Goal: Task Accomplishment & Management: Complete application form

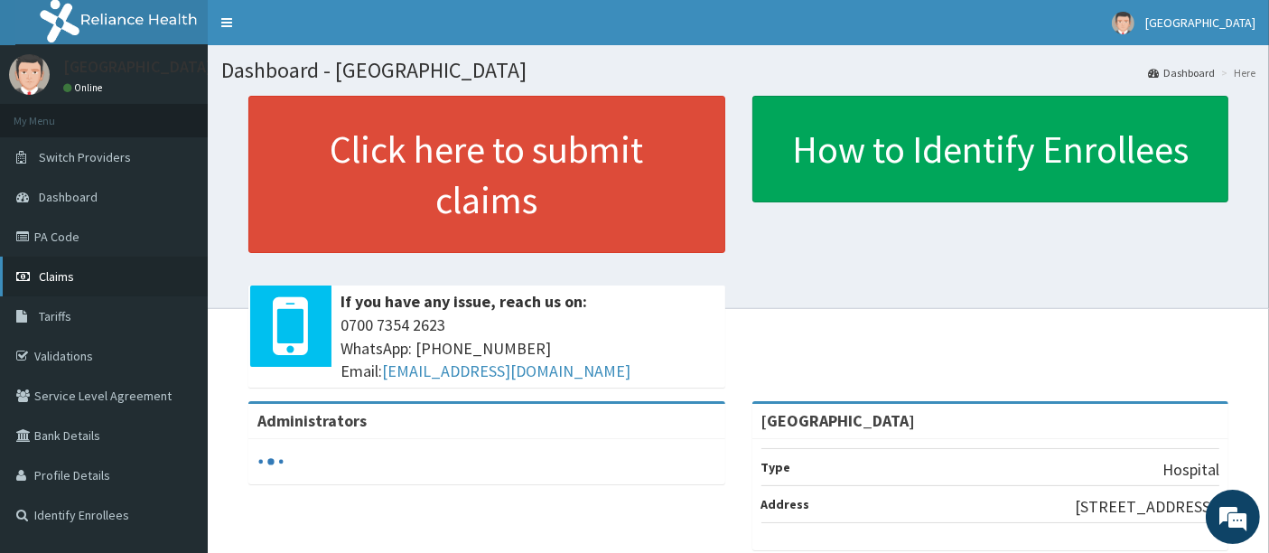
click at [54, 269] on span "Claims" at bounding box center [56, 276] width 35 height 16
click at [51, 275] on span "Claims" at bounding box center [56, 276] width 35 height 16
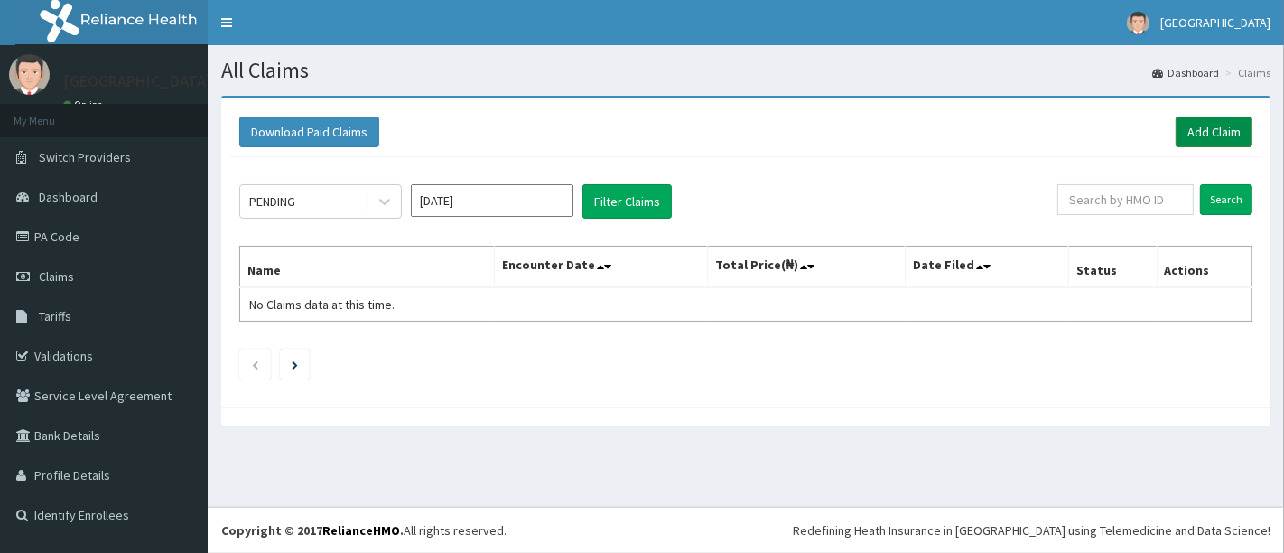
click at [1198, 122] on link "Add Claim" at bounding box center [1214, 132] width 77 height 31
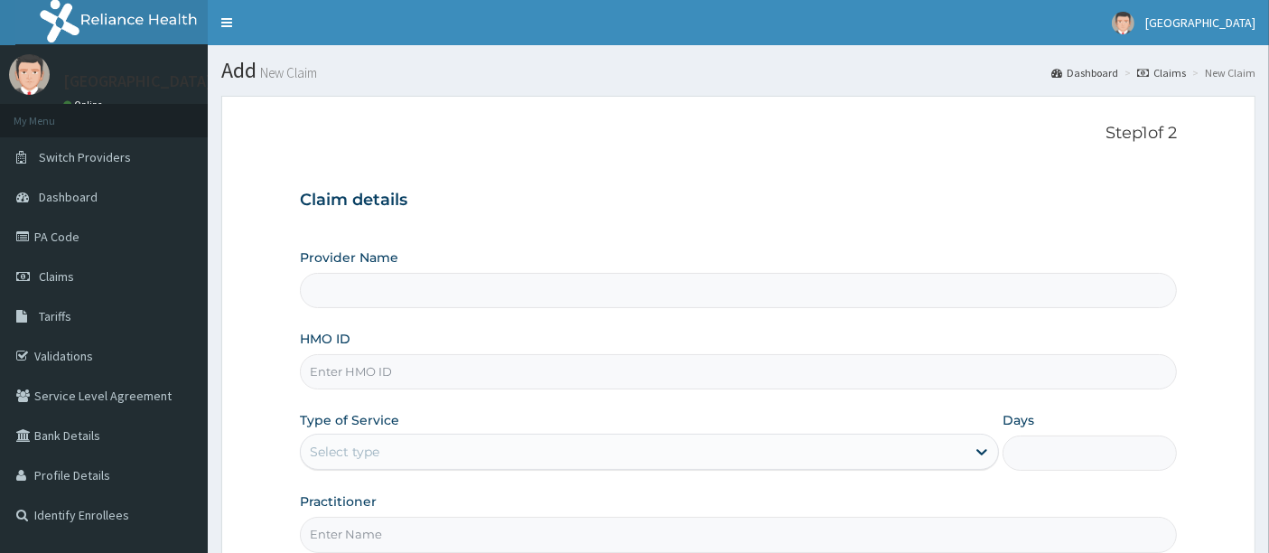
click at [601, 378] on input "HMO ID" at bounding box center [739, 371] width 878 height 35
type input "[GEOGRAPHIC_DATA]"
type input "chl/10652/c"
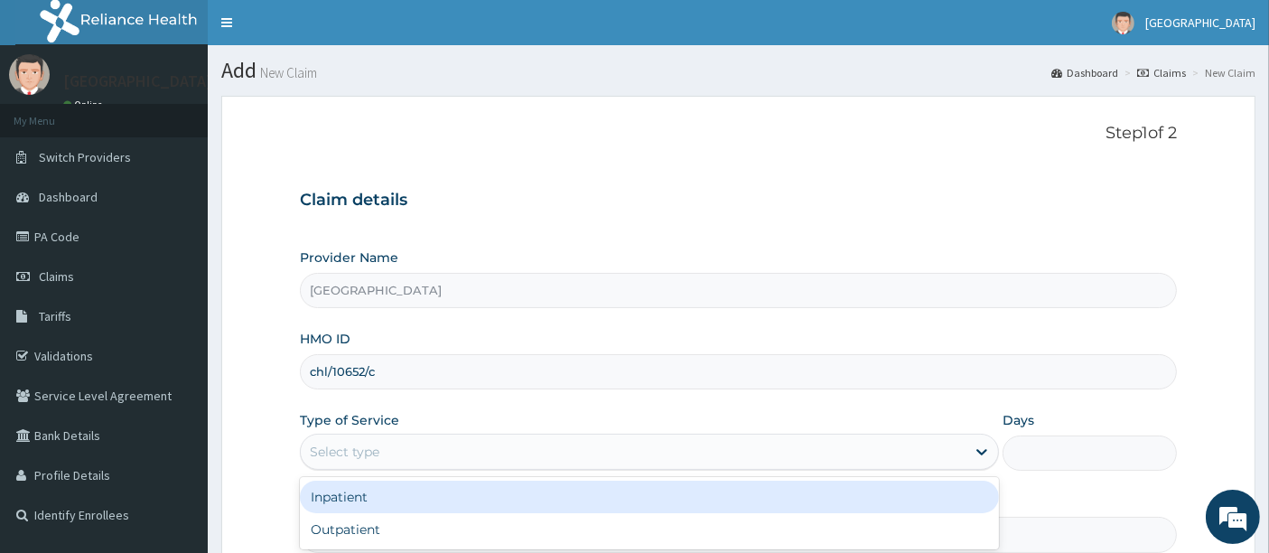
click at [536, 465] on div "Select type" at bounding box center [633, 451] width 665 height 29
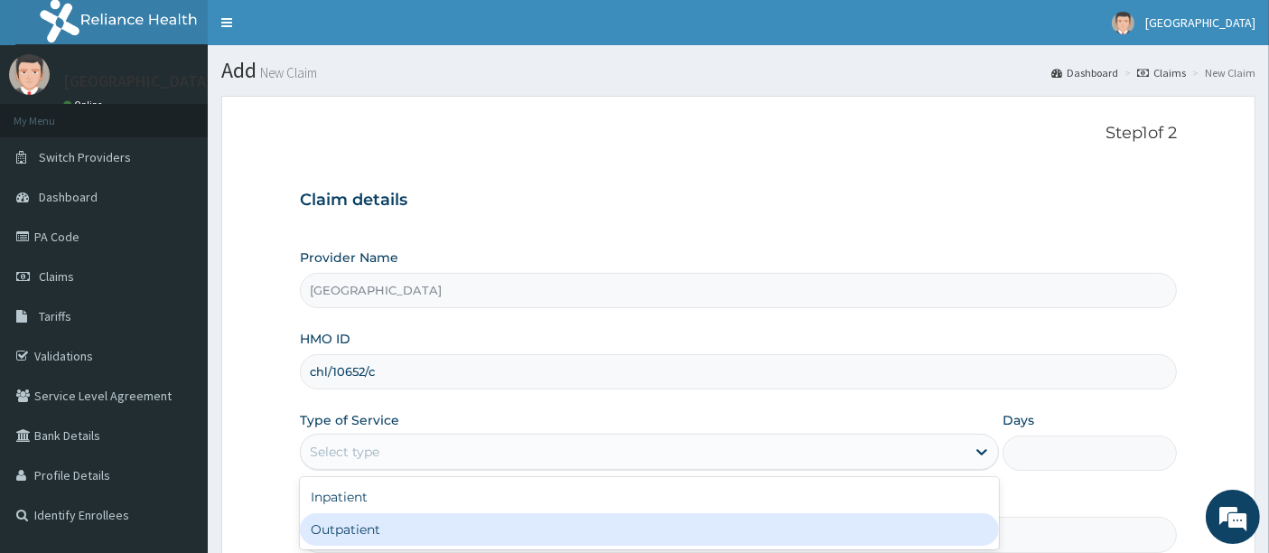
click at [462, 522] on div "Outpatient" at bounding box center [649, 529] width 699 height 33
type input "1"
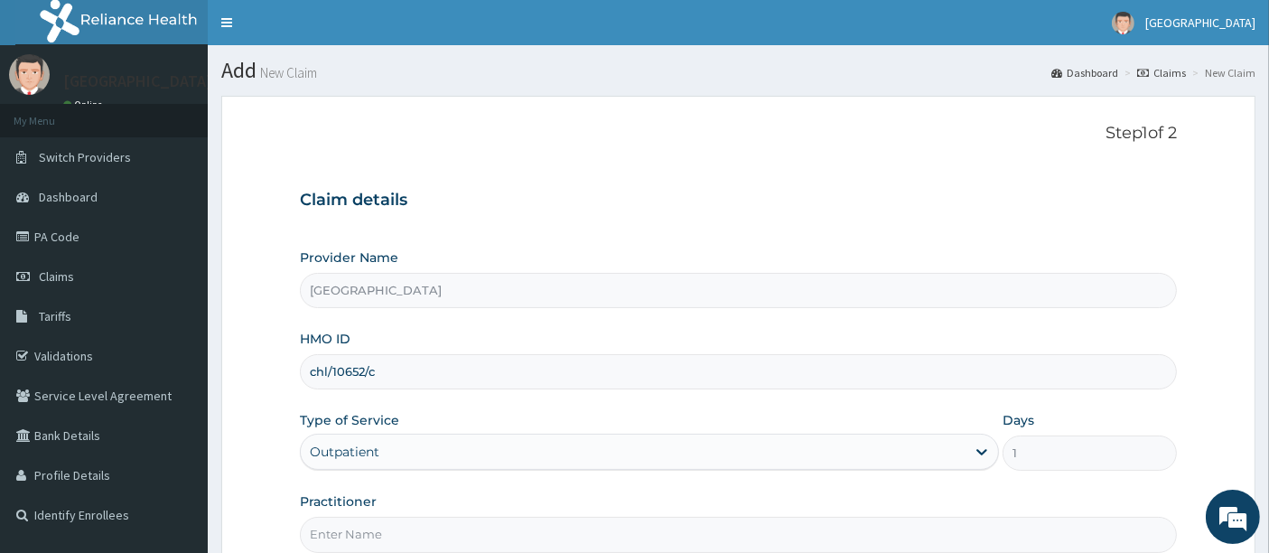
click at [235, 360] on form "Step 1 of 2 Claim details Provider Name Holyfill Hospital HMO ID chl/10652/c Ty…" at bounding box center [738, 389] width 1034 height 586
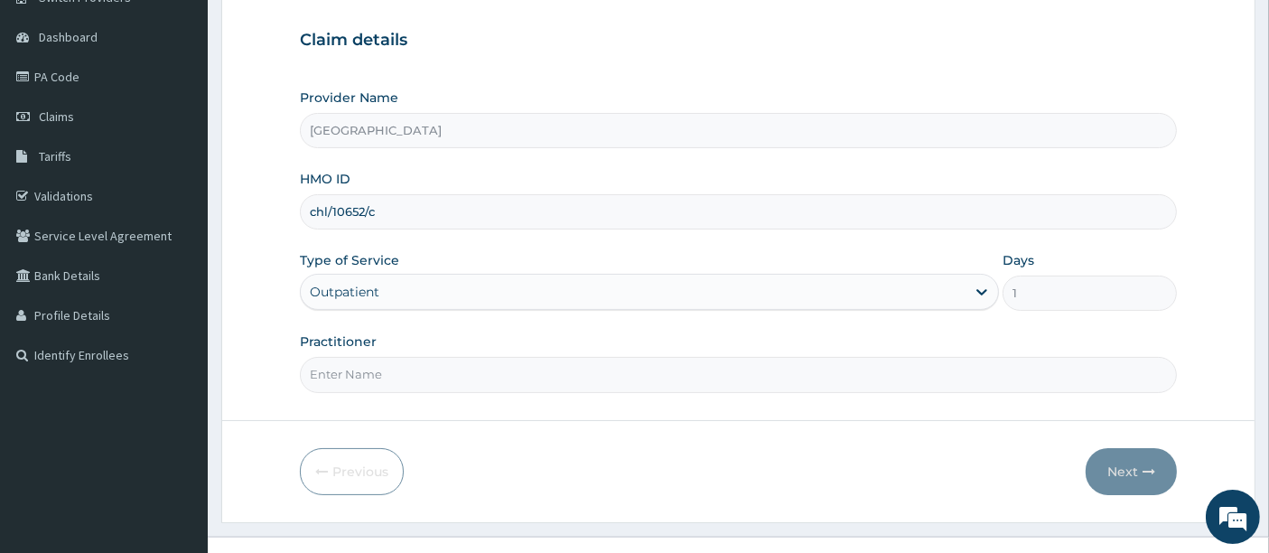
scroll to position [185, 0]
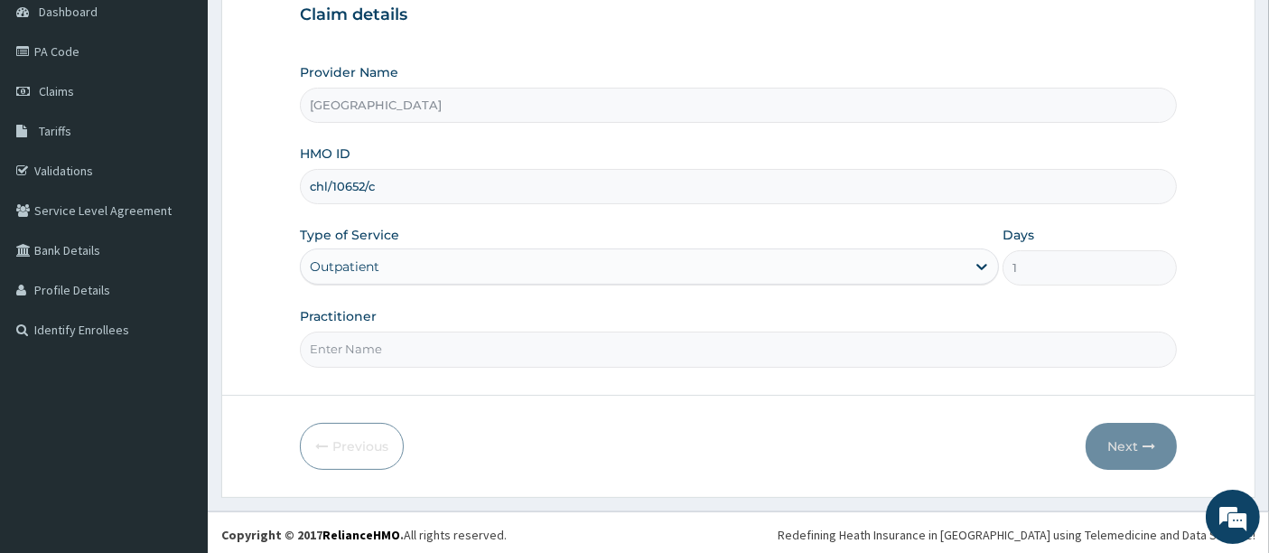
click at [440, 342] on input "Practitioner" at bounding box center [739, 348] width 878 height 35
type input "OMOLADE JOSEPH AYELAJE"
click at [1115, 442] on button "Next" at bounding box center [1131, 446] width 91 height 47
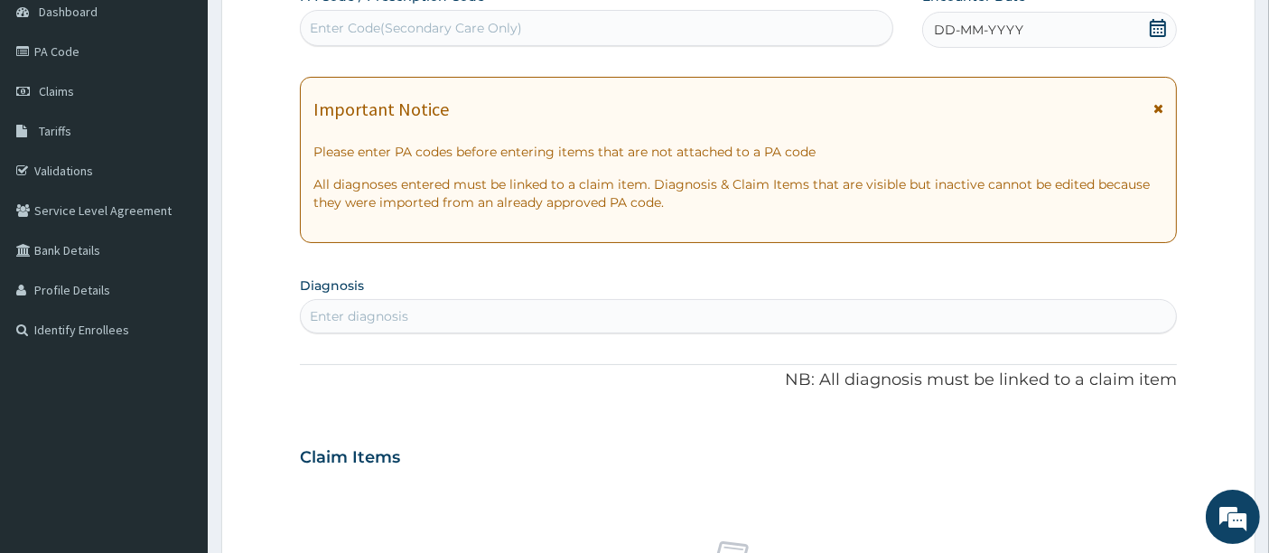
click at [1160, 23] on icon at bounding box center [1158, 28] width 16 height 18
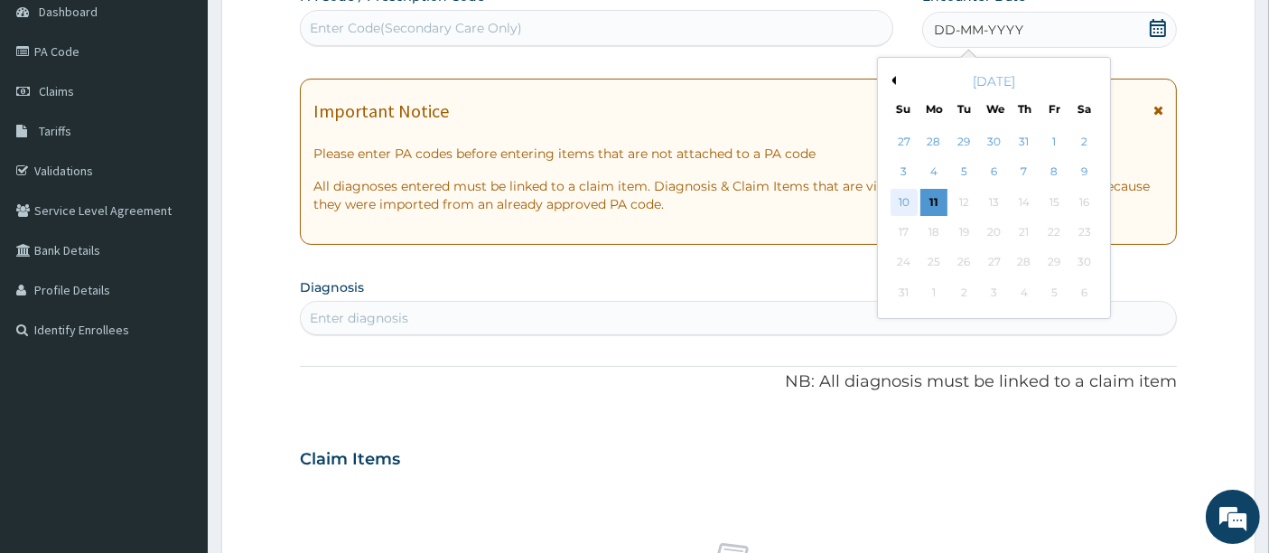
click at [903, 196] on div "10" at bounding box center [903, 202] width 27 height 27
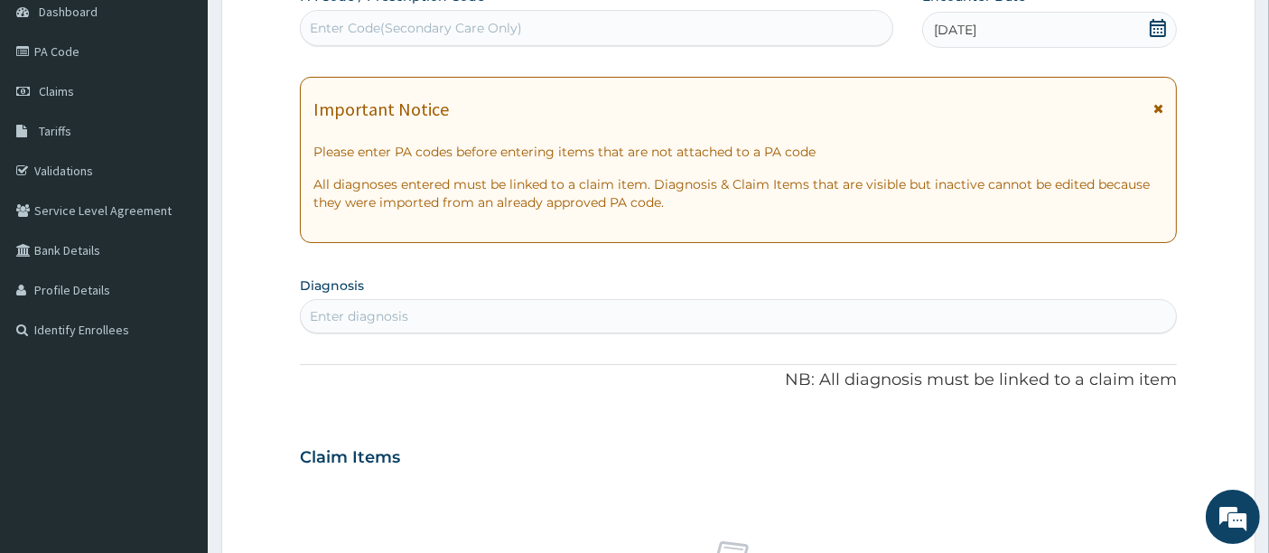
click at [541, 315] on div "Enter diagnosis" at bounding box center [739, 316] width 876 height 29
type input "plasmo"
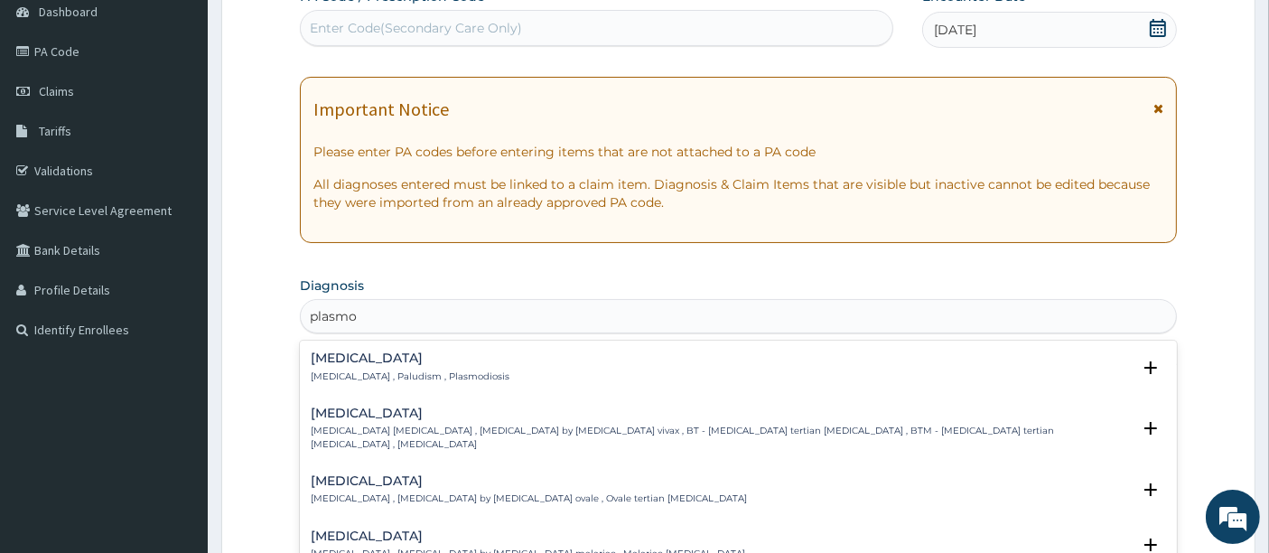
click at [415, 361] on h4 "Malaria" at bounding box center [410, 358] width 199 height 14
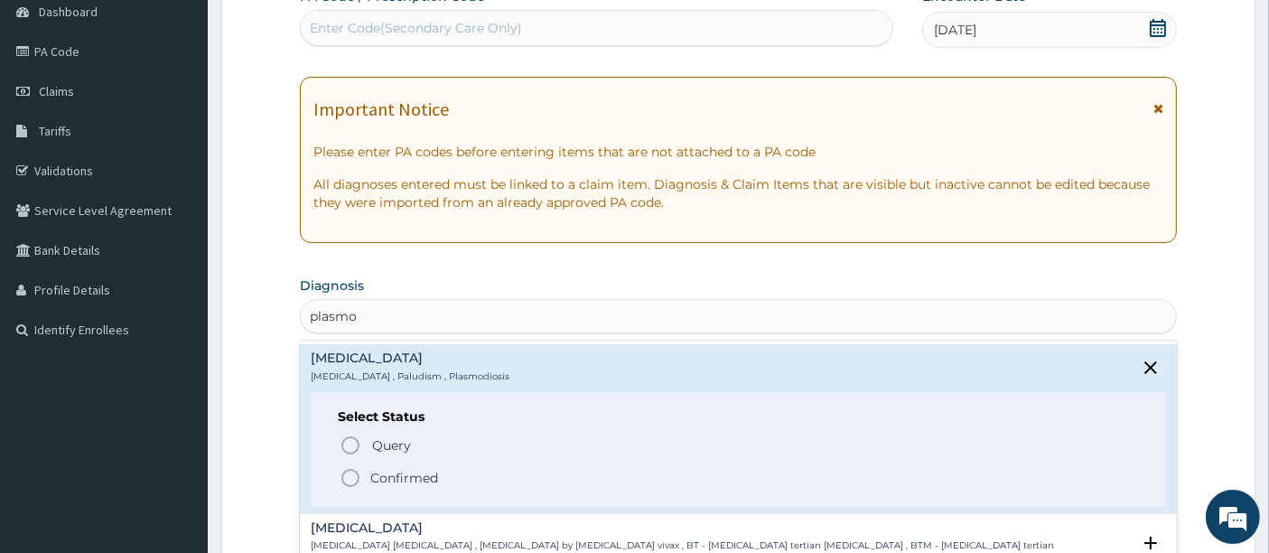
click at [347, 475] on icon "status option filled" at bounding box center [351, 478] width 22 height 22
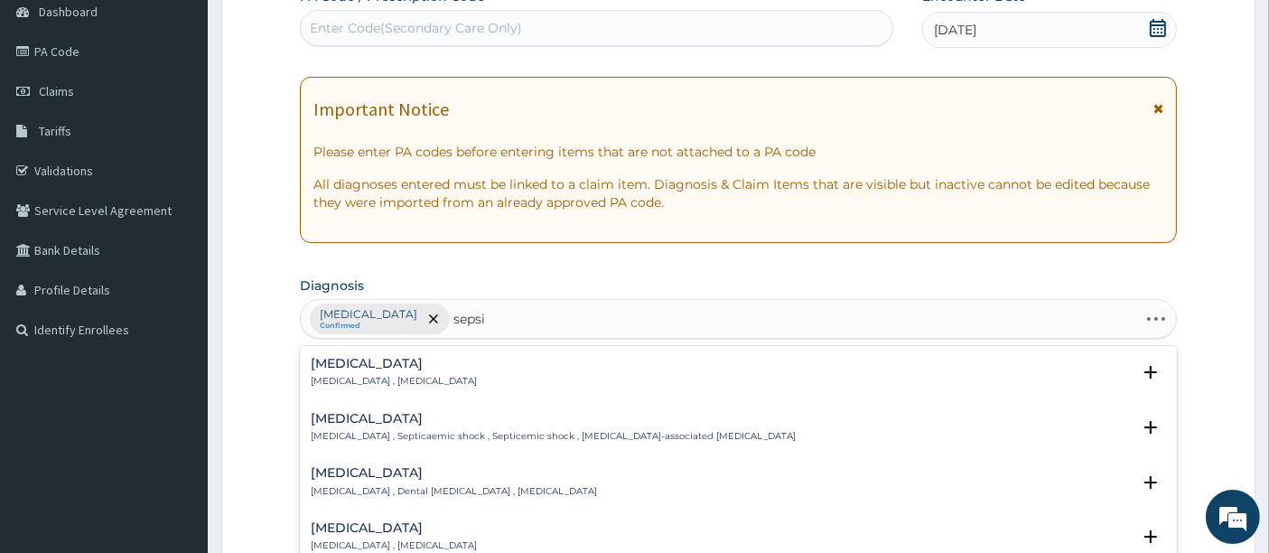
type input "sepsis"
click at [347, 377] on p "Systemic infection , Sepsis" at bounding box center [394, 381] width 166 height 13
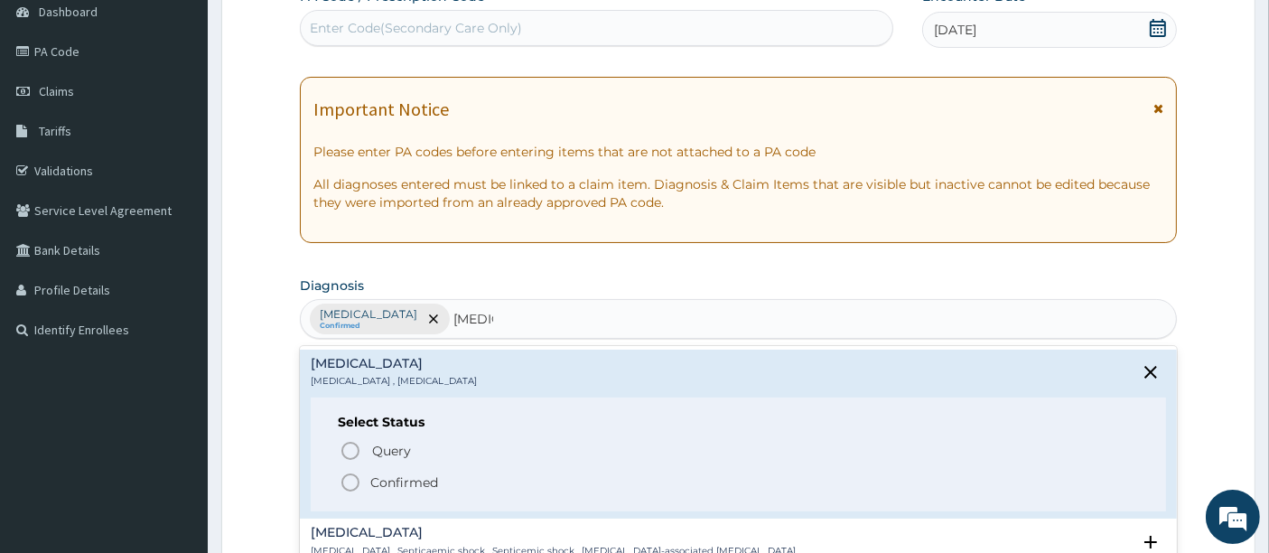
click at [346, 478] on icon "status option filled" at bounding box center [351, 482] width 22 height 22
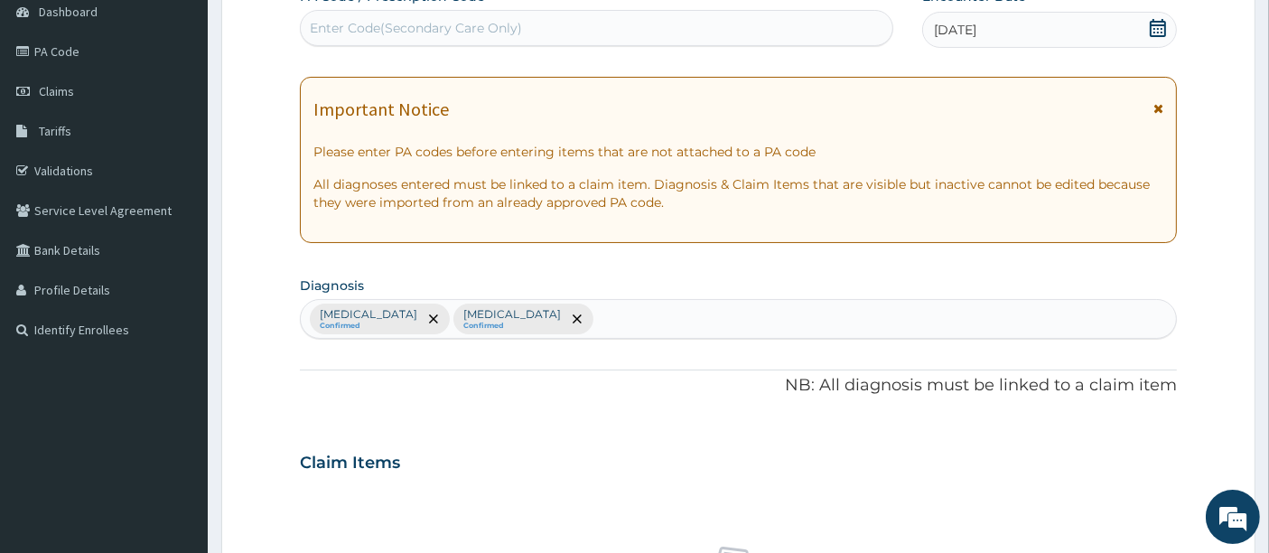
click at [290, 426] on form "Step 2 of 2 PA Code / Prescription Code Enter Code(Secondary Care Only) Encount…" at bounding box center [738, 484] width 1034 height 1146
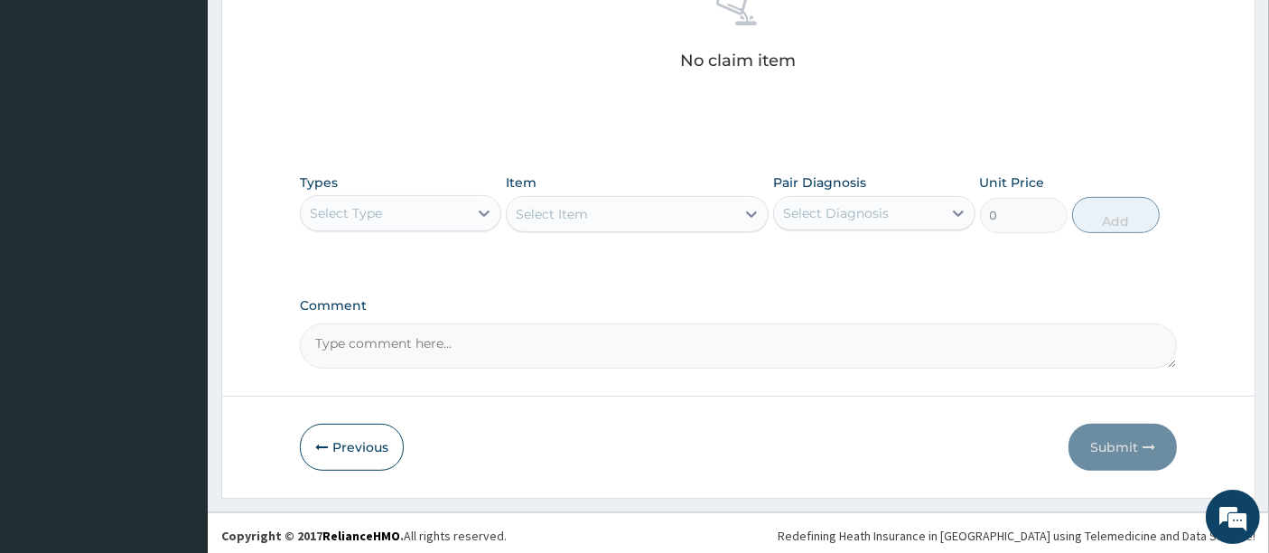
scroll to position [746, 0]
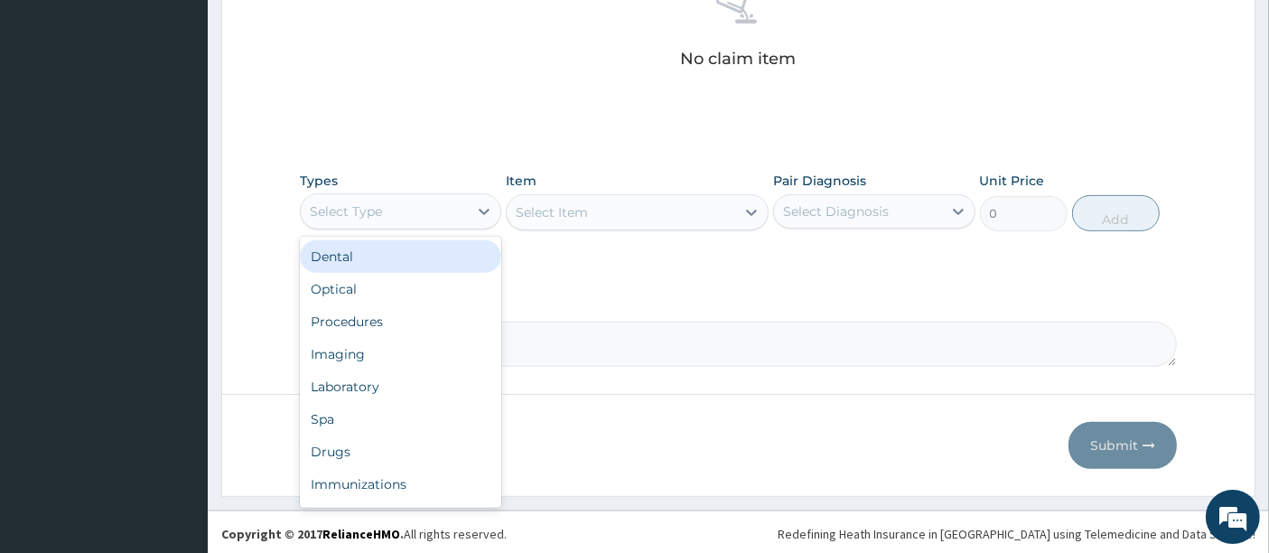
click at [364, 217] on div "Select Type" at bounding box center [346, 211] width 72 height 18
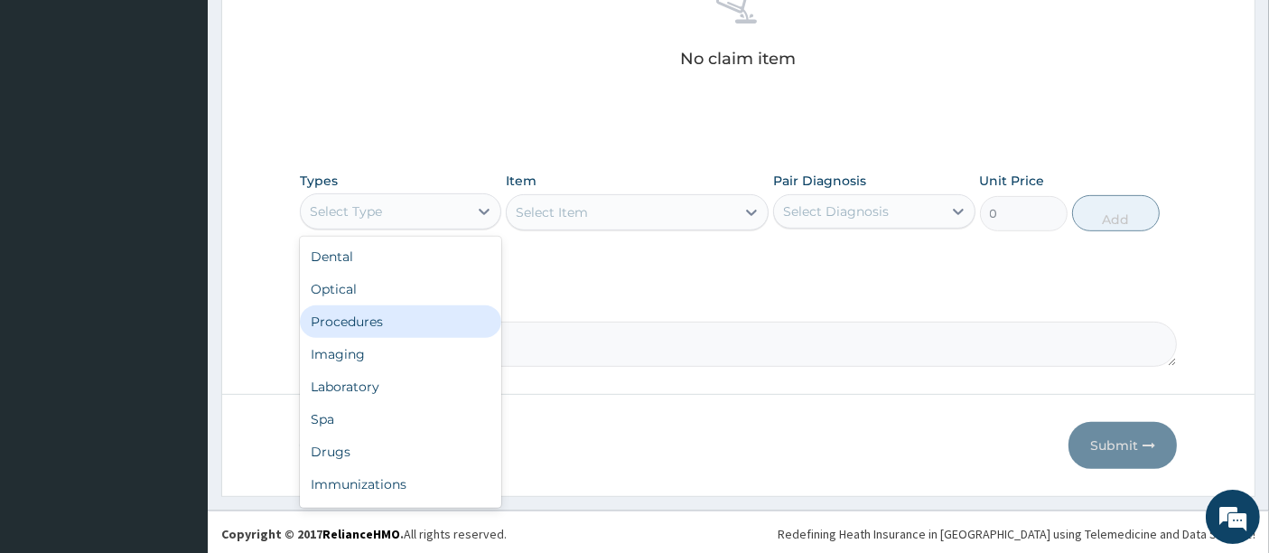
click at [338, 329] on div "Procedures" at bounding box center [400, 321] width 201 height 33
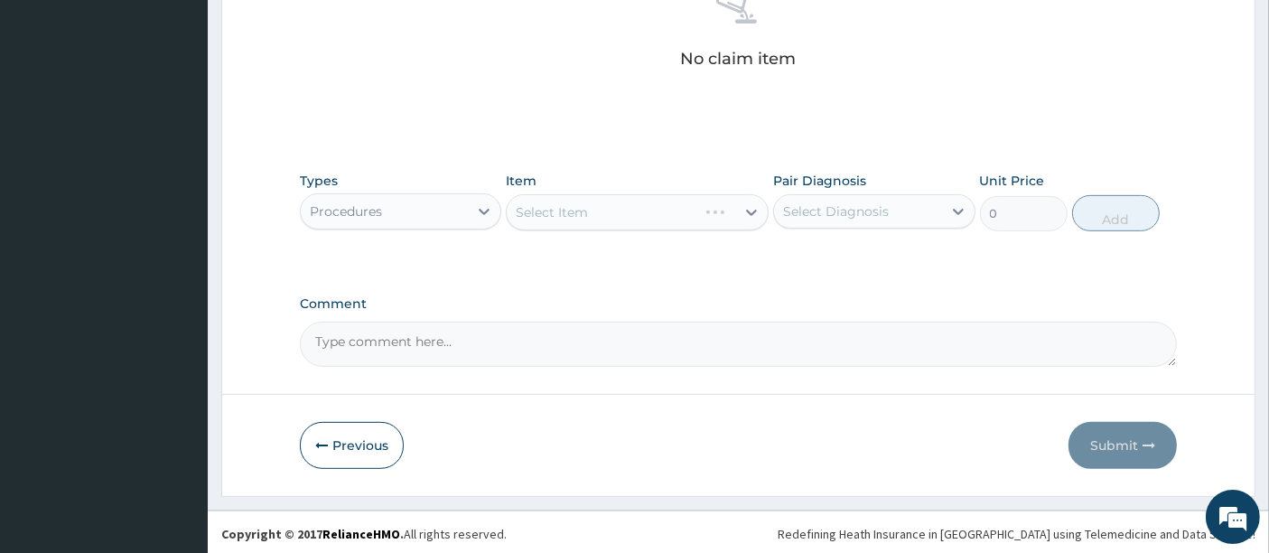
click at [590, 218] on div "Select Item" at bounding box center [637, 212] width 263 height 36
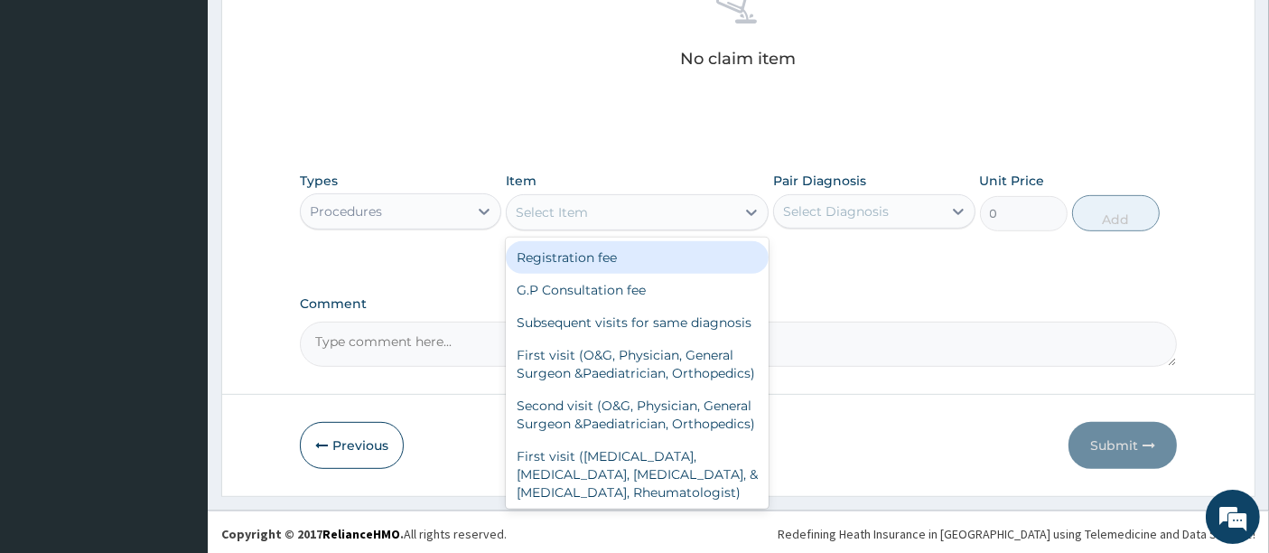
click at [590, 218] on div "Select Item" at bounding box center [621, 212] width 228 height 29
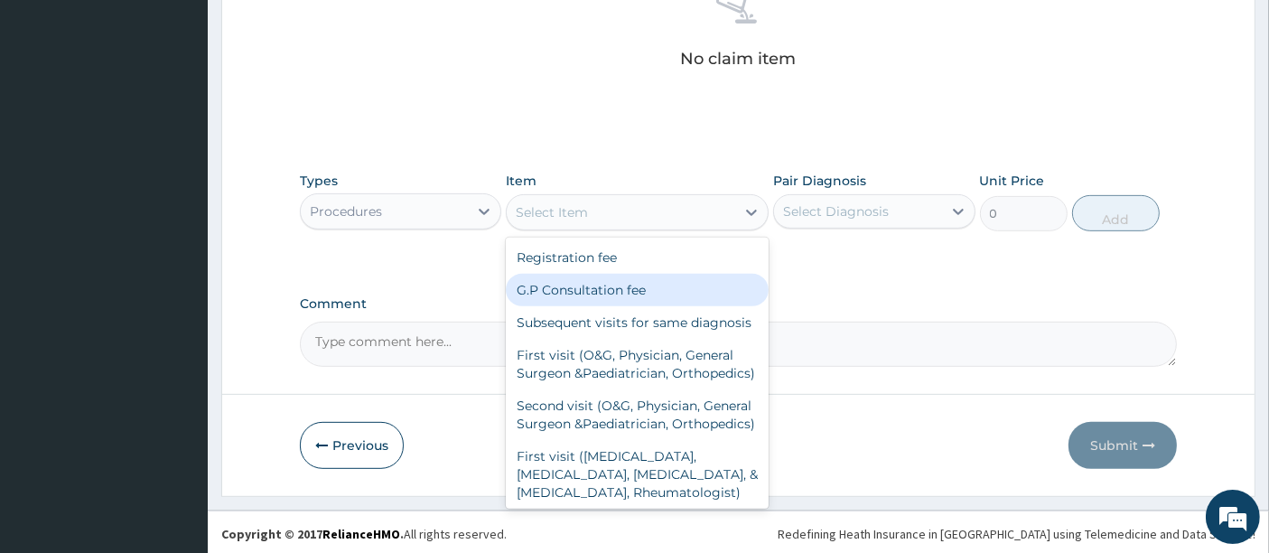
click at [547, 280] on div "G.P Consultation fee" at bounding box center [637, 290] width 263 height 33
type input "2000"
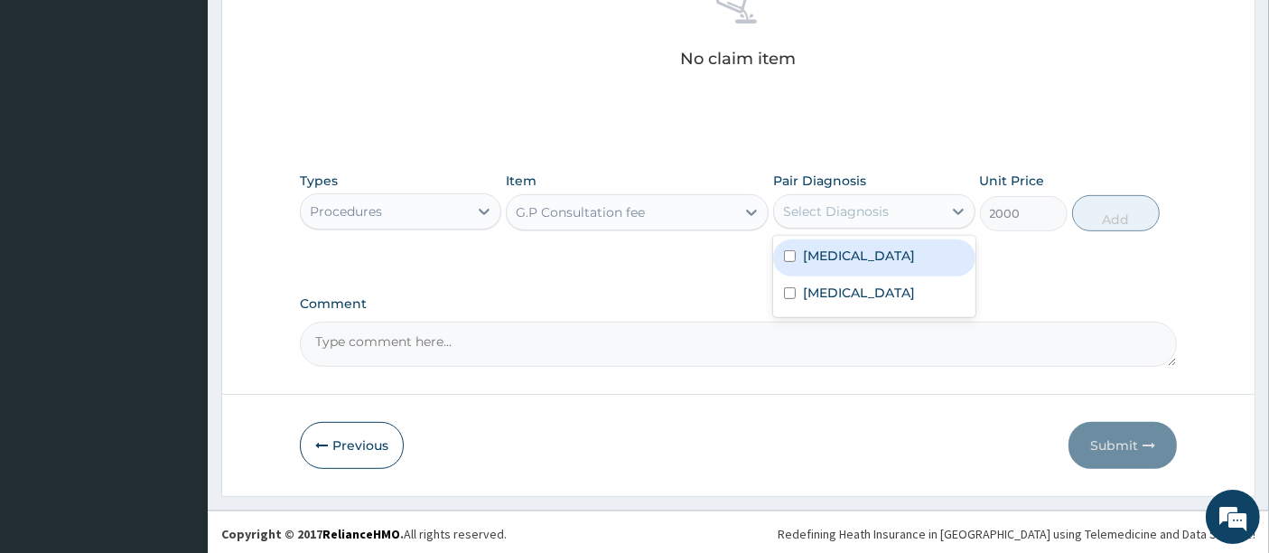
click at [812, 203] on div "Select Diagnosis" at bounding box center [836, 211] width 106 height 18
click at [802, 239] on div "Malaria" at bounding box center [873, 257] width 201 height 37
checkbox input "true"
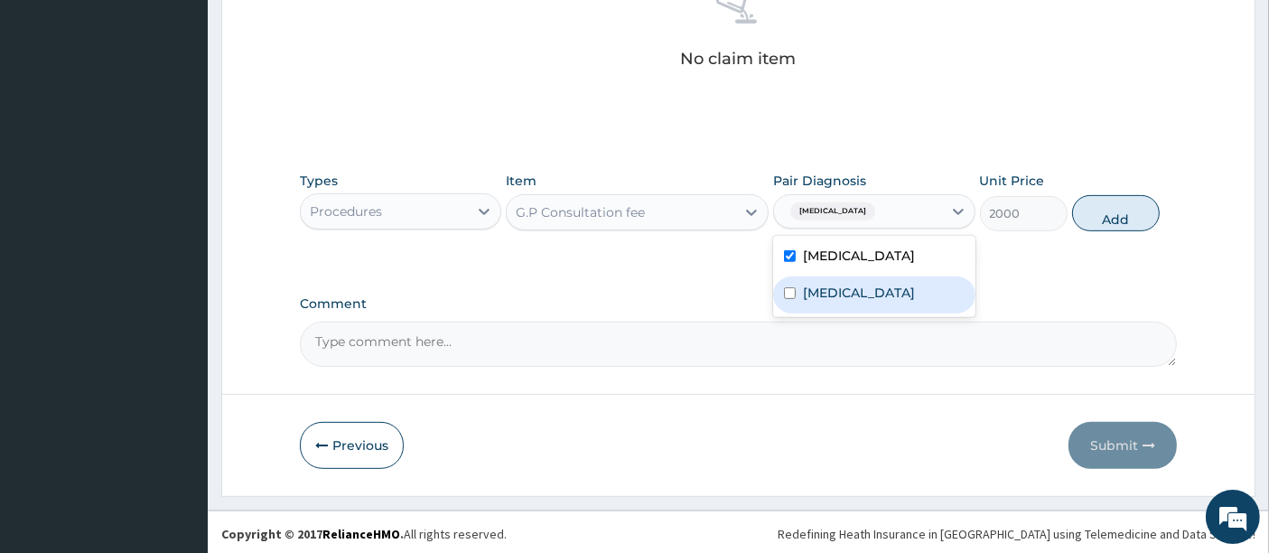
click at [805, 288] on label "Sepsis" at bounding box center [859, 293] width 112 height 18
checkbox input "true"
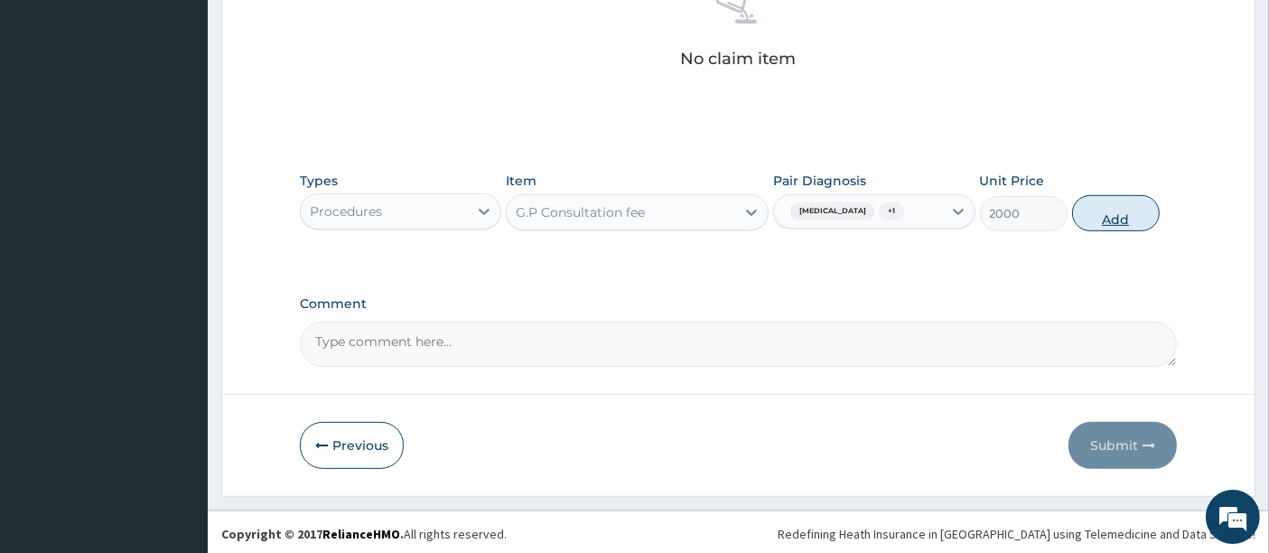
click at [1121, 215] on button "Add" at bounding box center [1116, 213] width 88 height 36
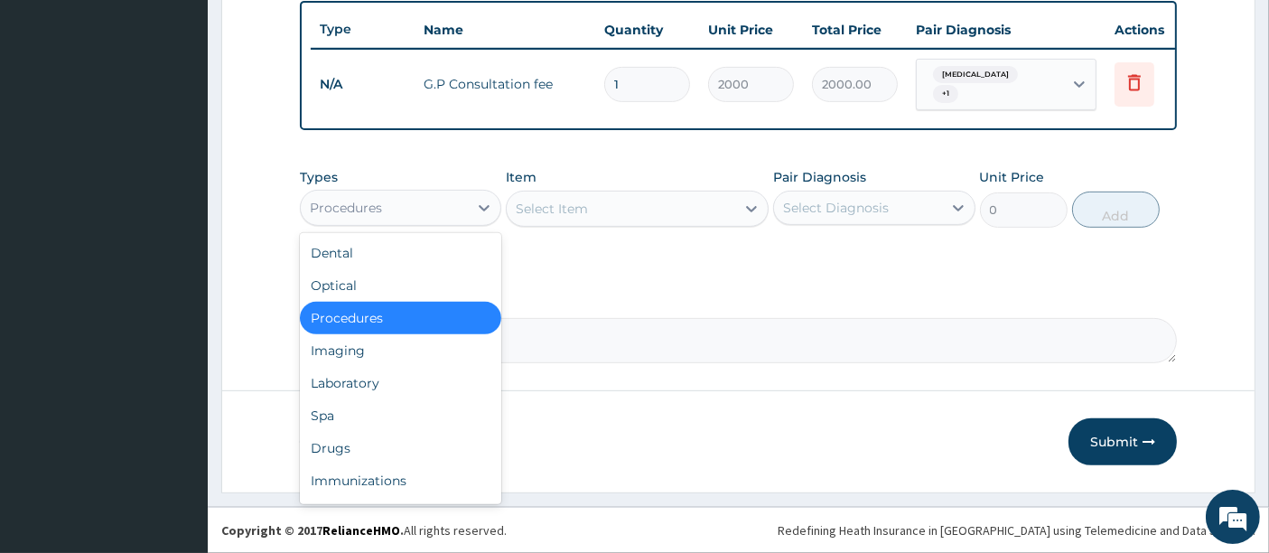
click at [398, 215] on div "Procedures" at bounding box center [384, 207] width 167 height 29
click at [350, 380] on div "Laboratory" at bounding box center [400, 383] width 201 height 33
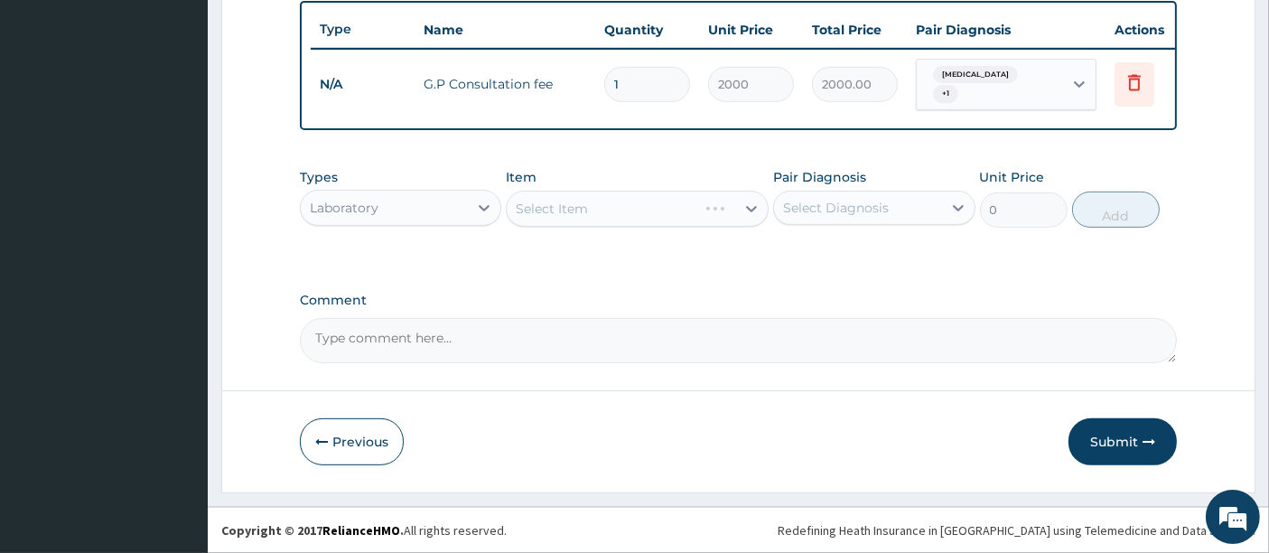
click at [628, 200] on div "Select Item" at bounding box center [637, 209] width 263 height 36
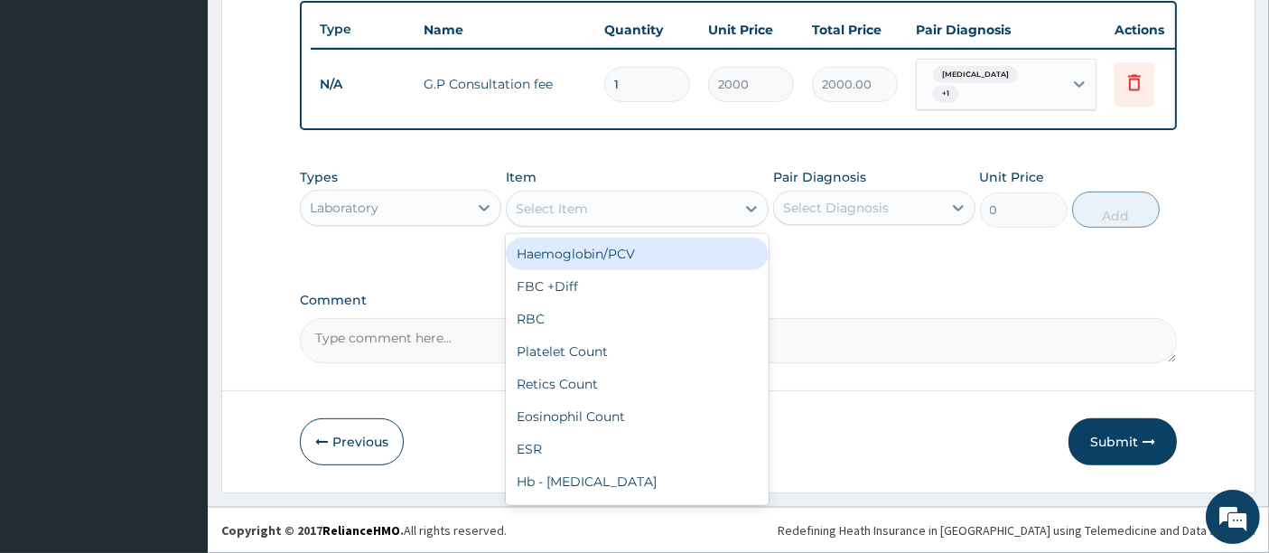
click at [628, 200] on div "Select Item" at bounding box center [621, 208] width 228 height 29
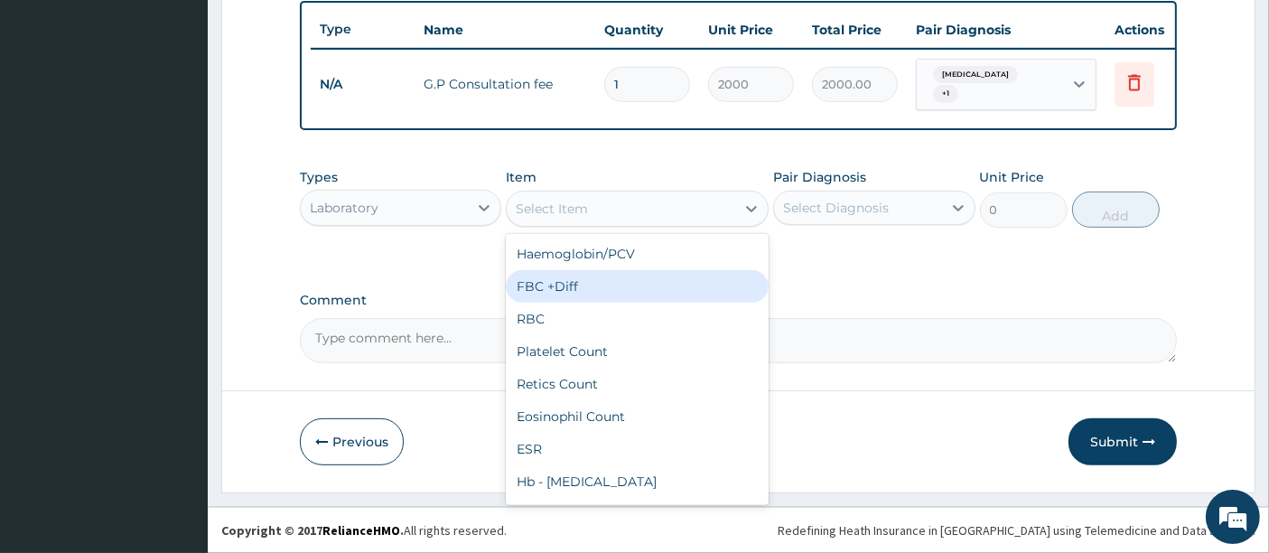
click at [579, 286] on div "FBC +Diff" at bounding box center [637, 286] width 263 height 33
type input "2500"
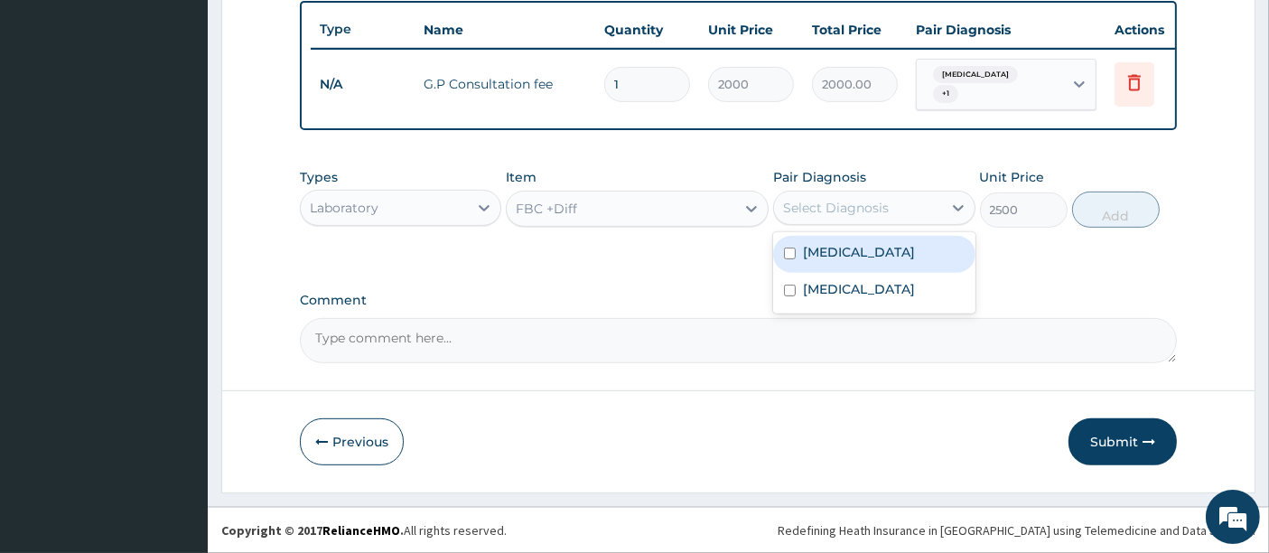
click at [823, 200] on div "Select Diagnosis" at bounding box center [836, 208] width 106 height 18
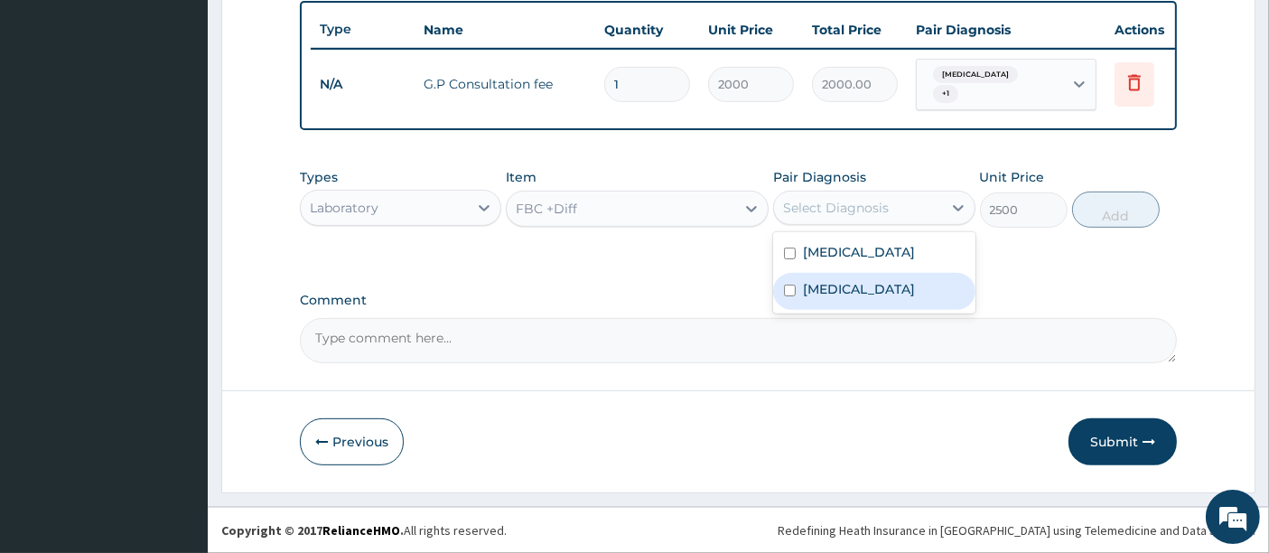
click at [806, 284] on label "Sepsis" at bounding box center [859, 289] width 112 height 18
checkbox input "true"
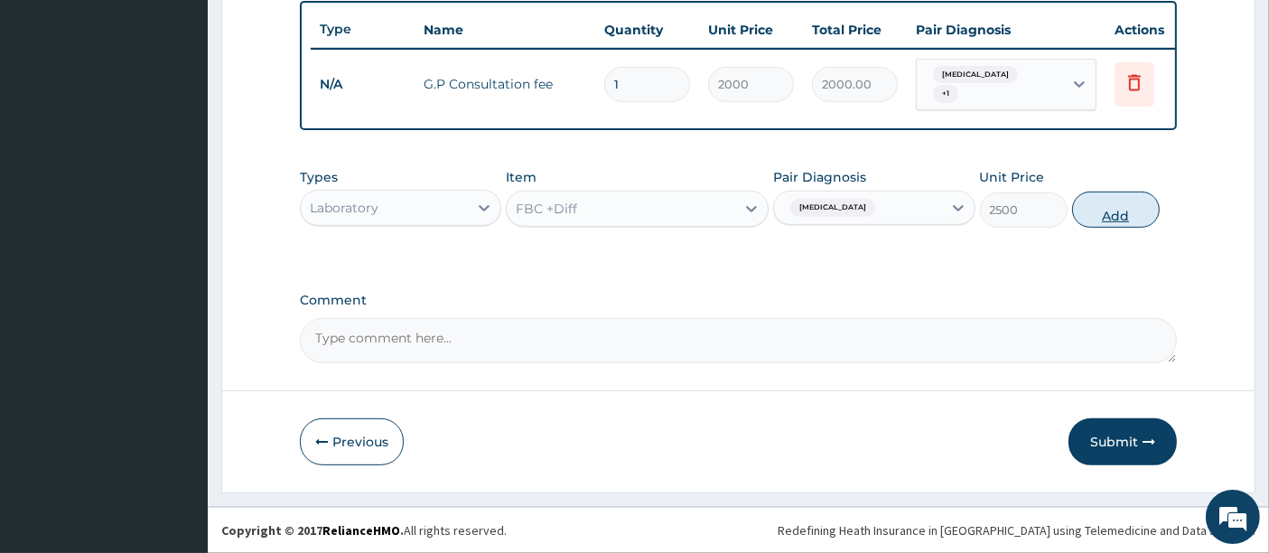
click at [1125, 208] on button "Add" at bounding box center [1116, 209] width 88 height 36
type input "0"
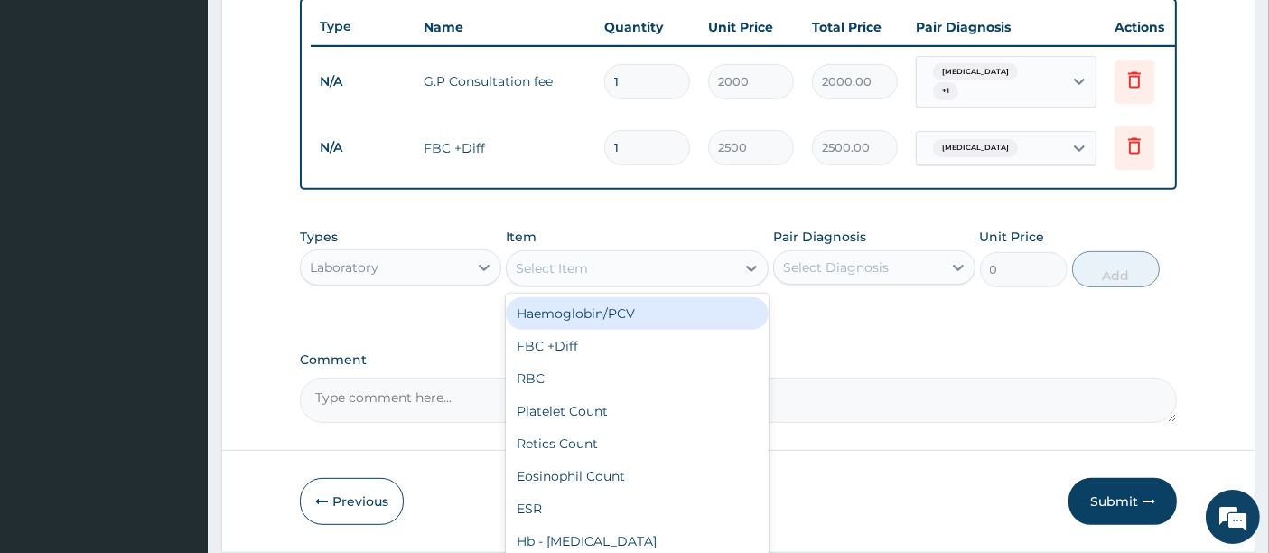
click at [657, 262] on div "Select Item" at bounding box center [621, 268] width 228 height 29
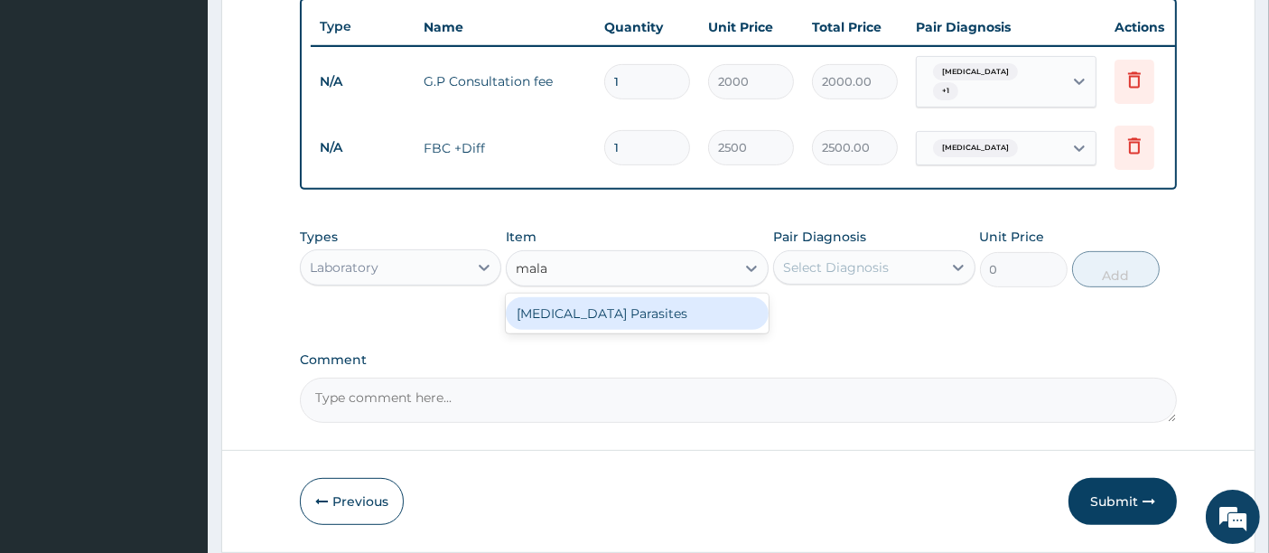
type input "malar"
click at [612, 323] on div "Malaria Parasites" at bounding box center [637, 313] width 263 height 33
type input "1000"
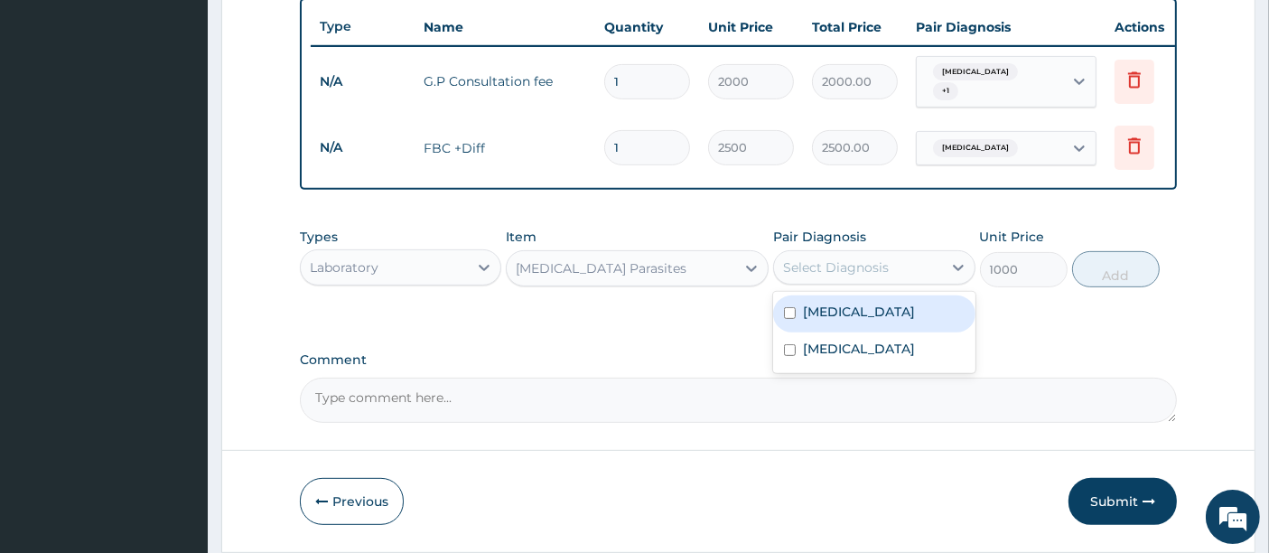
click at [869, 263] on div "Select Diagnosis" at bounding box center [836, 267] width 106 height 18
click at [816, 312] on label "Malaria" at bounding box center [859, 312] width 112 height 18
checkbox input "true"
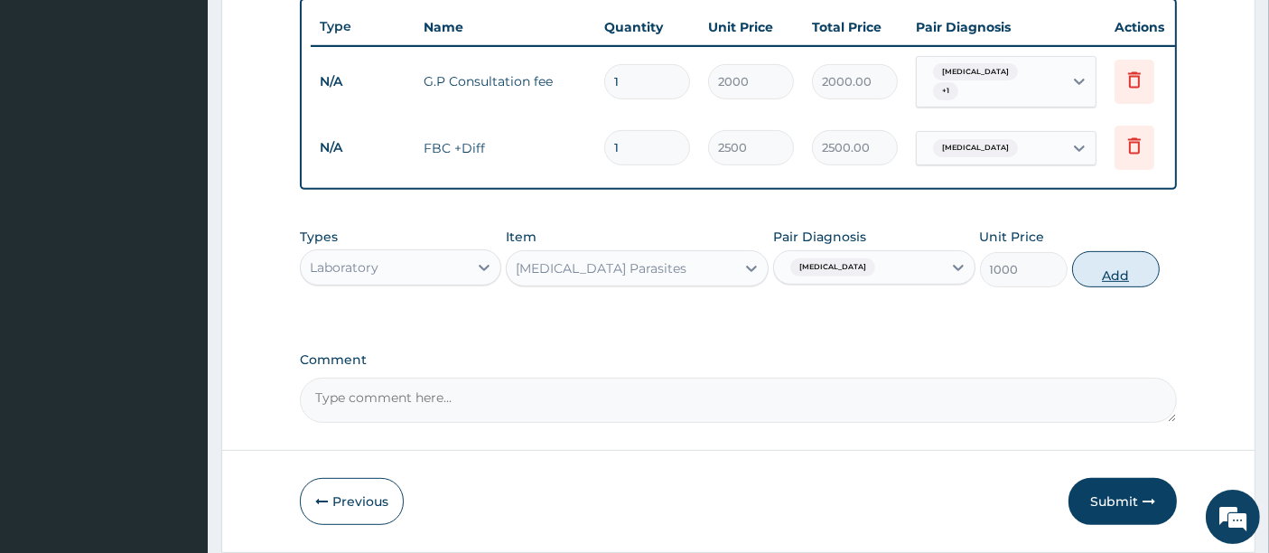
click at [1099, 282] on button "Add" at bounding box center [1116, 269] width 88 height 36
type input "0"
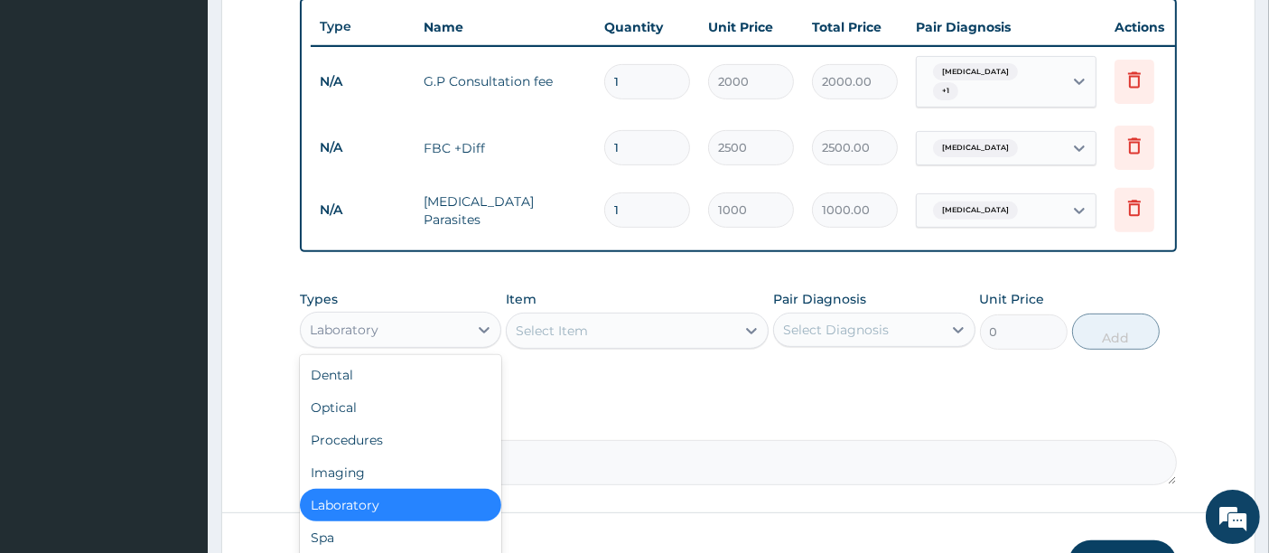
click at [362, 323] on div "Laboratory" at bounding box center [384, 329] width 167 height 29
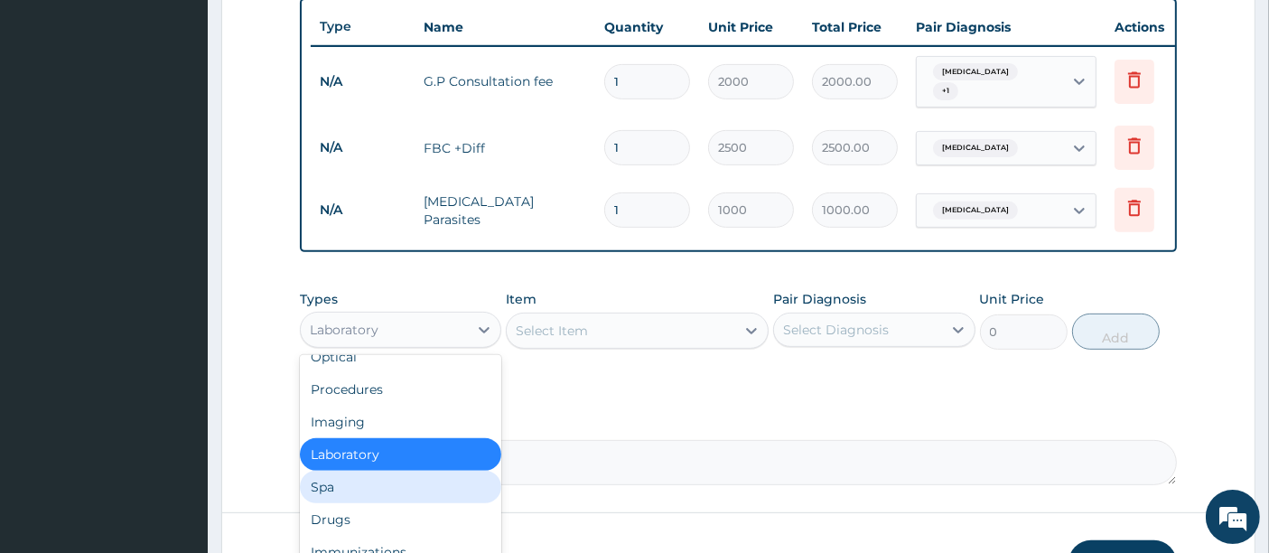
scroll to position [61, 0]
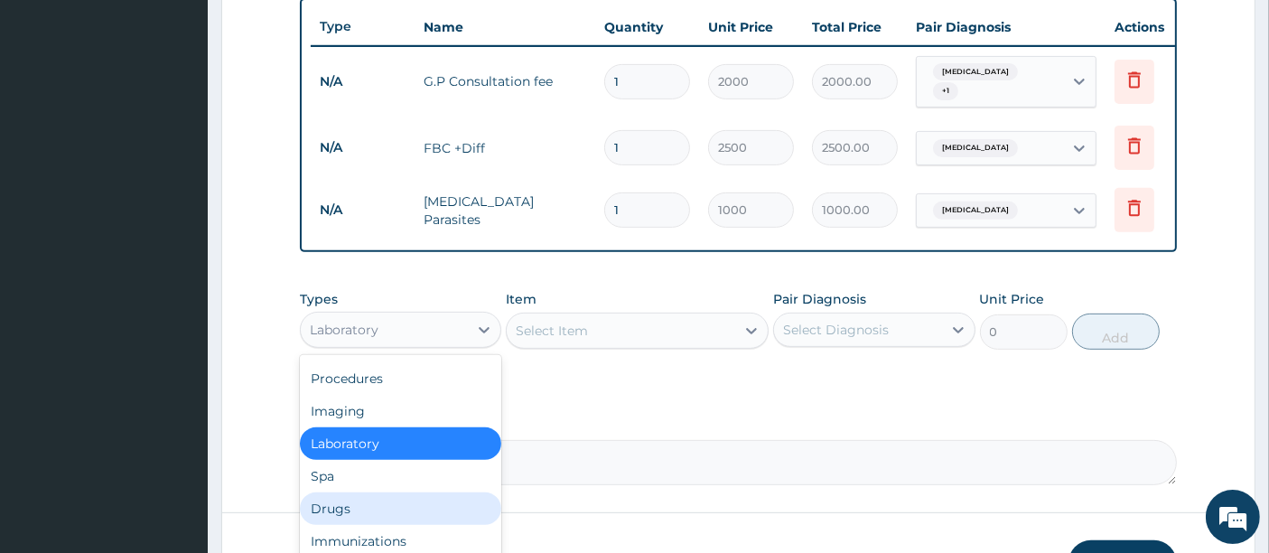
click at [358, 509] on div "Drugs" at bounding box center [400, 508] width 201 height 33
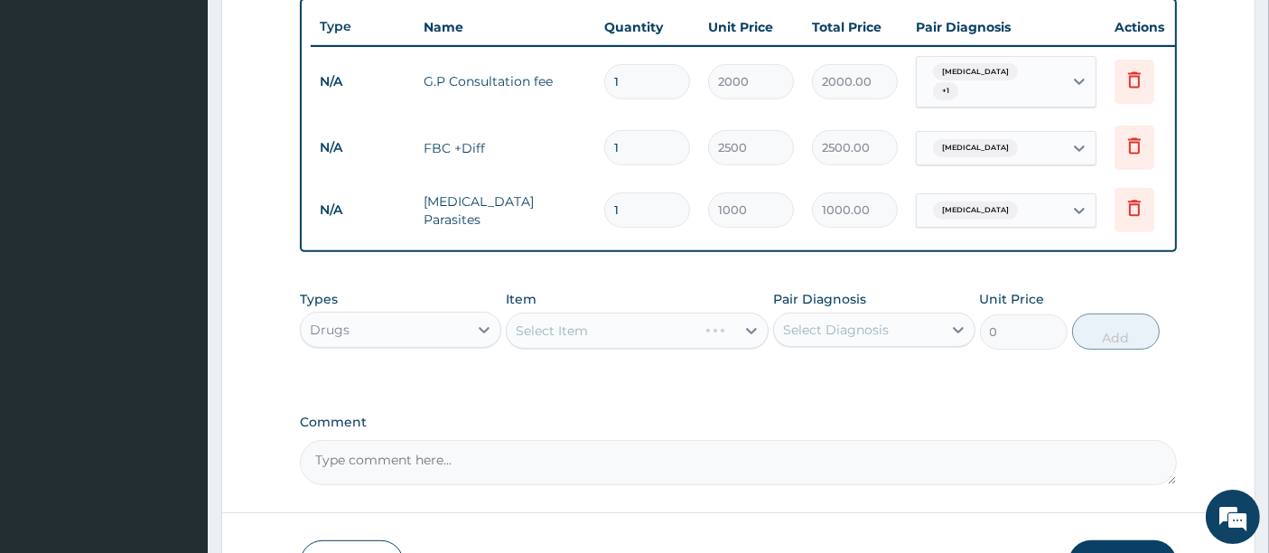
click at [558, 323] on div "Select Item" at bounding box center [637, 330] width 263 height 36
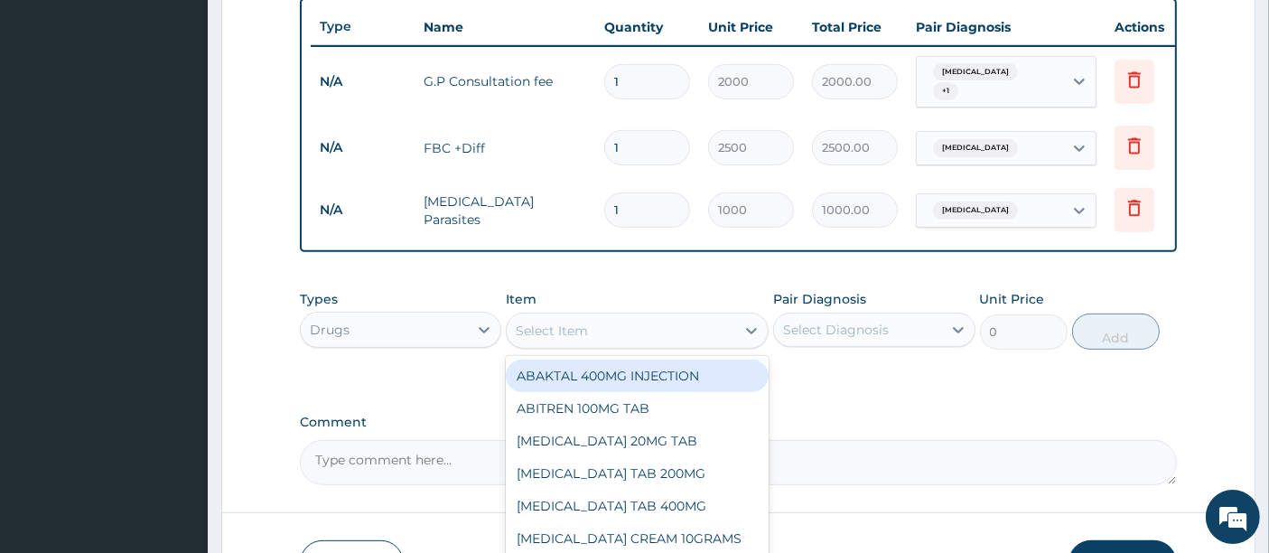
click at [558, 323] on div "Select Item" at bounding box center [621, 330] width 228 height 29
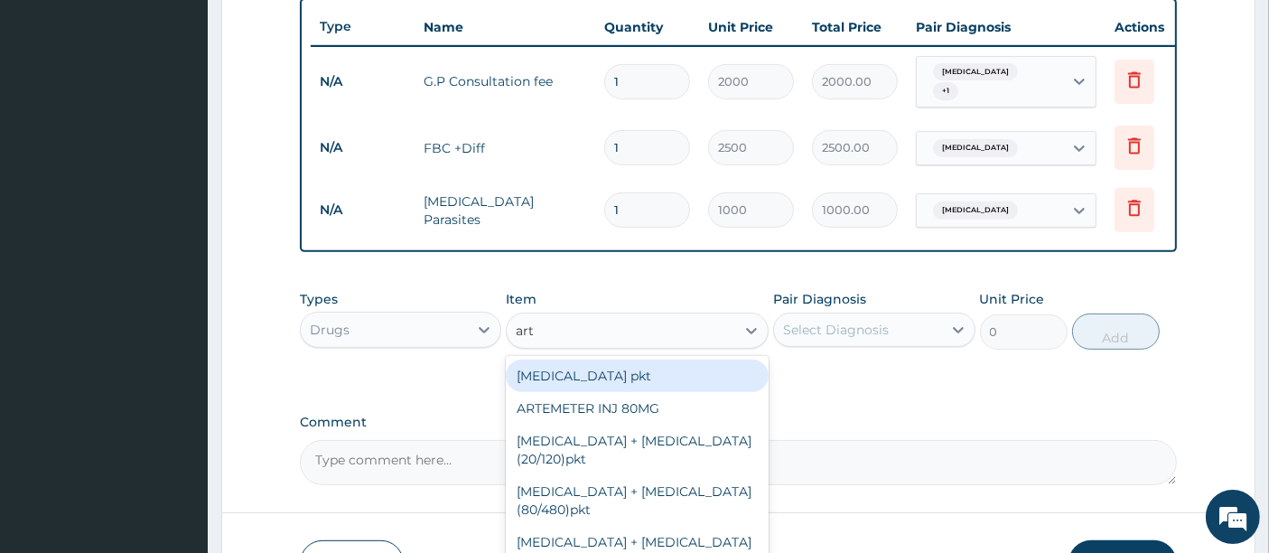
type input "arte"
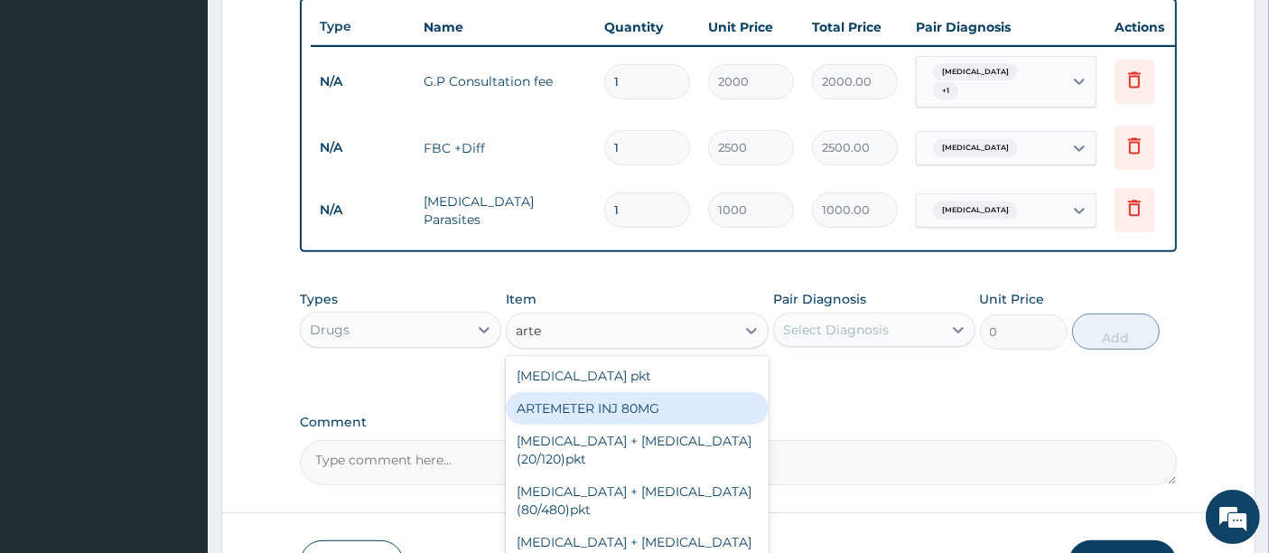
click at [585, 404] on div "ARTEMETER INJ 80MG" at bounding box center [637, 408] width 263 height 33
type input "700"
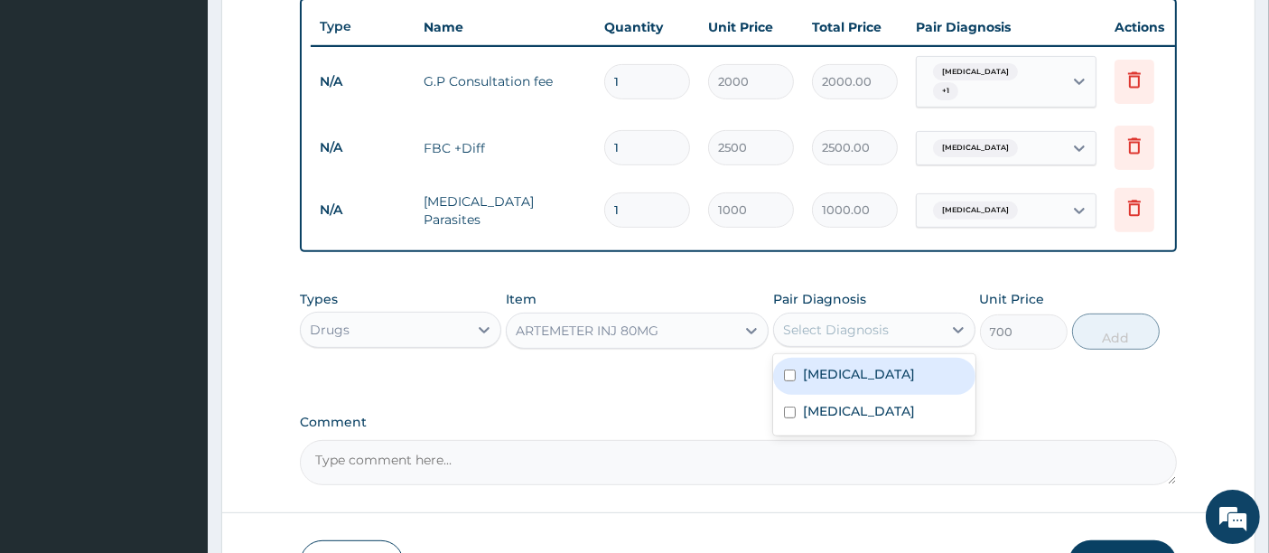
click at [829, 337] on div "Select Diagnosis" at bounding box center [836, 330] width 106 height 18
click at [818, 373] on label "Malaria" at bounding box center [859, 374] width 112 height 18
checkbox input "true"
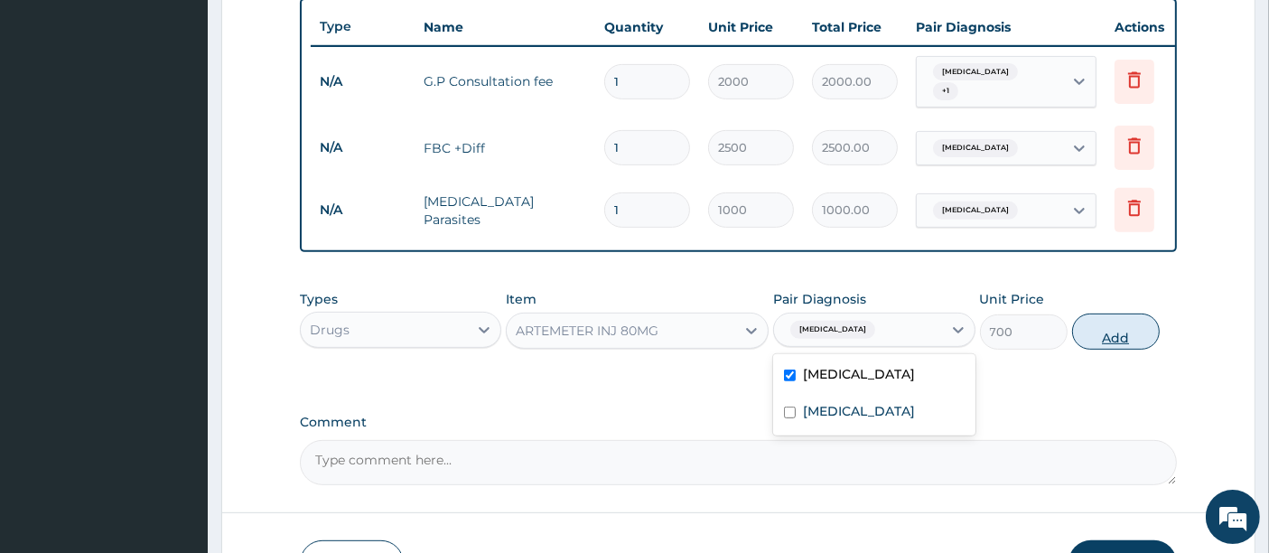
click at [1136, 339] on button "Add" at bounding box center [1116, 331] width 88 height 36
type input "0"
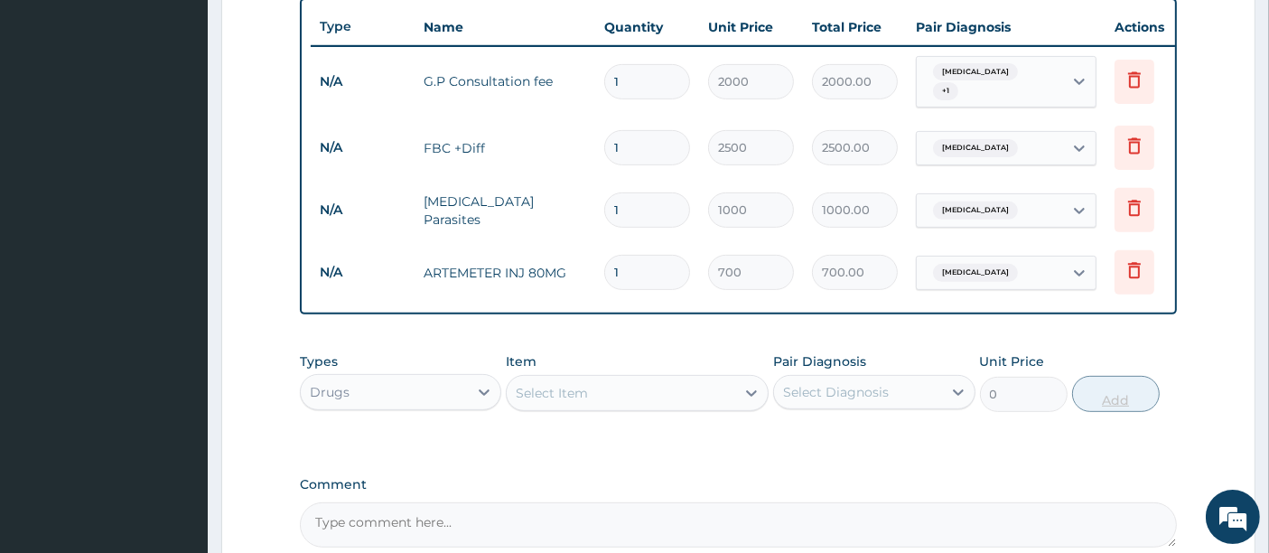
type input "0.00"
type input "6"
type input "4200.00"
type input "6"
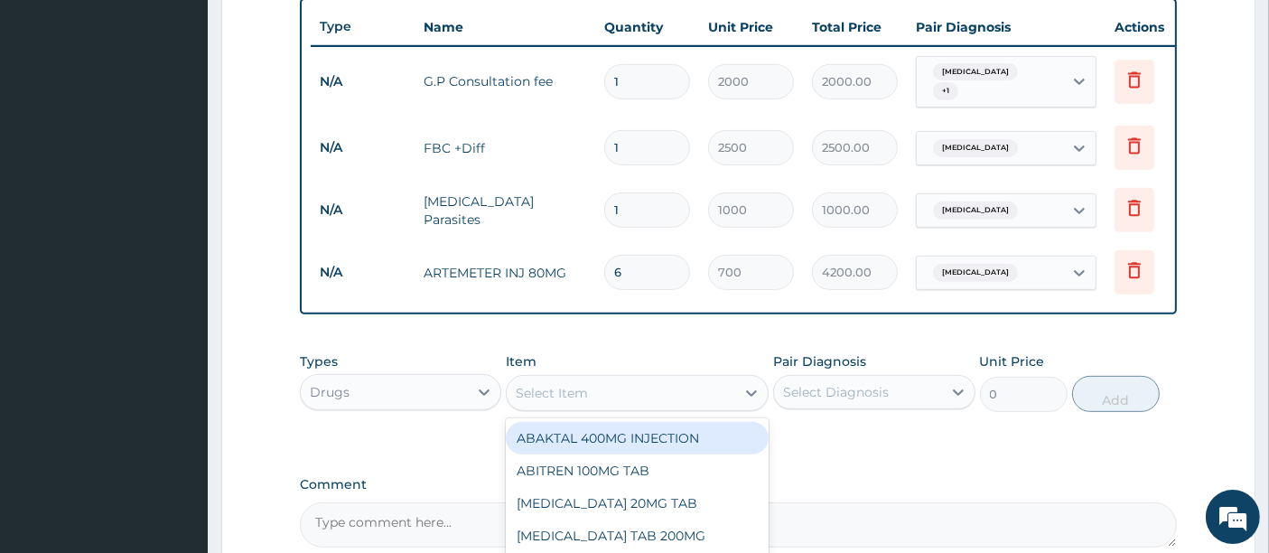
click at [602, 387] on div "Select Item" at bounding box center [621, 392] width 228 height 29
type input "art"
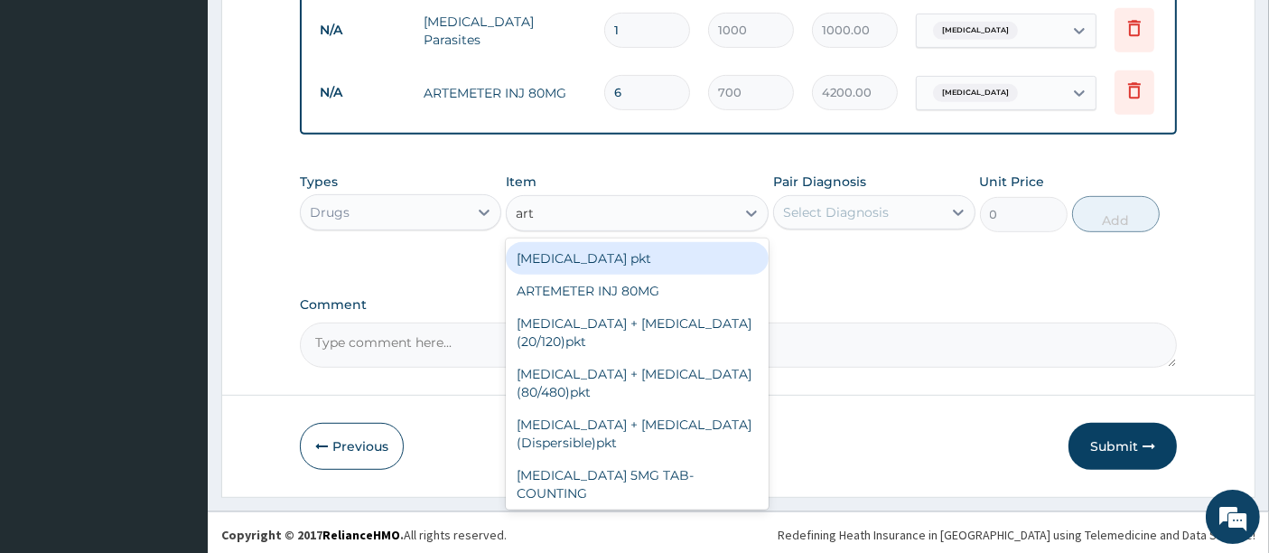
scroll to position [862, 0]
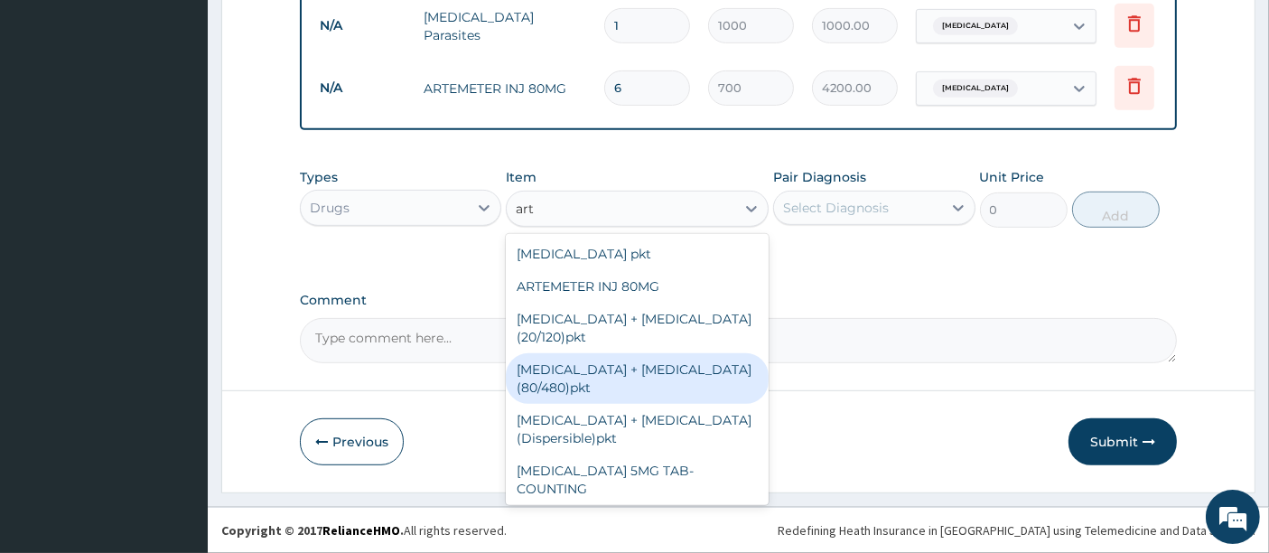
click at [565, 393] on div "Artemether + lumefantrine (80/480)pkt" at bounding box center [637, 378] width 263 height 51
type input "1800"
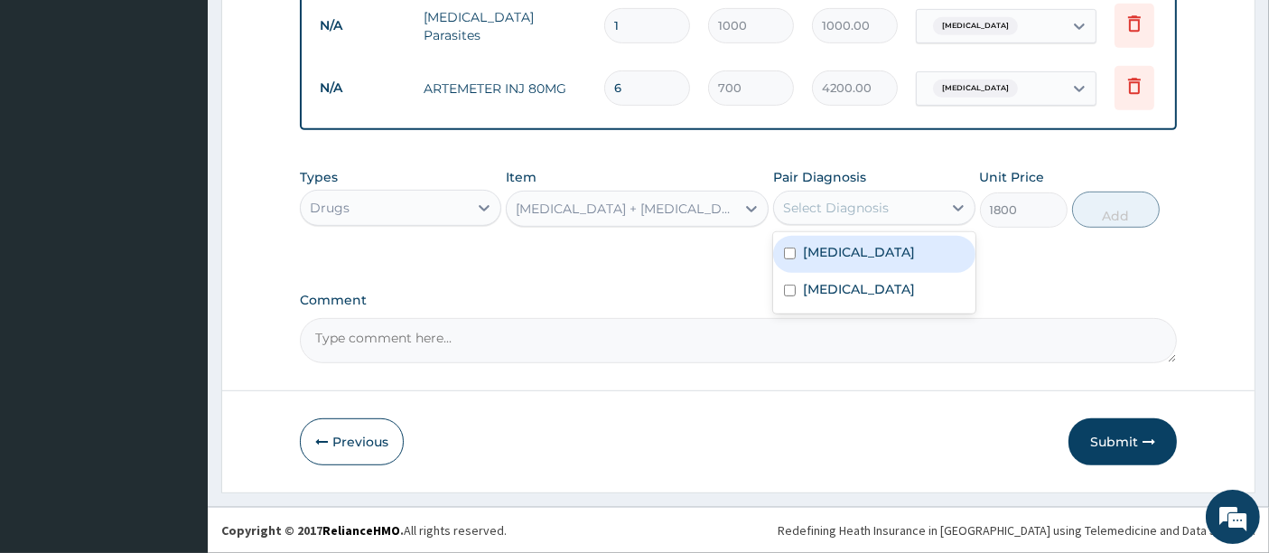
click at [853, 198] on div "Select Diagnosis" at bounding box center [857, 207] width 167 height 29
click at [805, 251] on label "Malaria" at bounding box center [859, 252] width 112 height 18
checkbox input "true"
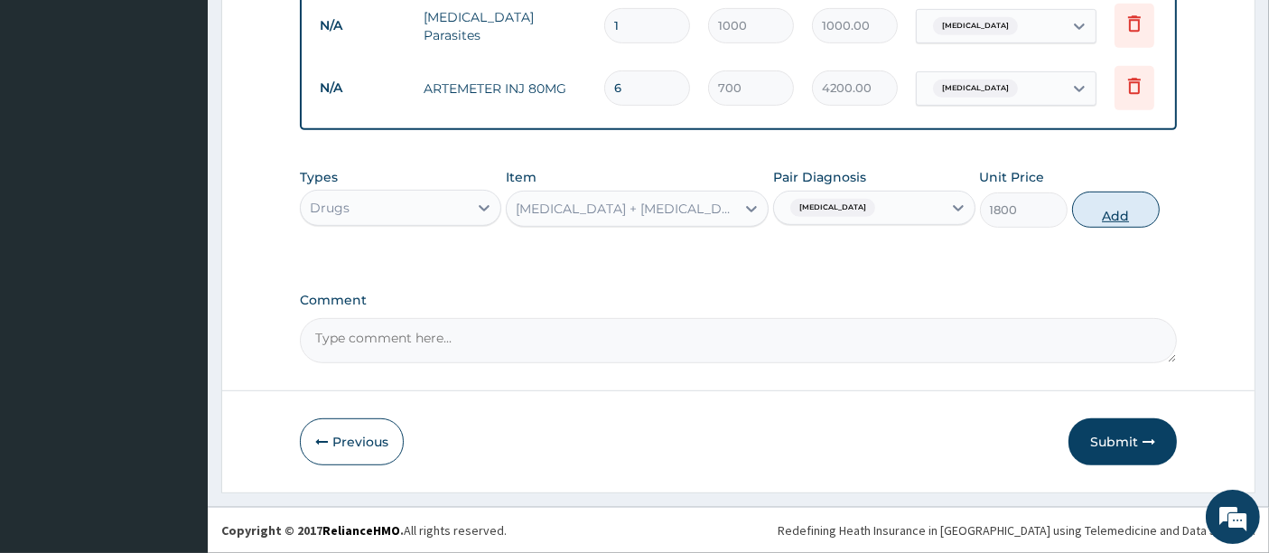
click at [1114, 215] on button "Add" at bounding box center [1116, 209] width 88 height 36
type input "0"
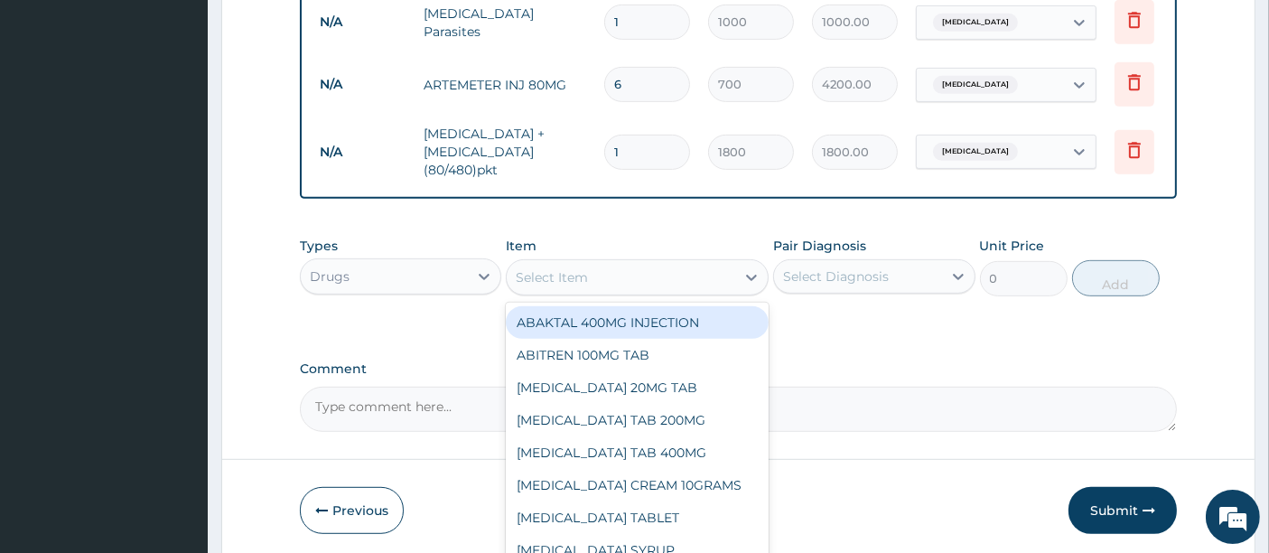
click at [655, 269] on div "Select Item" at bounding box center [621, 277] width 228 height 29
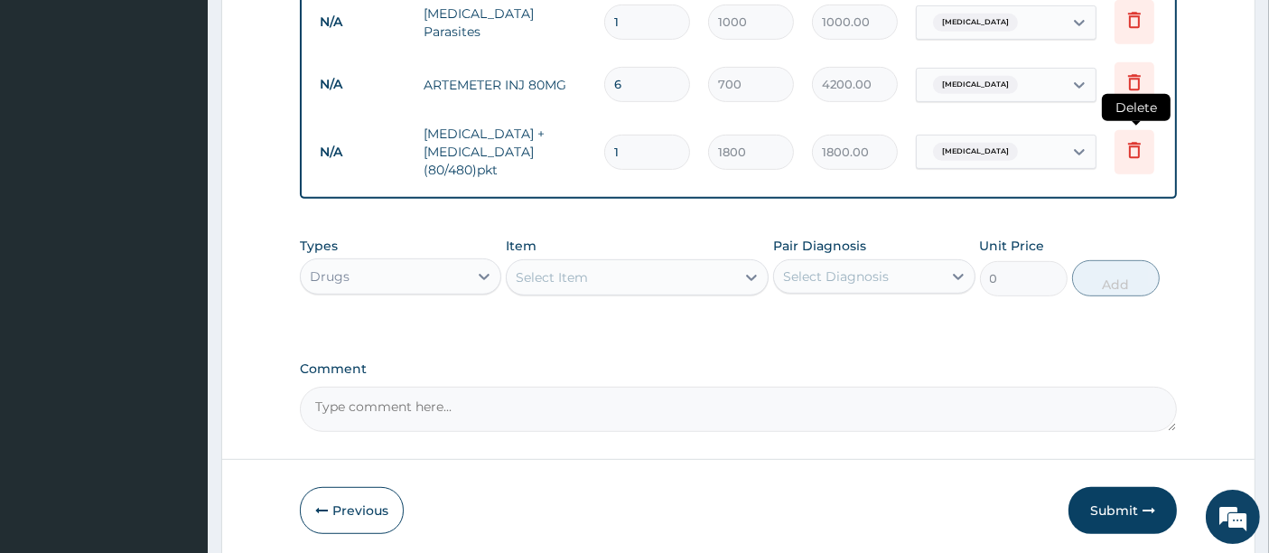
drag, startPoint x: 655, startPoint y: 269, endPoint x: 1131, endPoint y: 133, distance: 495.1
click at [1131, 139] on icon at bounding box center [1134, 150] width 22 height 22
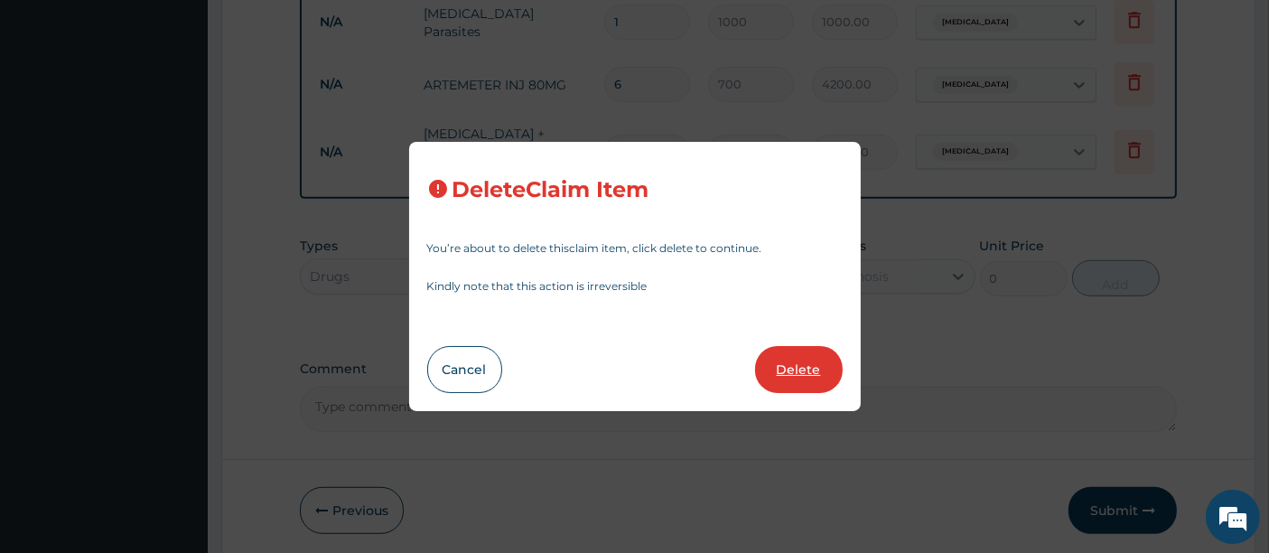
click at [793, 379] on button "Delete" at bounding box center [799, 369] width 88 height 47
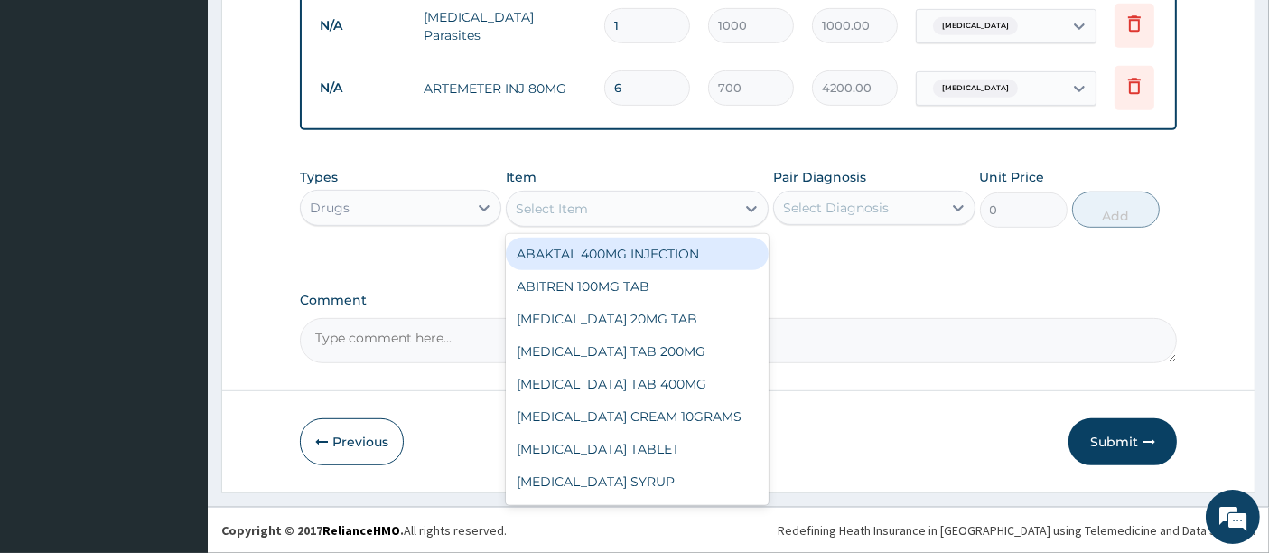
click at [521, 210] on div "Select Item" at bounding box center [552, 209] width 72 height 18
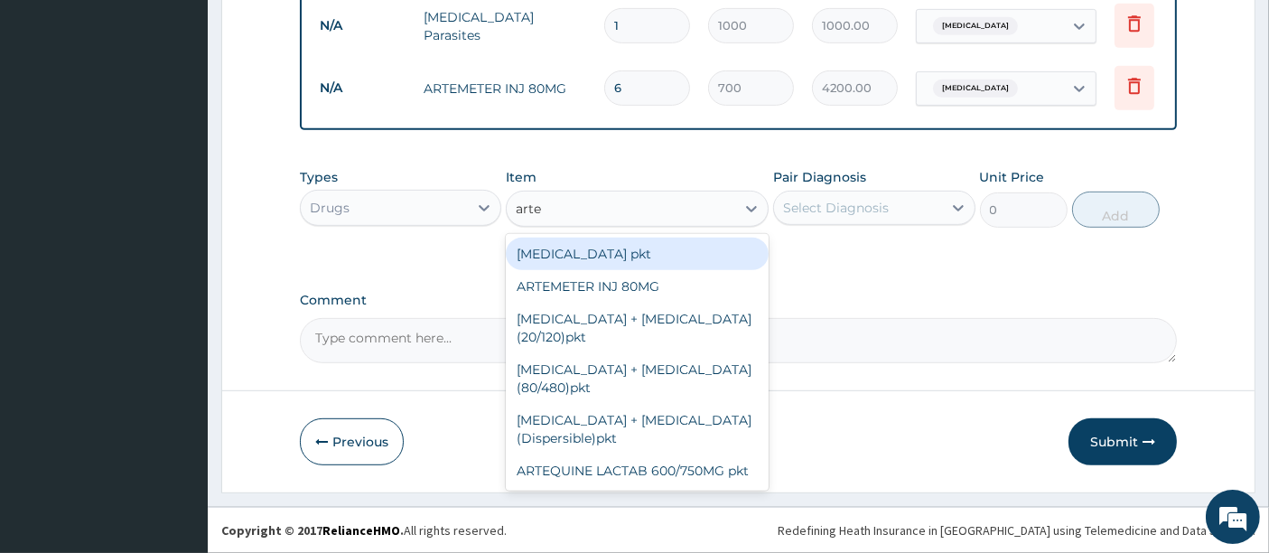
scroll to position [0, 0]
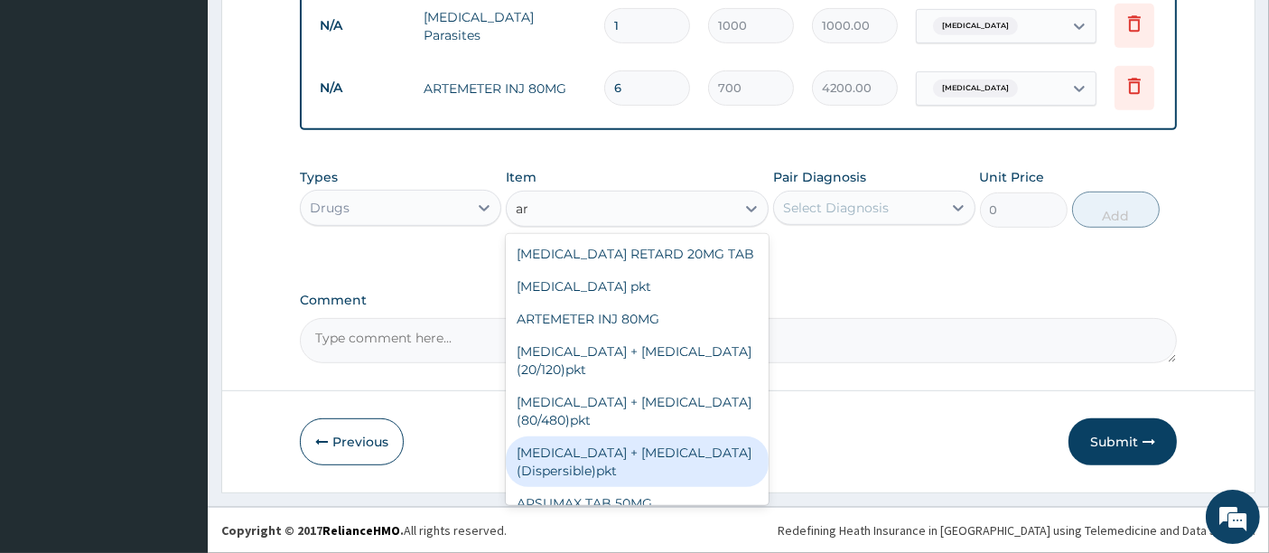
type input "a"
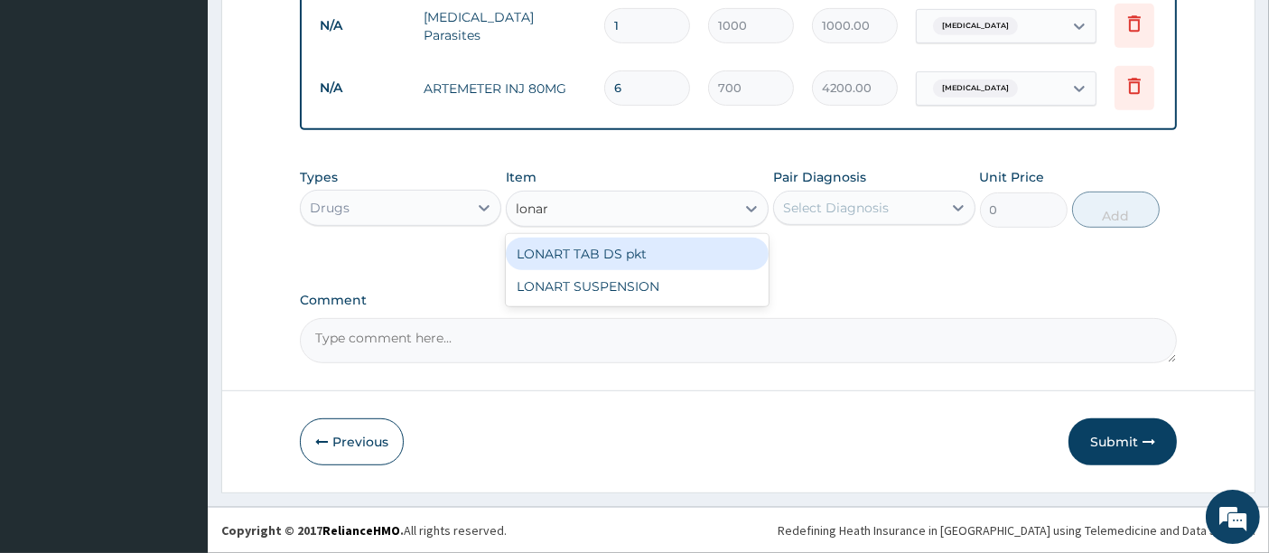
type input "lonart"
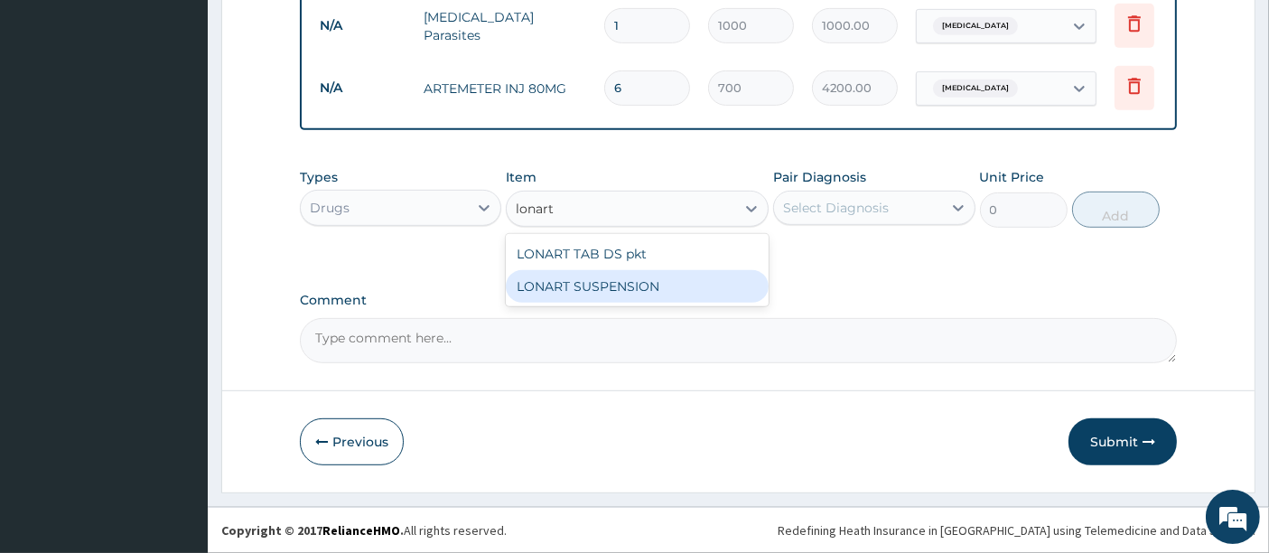
click at [535, 294] on div "LONART SUSPENSION" at bounding box center [637, 286] width 263 height 33
type input "1600"
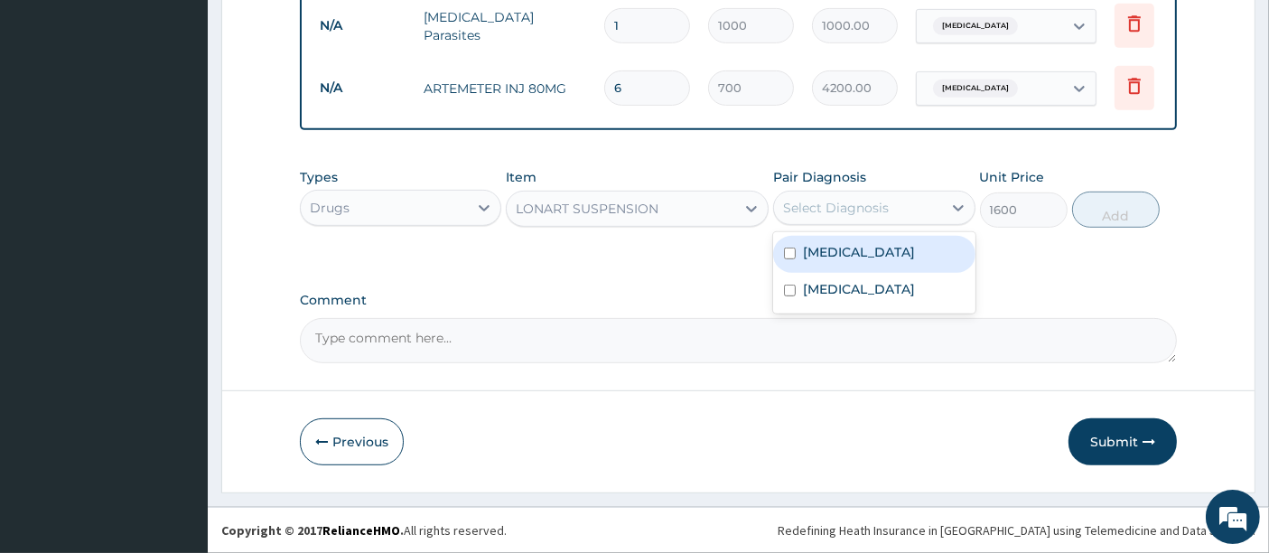
click at [821, 208] on div "Select Diagnosis" at bounding box center [836, 208] width 106 height 18
click at [815, 251] on label "Malaria" at bounding box center [859, 252] width 112 height 18
checkbox input "true"
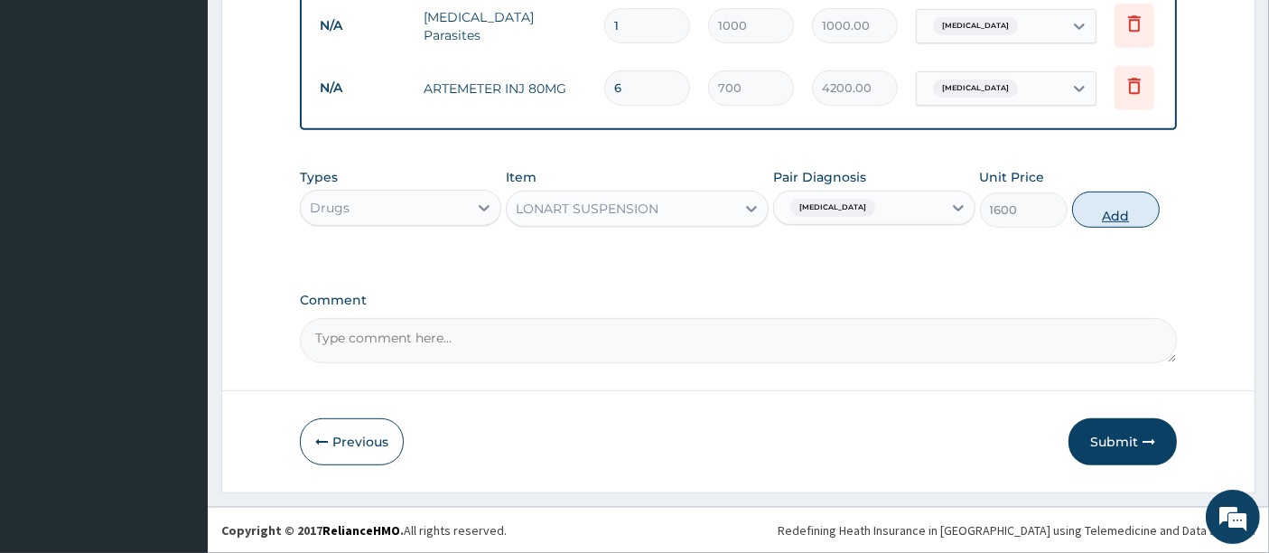
click at [1114, 200] on button "Add" at bounding box center [1116, 209] width 88 height 36
type input "0"
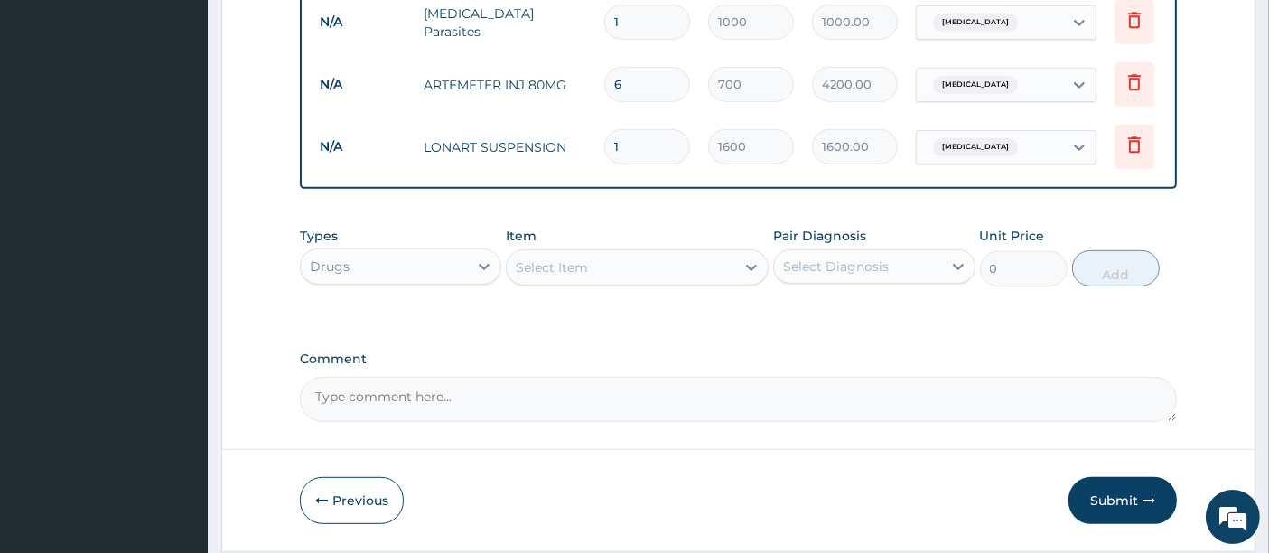
click at [589, 269] on div "Select Item" at bounding box center [621, 267] width 228 height 29
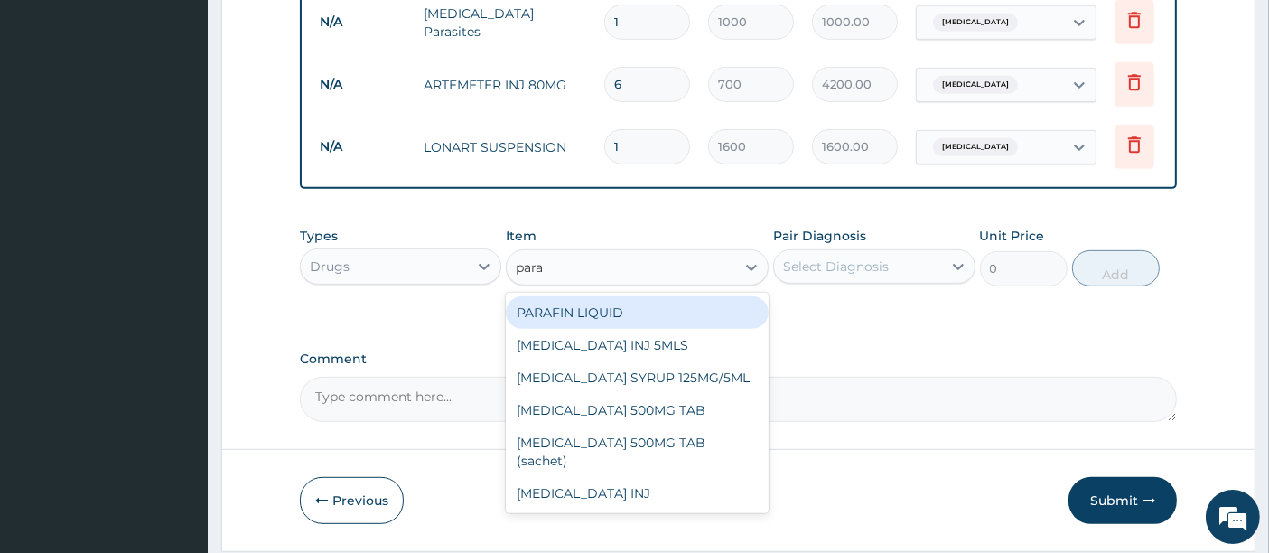
type input "parac"
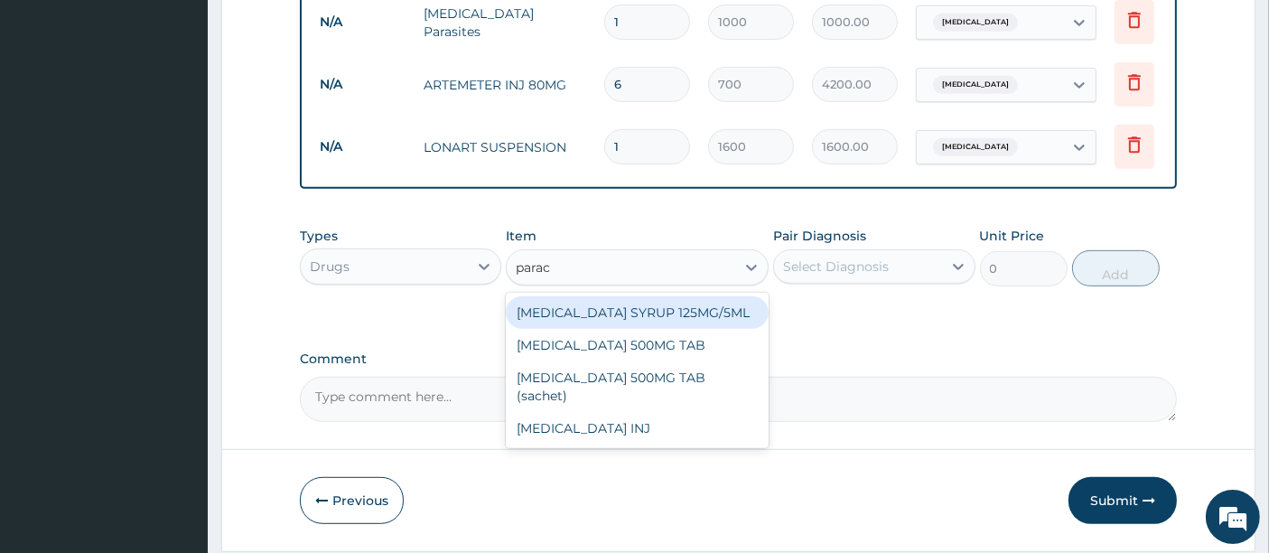
click at [652, 306] on div "PARACETAMOL SYRUP 125MG/5ML" at bounding box center [637, 312] width 263 height 33
type input "250"
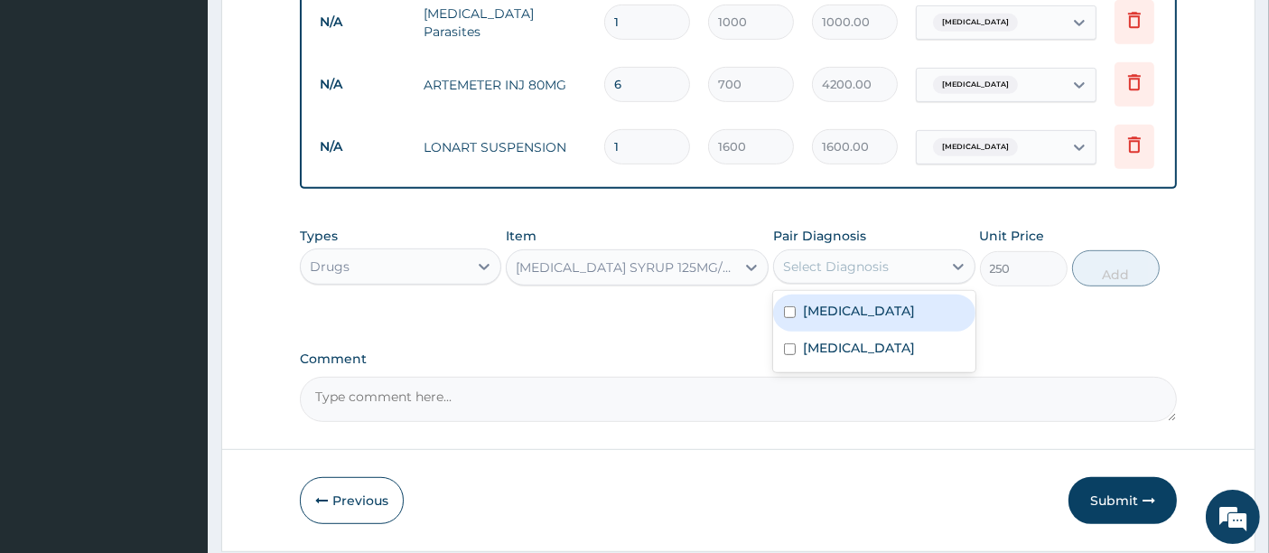
click at [824, 269] on div "Select Diagnosis" at bounding box center [836, 266] width 106 height 18
click at [793, 316] on input "checkbox" at bounding box center [790, 312] width 12 height 12
checkbox input "true"
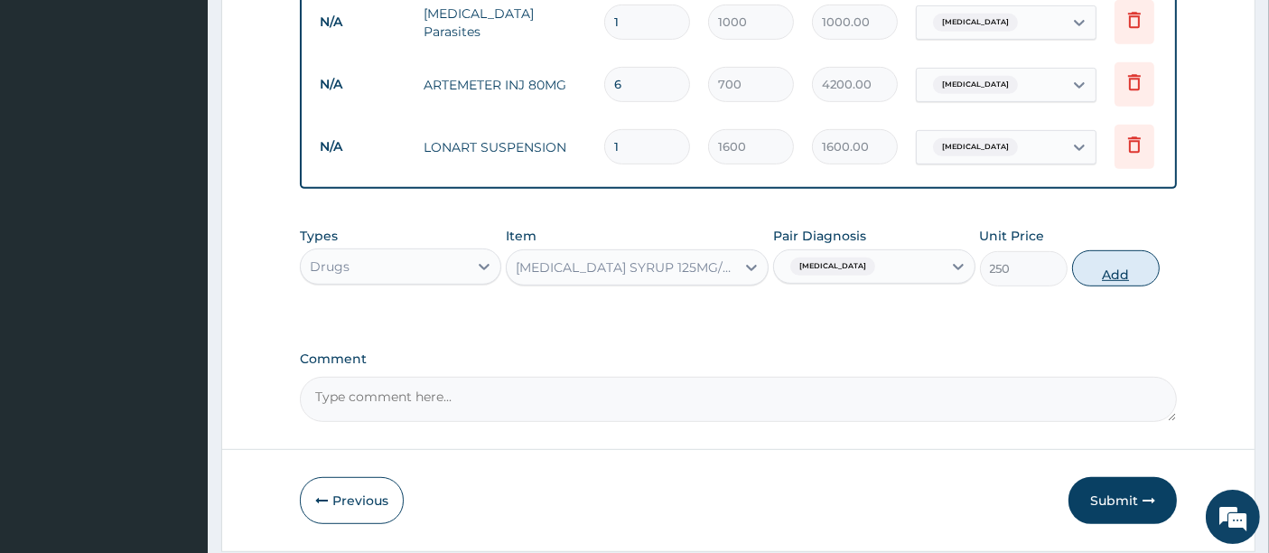
click at [1109, 279] on button "Add" at bounding box center [1116, 268] width 88 height 36
type input "0"
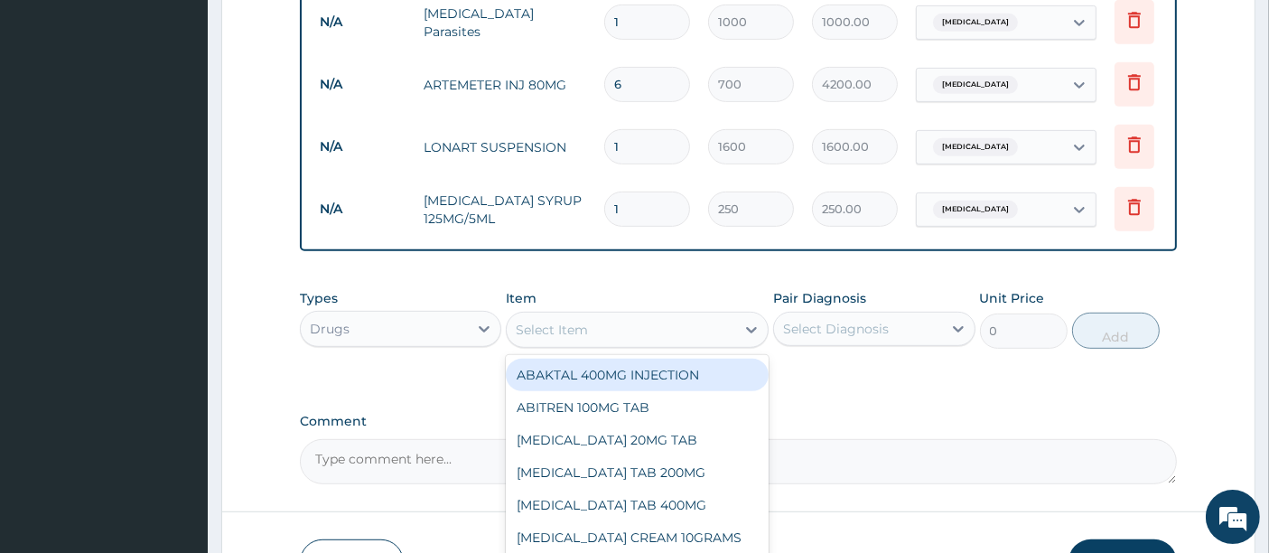
click at [561, 333] on div "Select Item" at bounding box center [552, 330] width 72 height 18
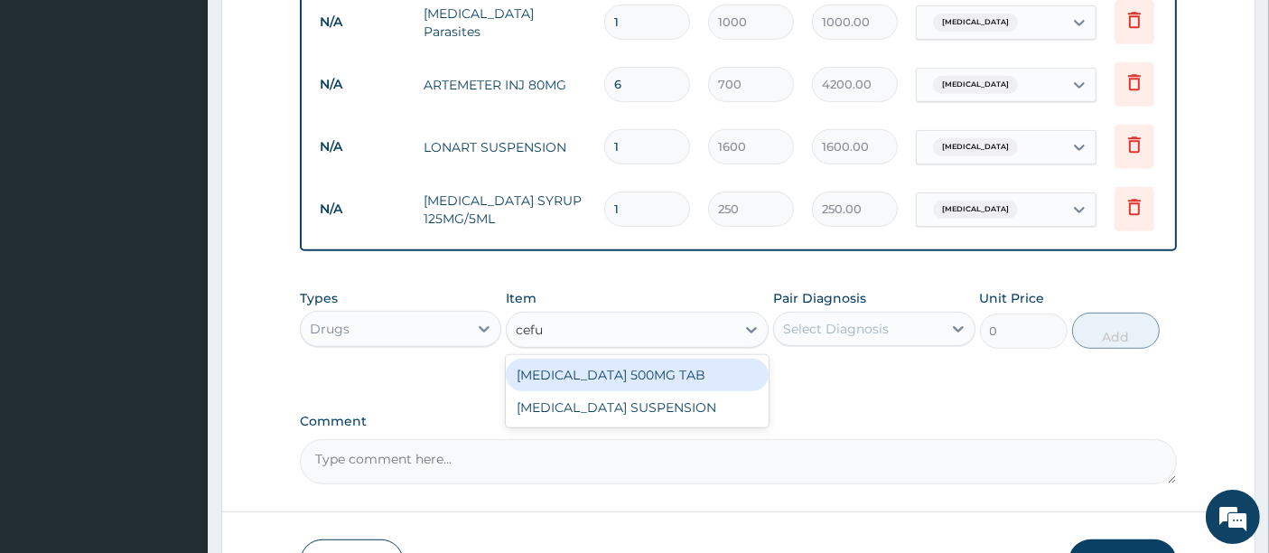
type input "cefur"
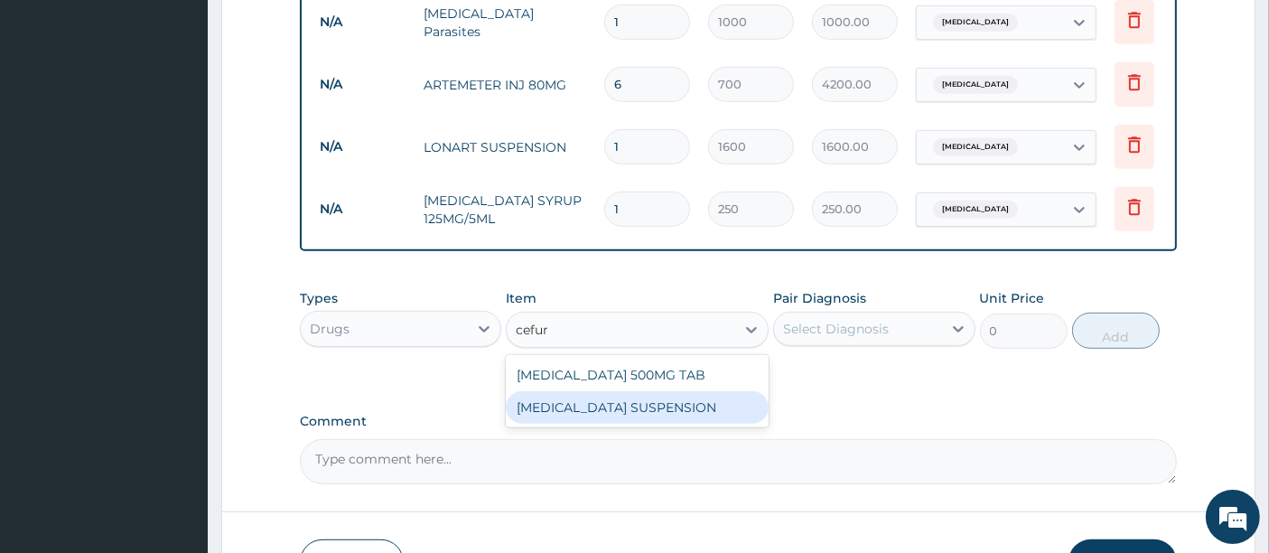
click at [618, 413] on div "CEFUROXIME SUSPENSION" at bounding box center [637, 407] width 263 height 33
type input "1800"
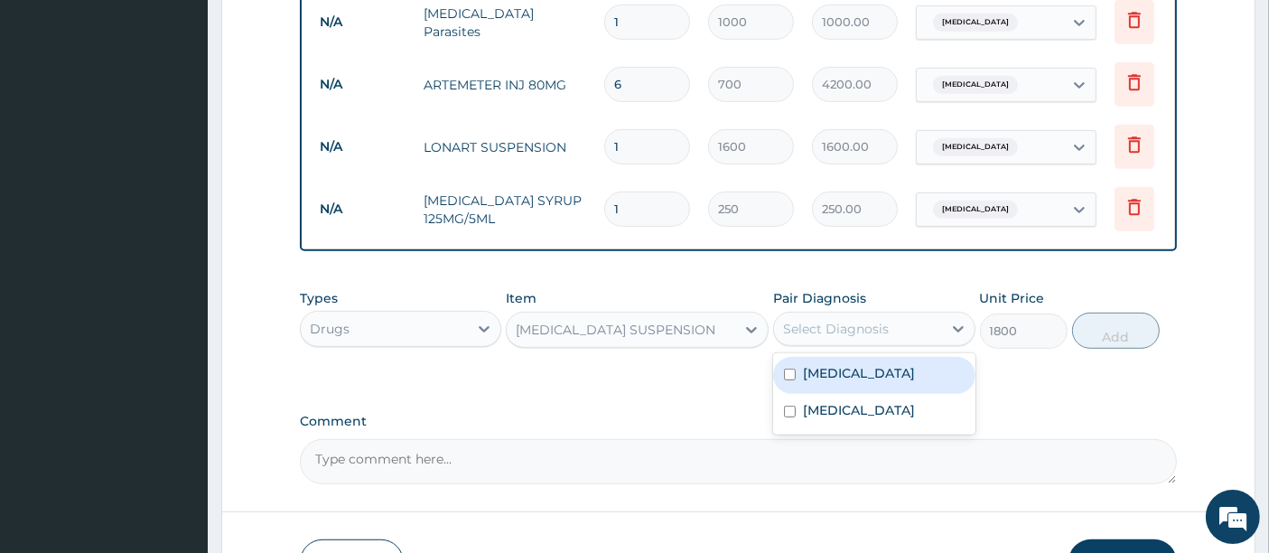
click at [855, 329] on div "Select Diagnosis" at bounding box center [836, 329] width 106 height 18
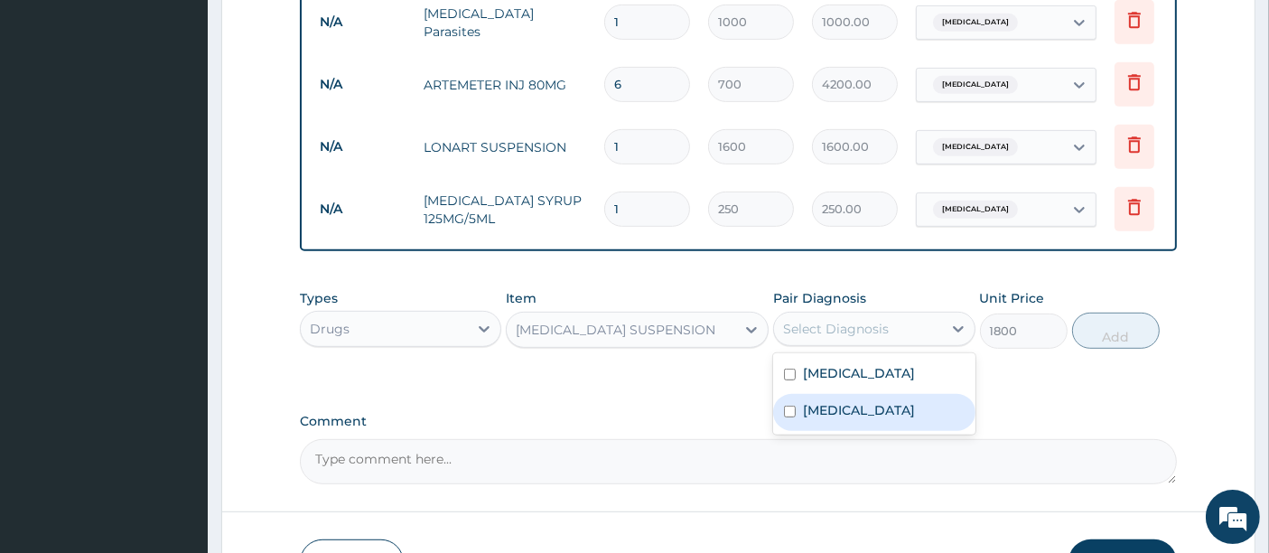
click at [817, 419] on label "Sepsis" at bounding box center [859, 410] width 112 height 18
checkbox input "true"
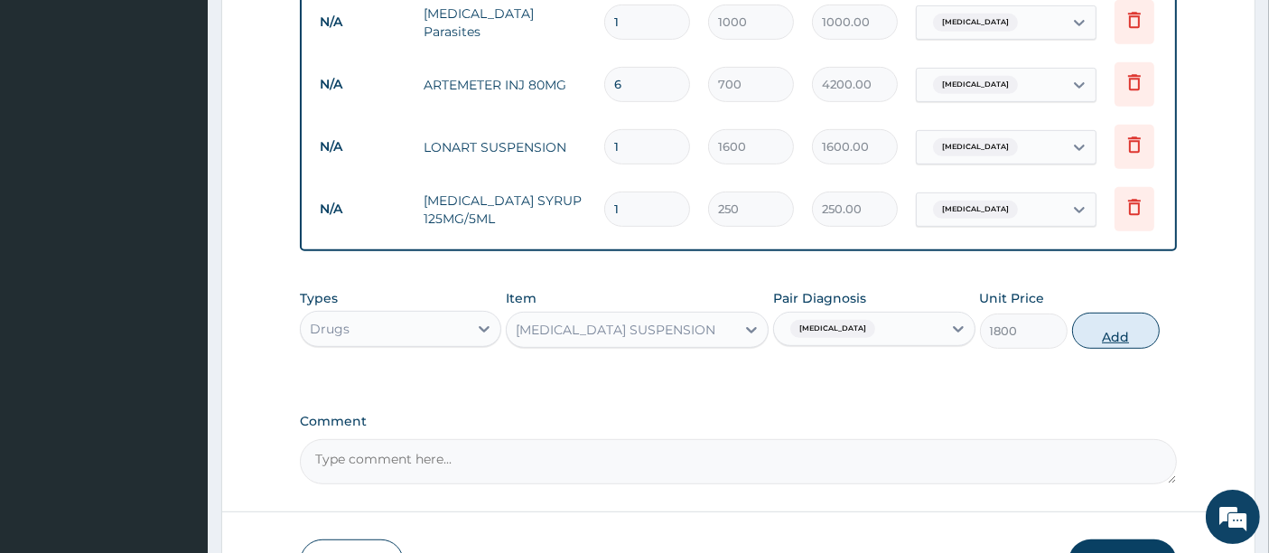
click at [1115, 341] on button "Add" at bounding box center [1116, 330] width 88 height 36
type input "0"
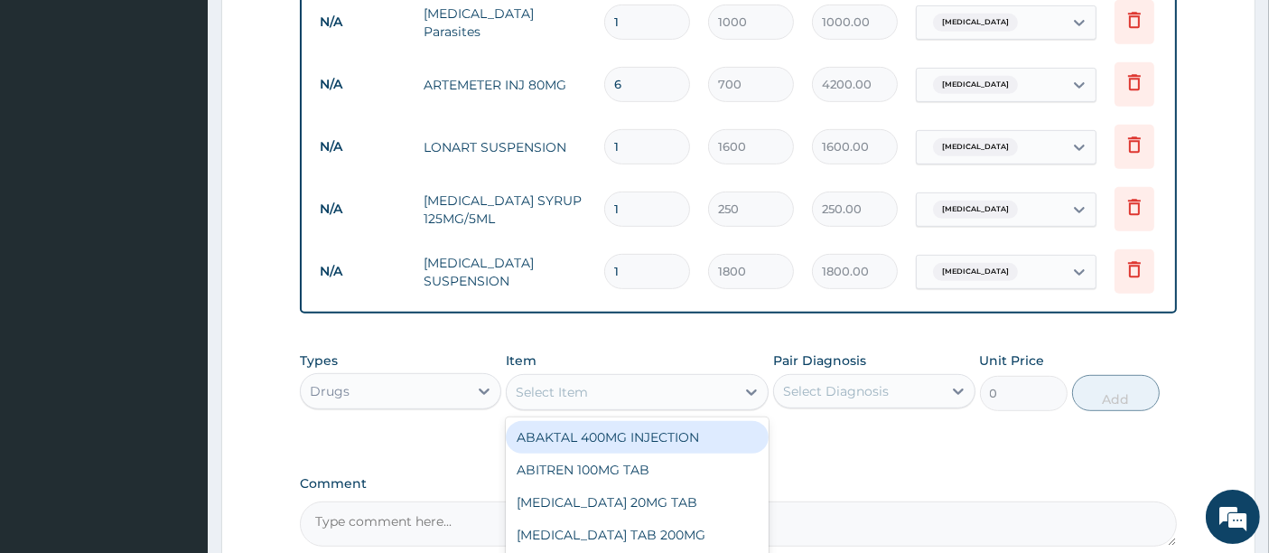
click at [657, 392] on div "Select Item" at bounding box center [621, 392] width 228 height 29
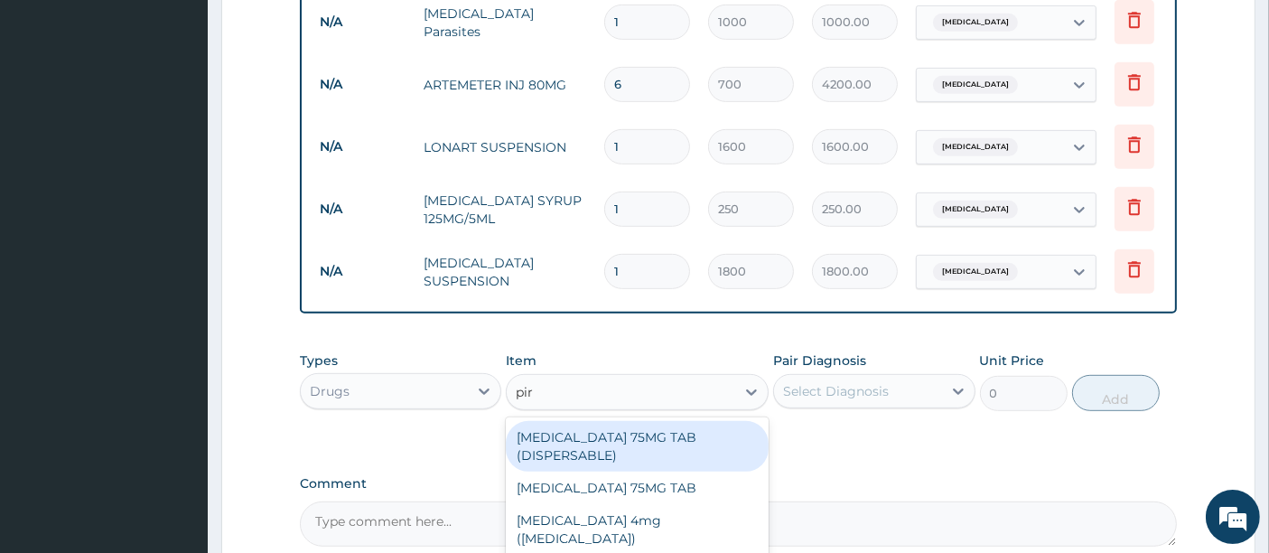
type input "piri"
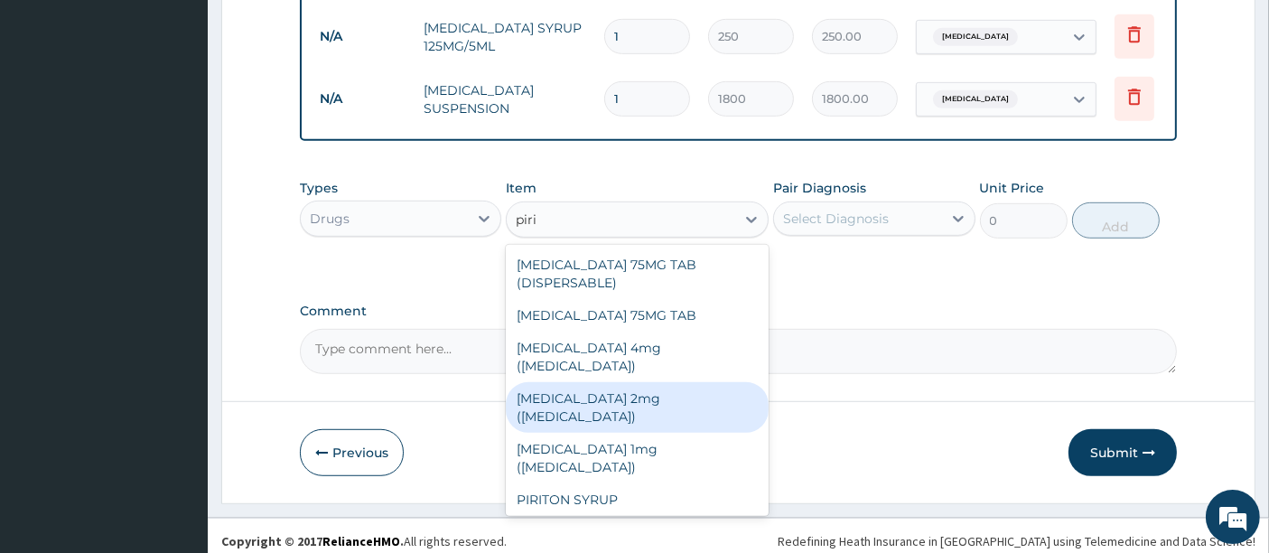
scroll to position [1049, 0]
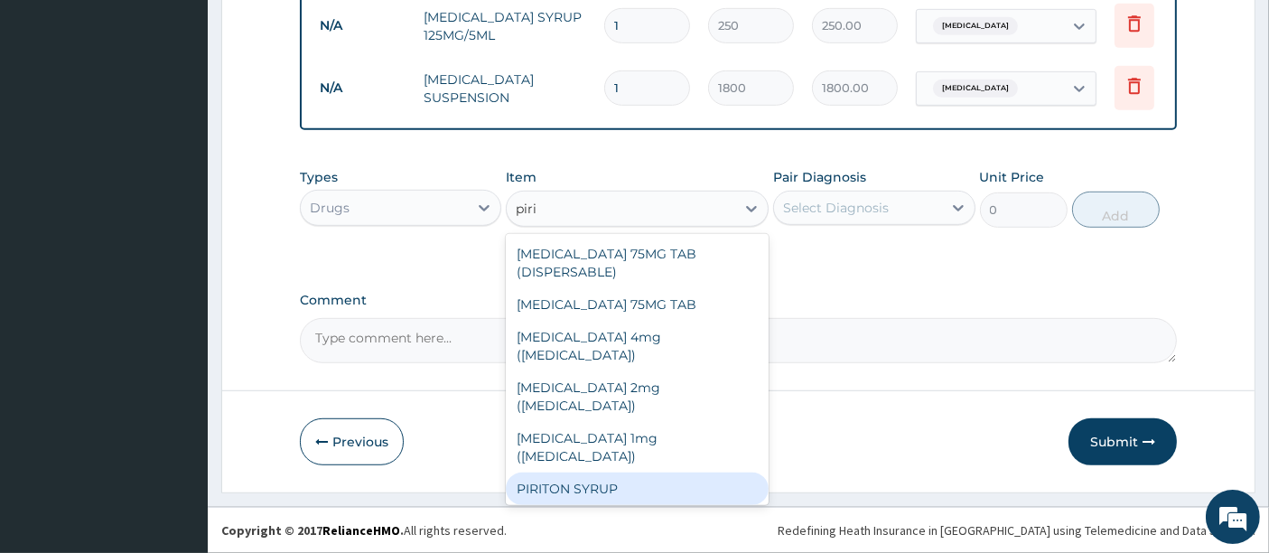
click at [684, 472] on div "PIRITON SYRUP" at bounding box center [637, 488] width 263 height 33
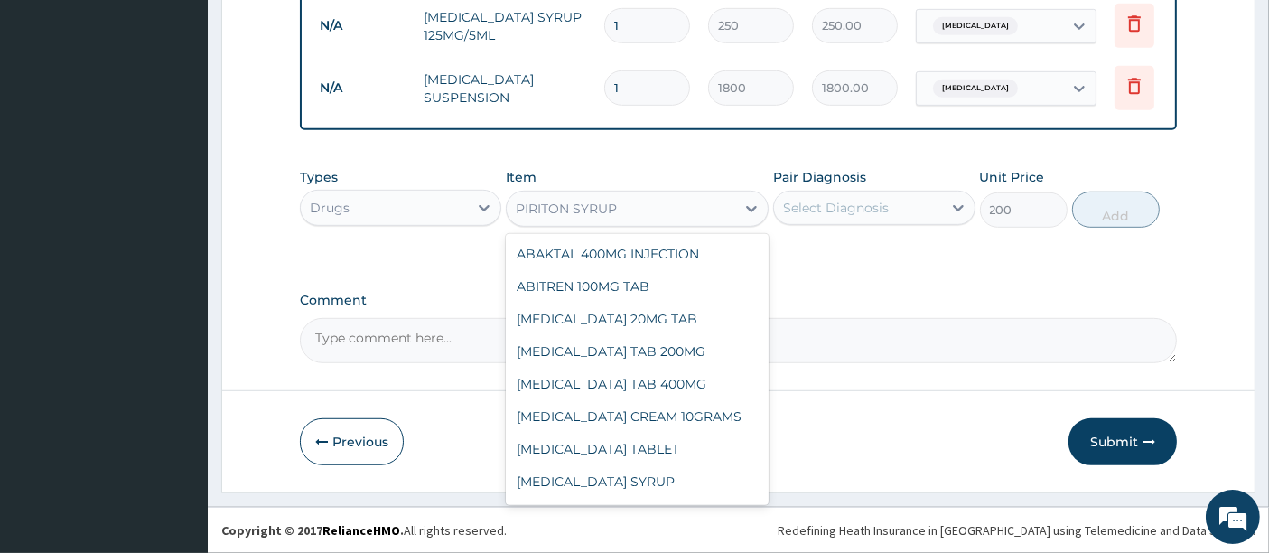
click at [681, 210] on div "PIRITON SYRUP" at bounding box center [621, 208] width 228 height 29
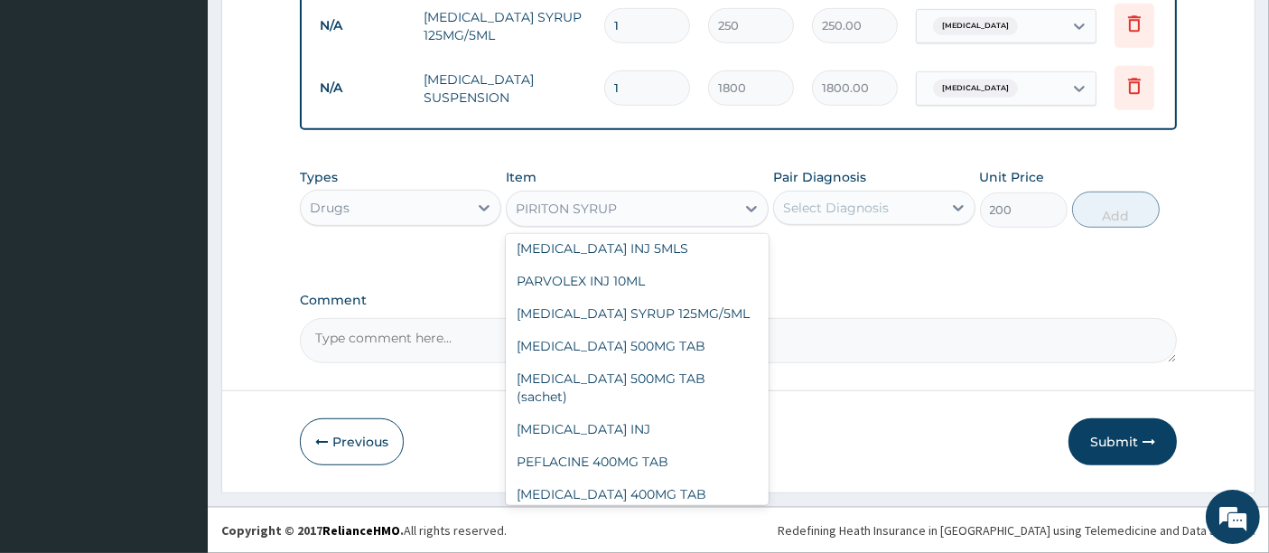
scroll to position [17527, 0]
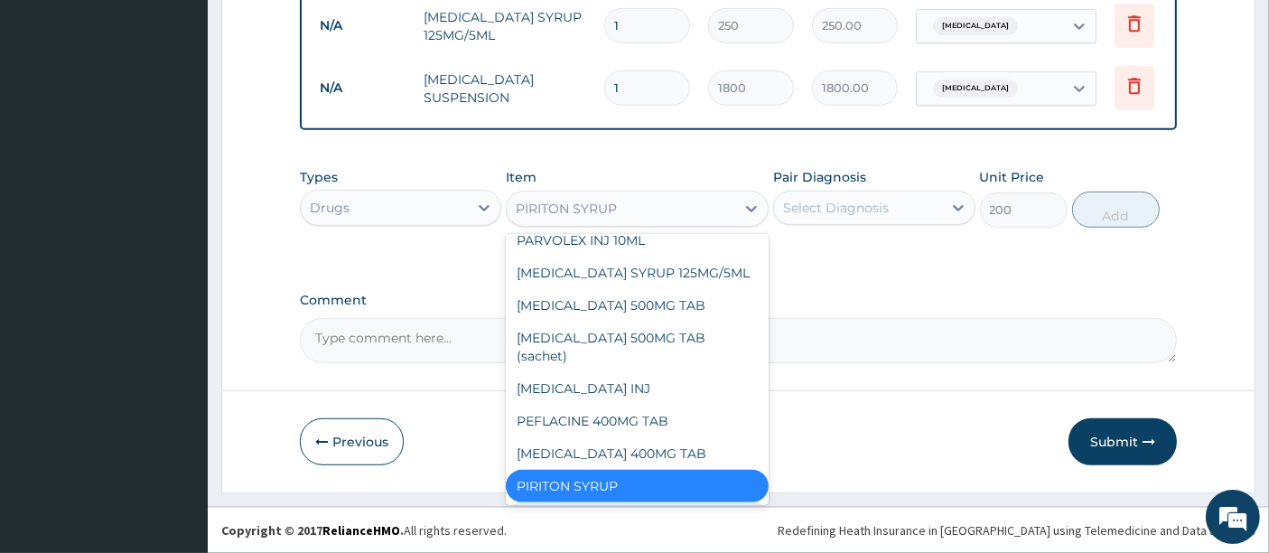
click at [667, 502] on div "PIRITON EXPECTORANT 100ML" at bounding box center [637, 518] width 263 height 33
type input "400"
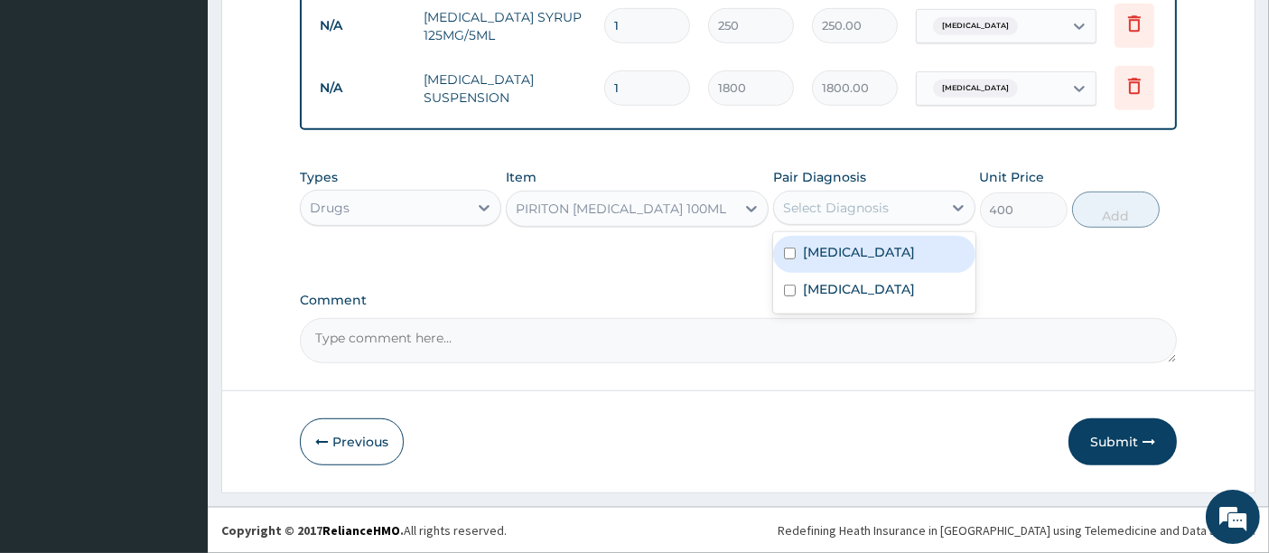
click at [837, 204] on div "Select Diagnosis" at bounding box center [836, 208] width 106 height 18
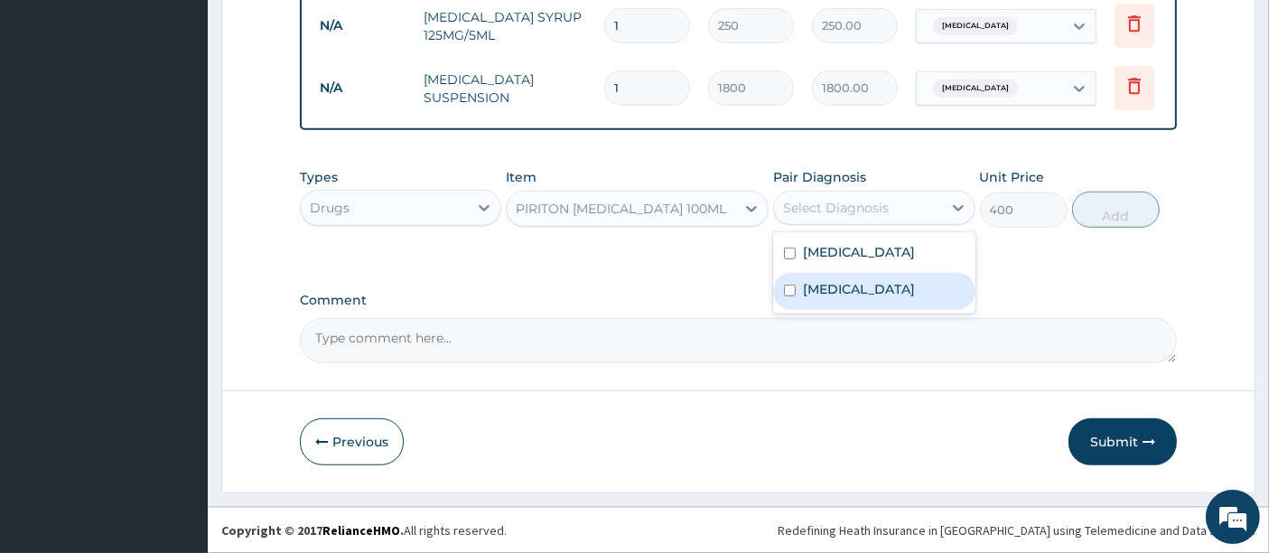
click at [810, 295] on label "Sepsis" at bounding box center [859, 289] width 112 height 18
checkbox input "true"
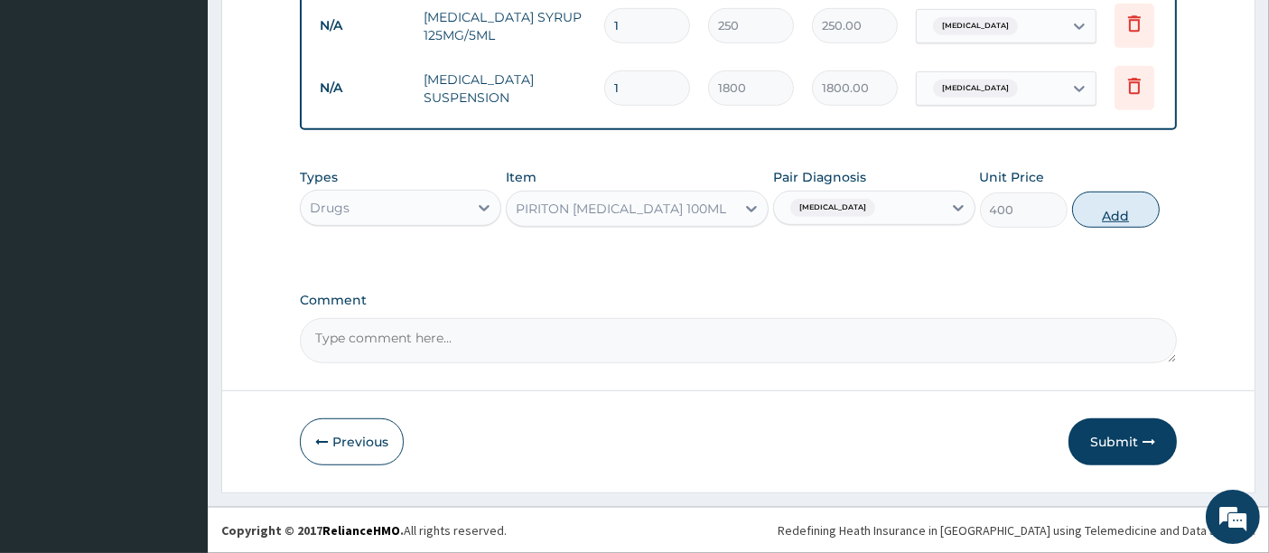
click at [1122, 210] on button "Add" at bounding box center [1116, 209] width 88 height 36
type input "0"
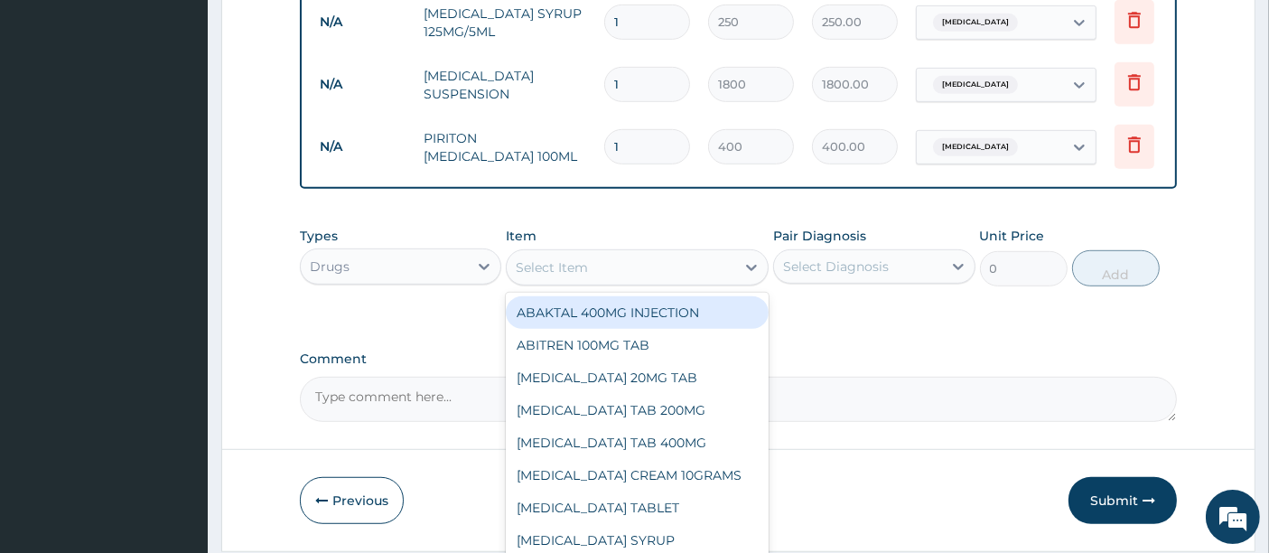
click at [567, 265] on div "Select Item" at bounding box center [552, 267] width 72 height 18
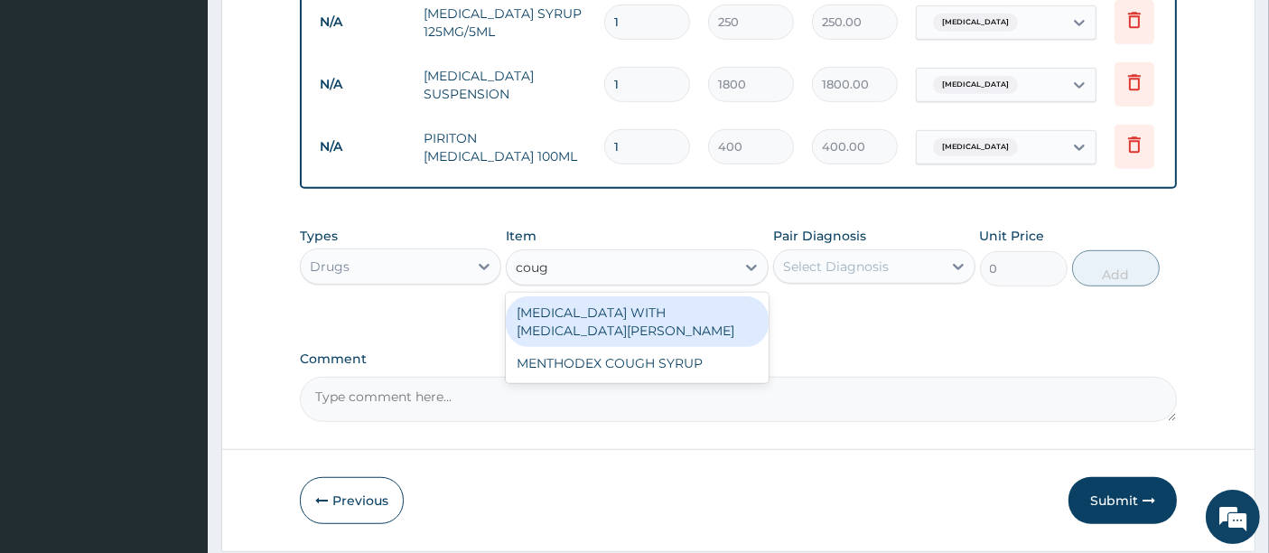
type input "cough"
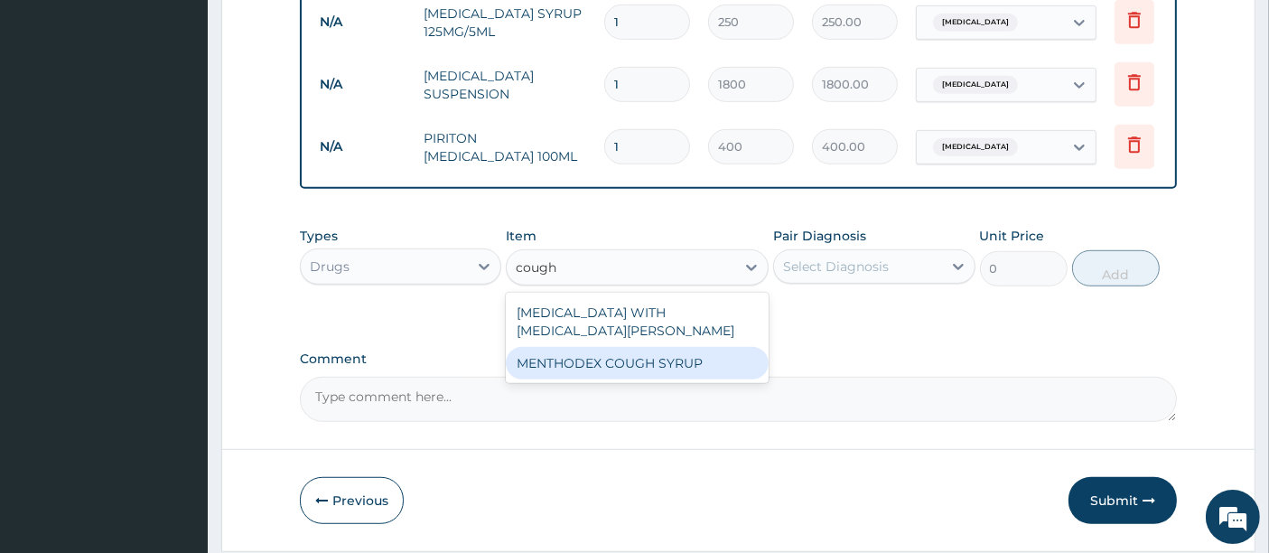
click at [593, 354] on div "MENTHODEX COUGH SYRUP" at bounding box center [637, 363] width 263 height 33
type input "800"
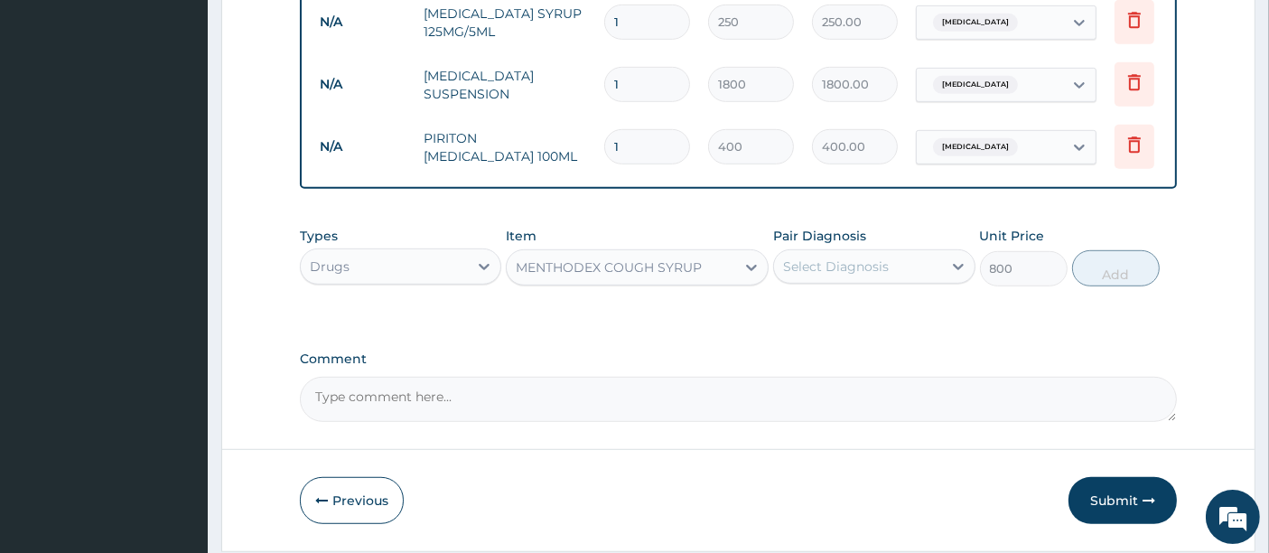
click at [831, 275] on div "Select Diagnosis" at bounding box center [836, 266] width 106 height 18
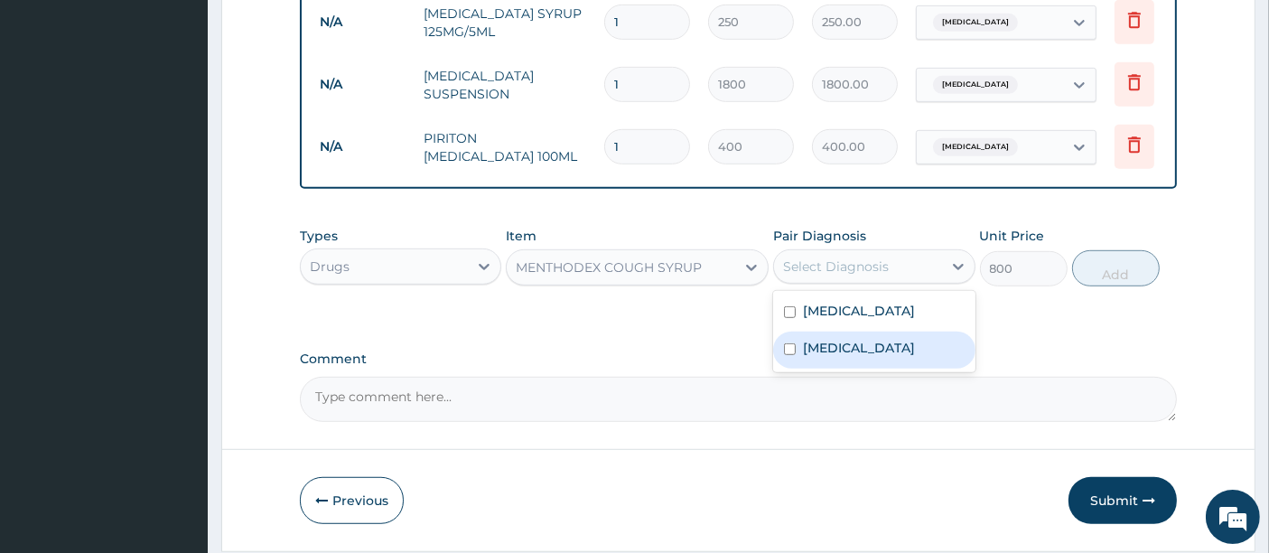
click at [807, 357] on label "Sepsis" at bounding box center [859, 348] width 112 height 18
checkbox input "true"
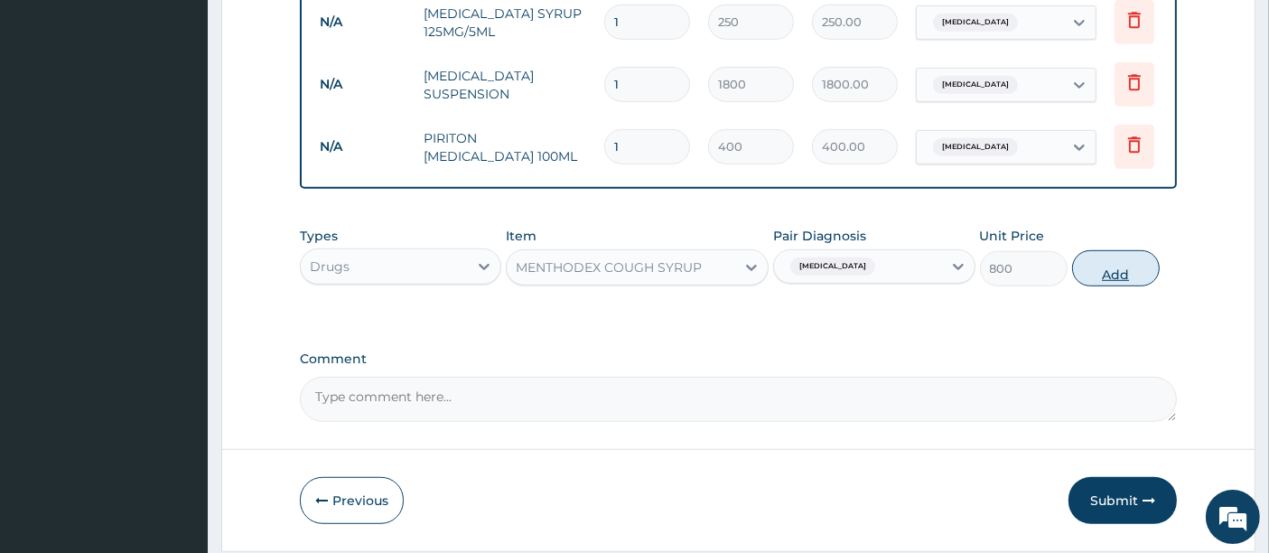
click at [1114, 277] on button "Add" at bounding box center [1116, 268] width 88 height 36
type input "0"
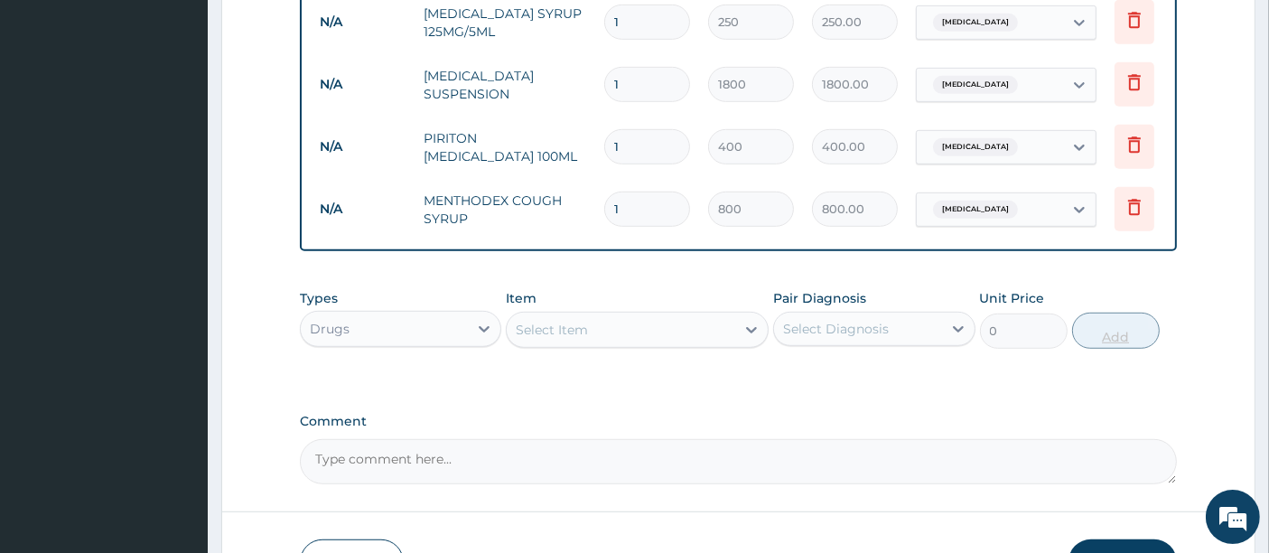
type input "2"
type input "1600.00"
type input "3"
type input "2400.00"
type input "4"
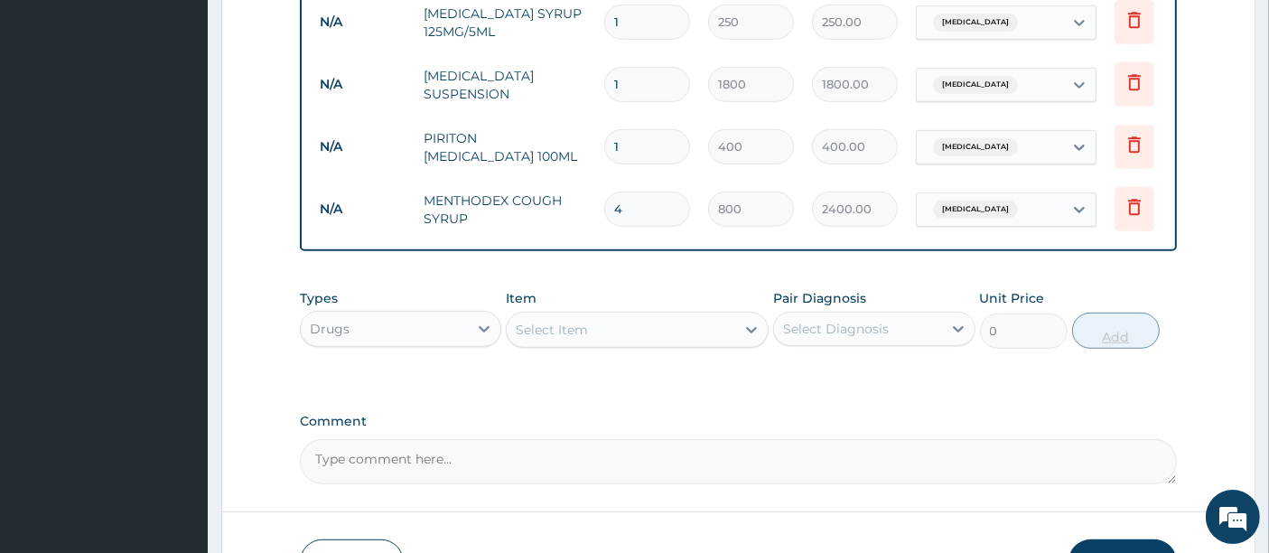
type input "3200.00"
type input "5"
type input "4000.00"
type input "6"
type input "4800.00"
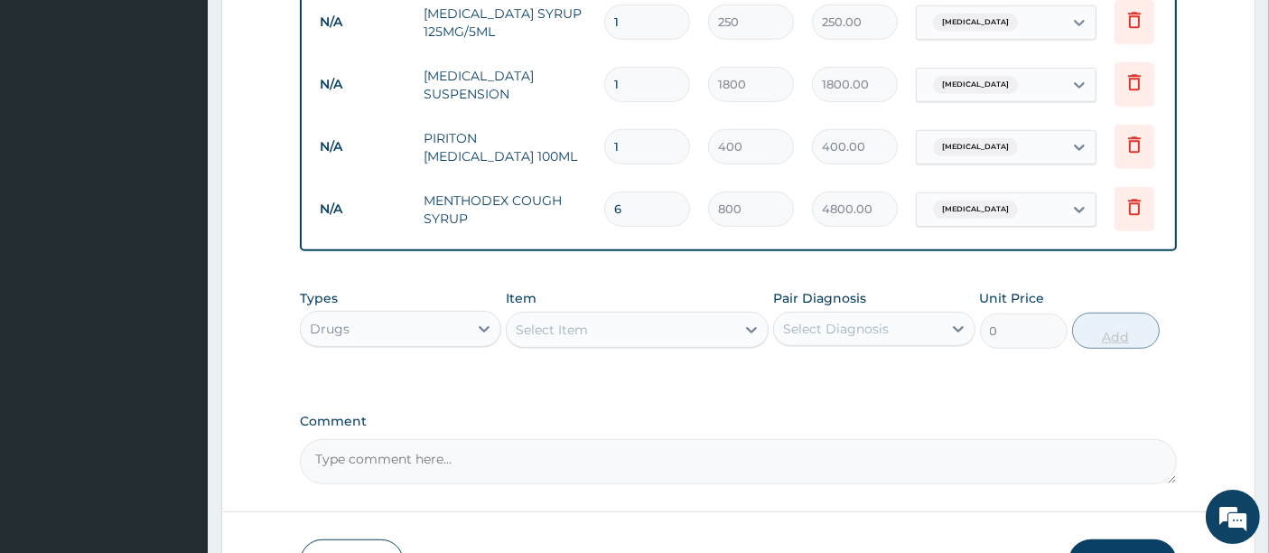
type input "5"
type input "4000.00"
type input "4"
type input "3200.00"
type input "3"
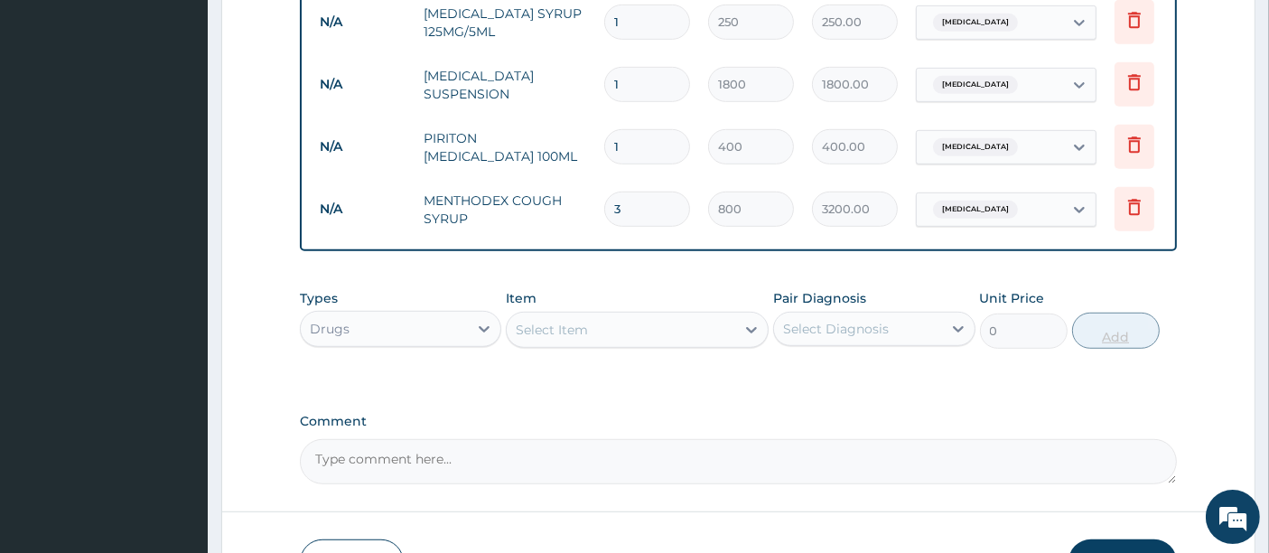
type input "2400.00"
type input "2"
type input "1600.00"
type input "1"
type input "800.00"
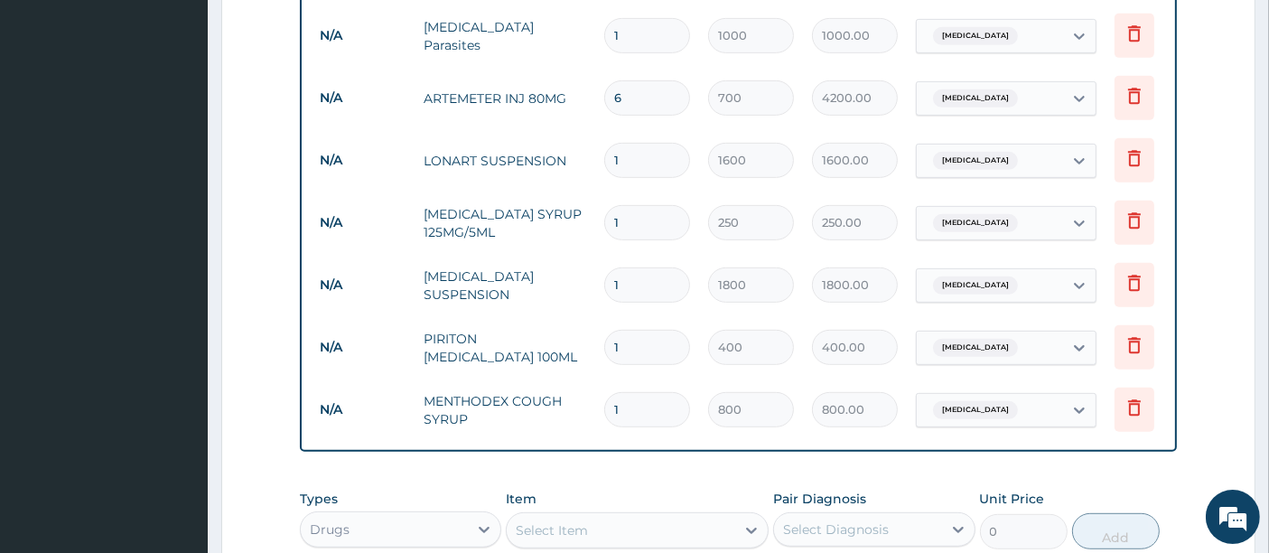
scroll to position [807, 0]
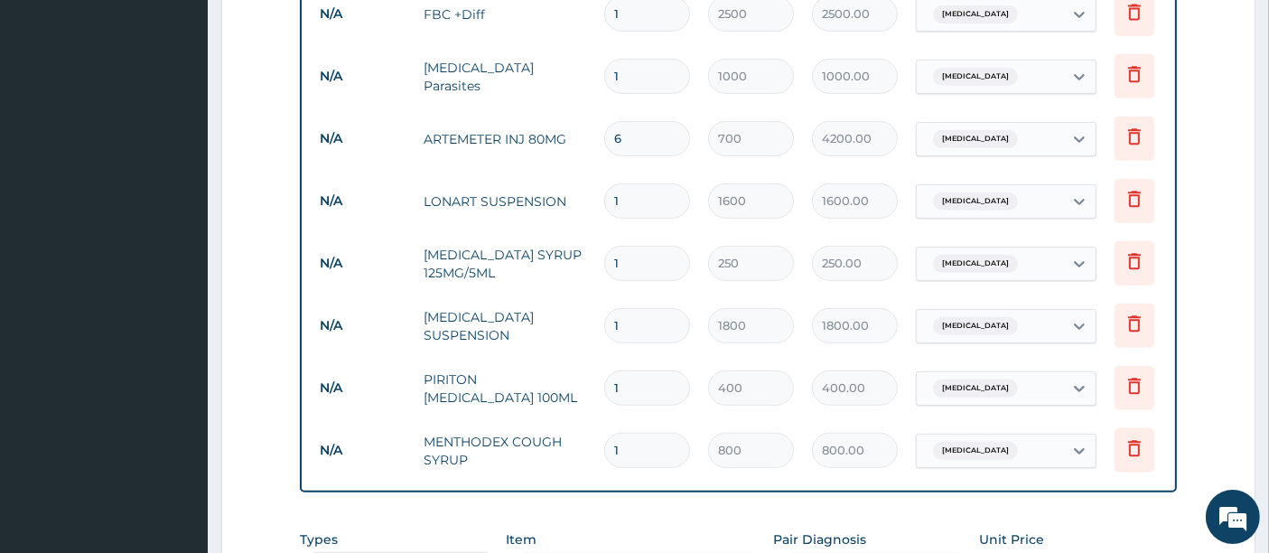
click at [1216, 73] on form "Step 2 of 2 PA Code / Prescription Code Enter Code(Secondary Care Only) Encount…" at bounding box center [738, 71] width 1034 height 1567
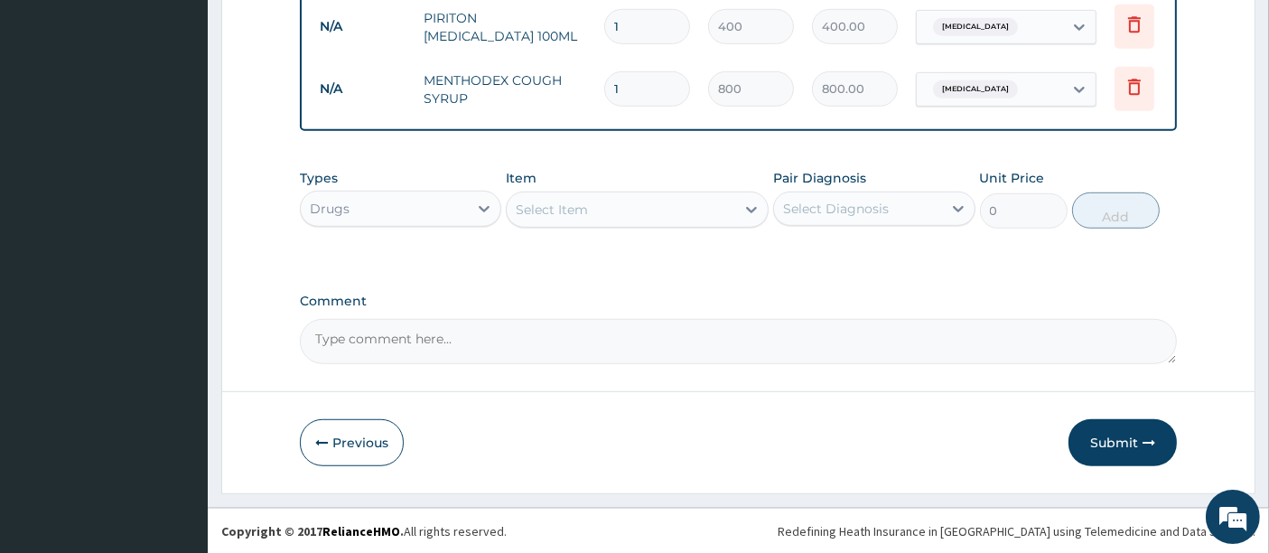
scroll to position [1174, 0]
click at [1109, 447] on button "Submit" at bounding box center [1122, 441] width 108 height 47
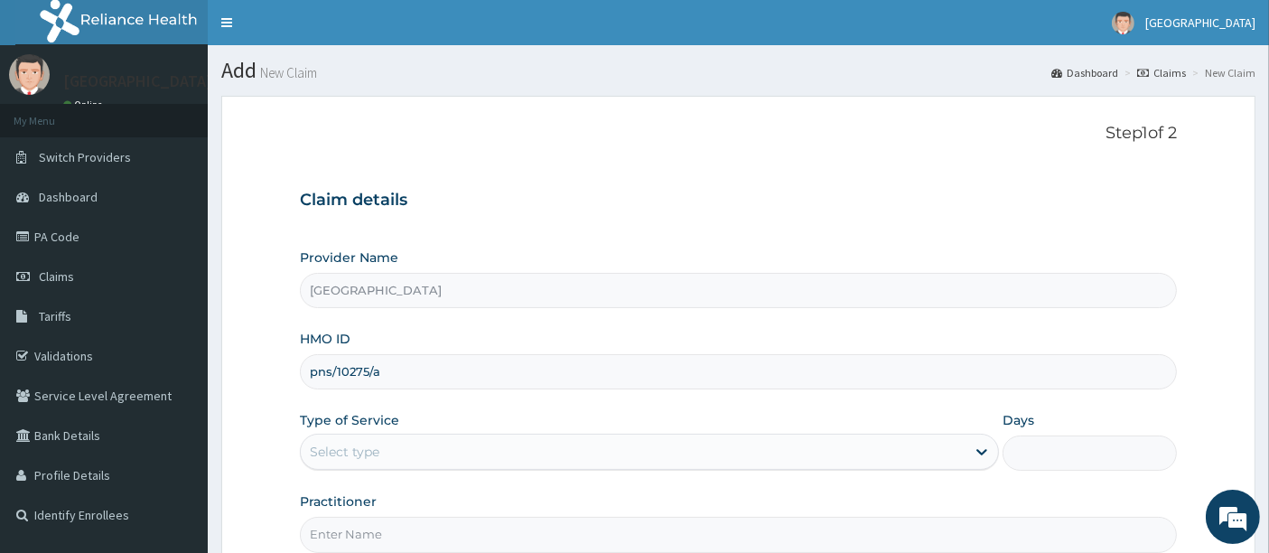
type input "pns/10275/a"
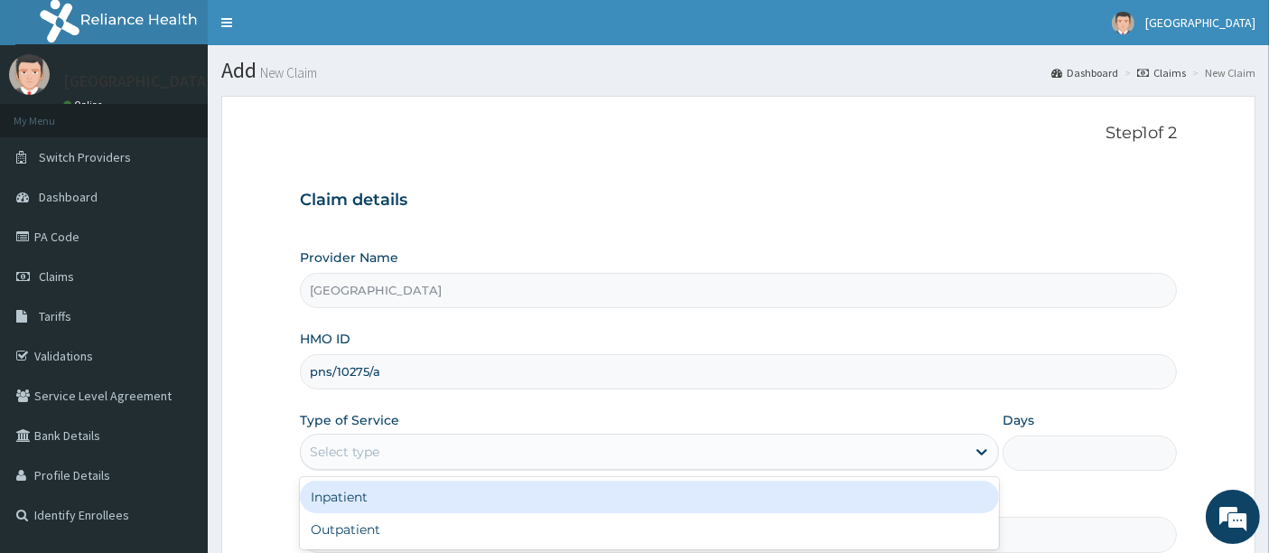
click at [364, 443] on div "Select type" at bounding box center [345, 452] width 70 height 18
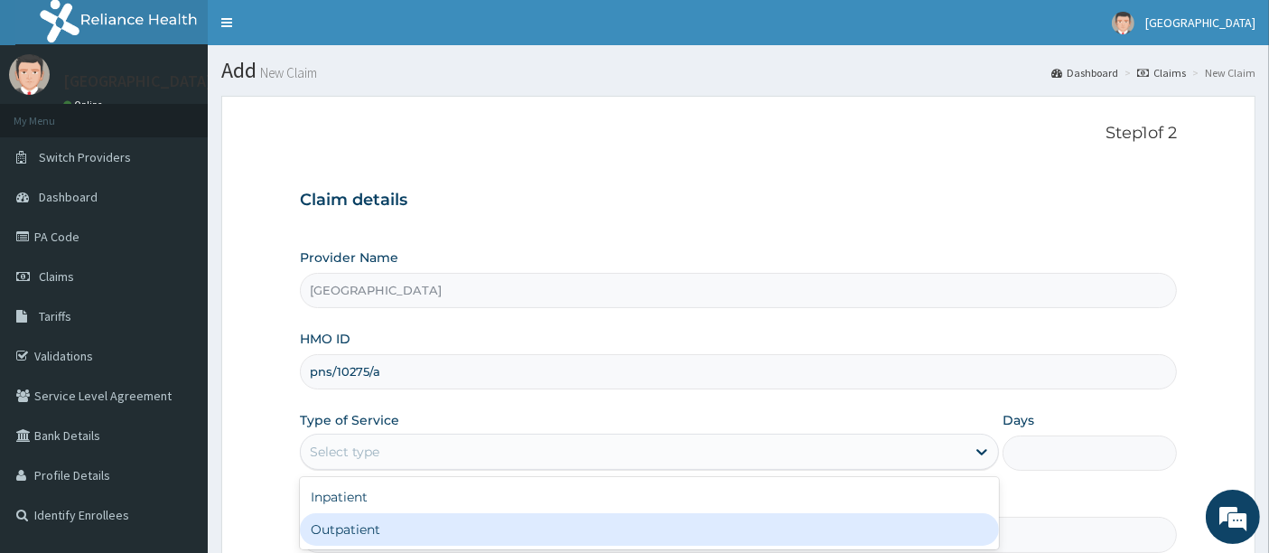
click at [348, 519] on div "Outpatient" at bounding box center [649, 529] width 699 height 33
type input "1"
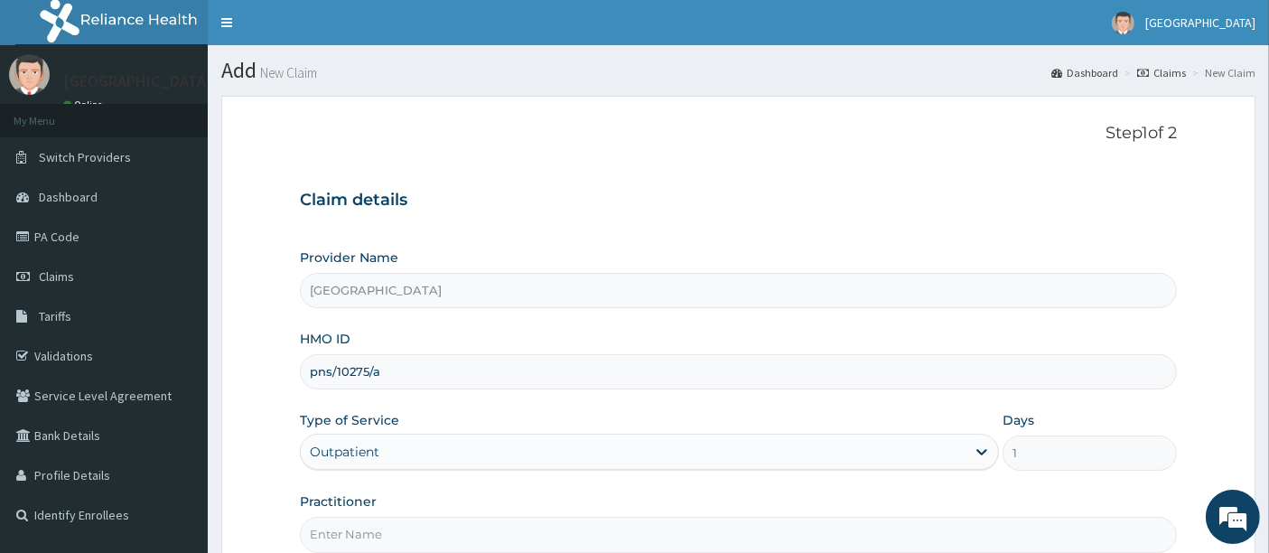
click at [225, 493] on form "Step 1 of 2 Claim details Provider Name Holyfill Hospital HMO ID pns/10275/a Ty…" at bounding box center [738, 389] width 1034 height 586
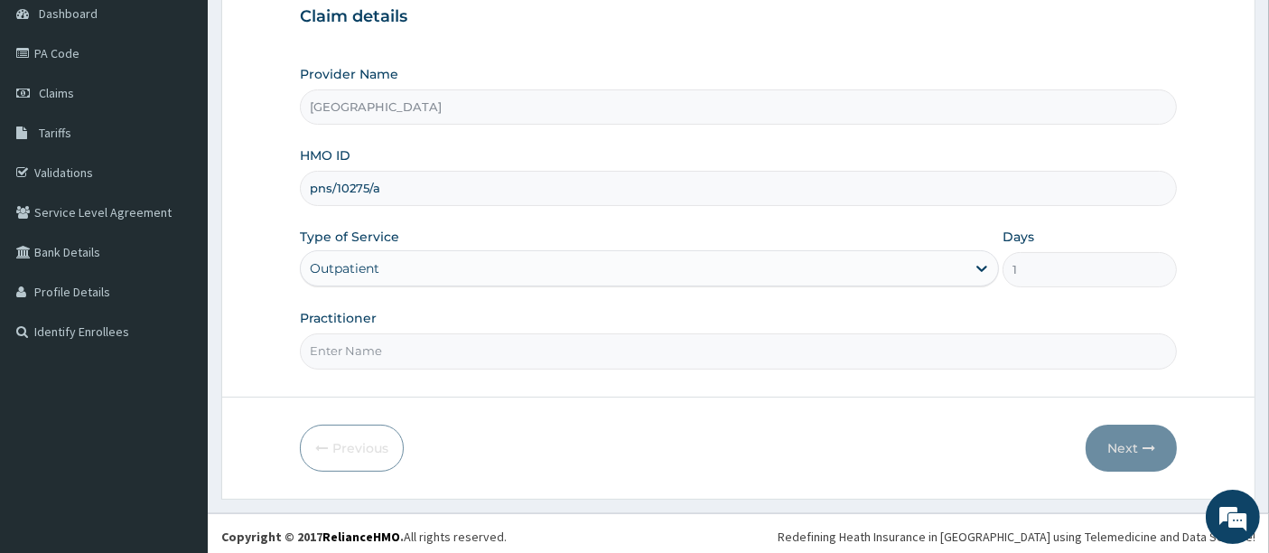
scroll to position [185, 0]
click at [360, 351] on input "Practitioner" at bounding box center [739, 348] width 878 height 35
type input "OMOLADE JOSEPH AYELAJE"
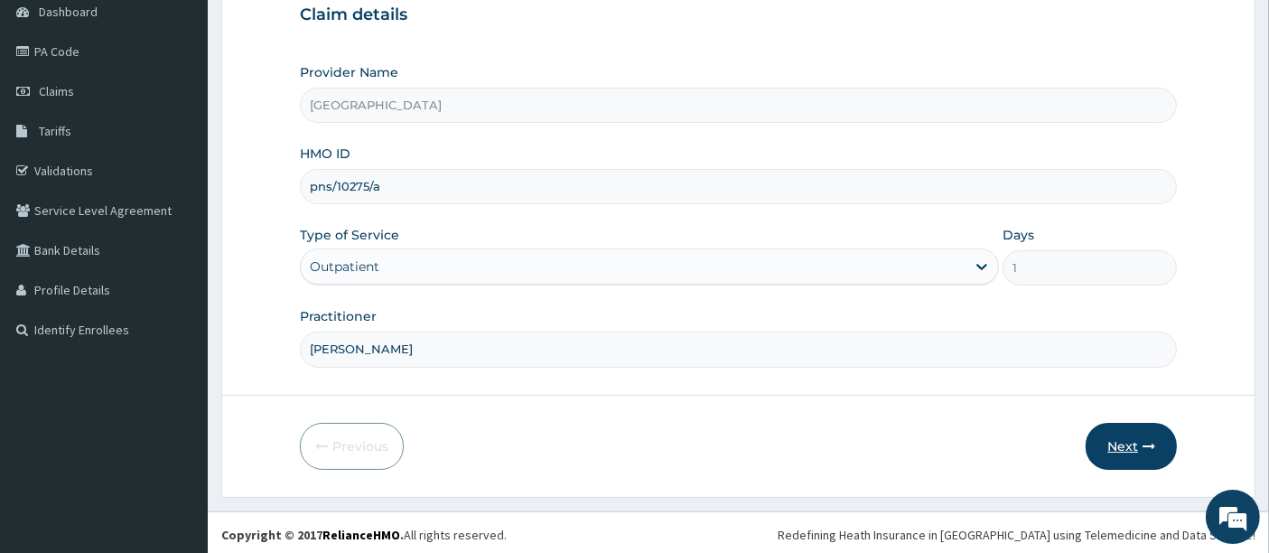
click at [1116, 450] on button "Next" at bounding box center [1131, 446] width 91 height 47
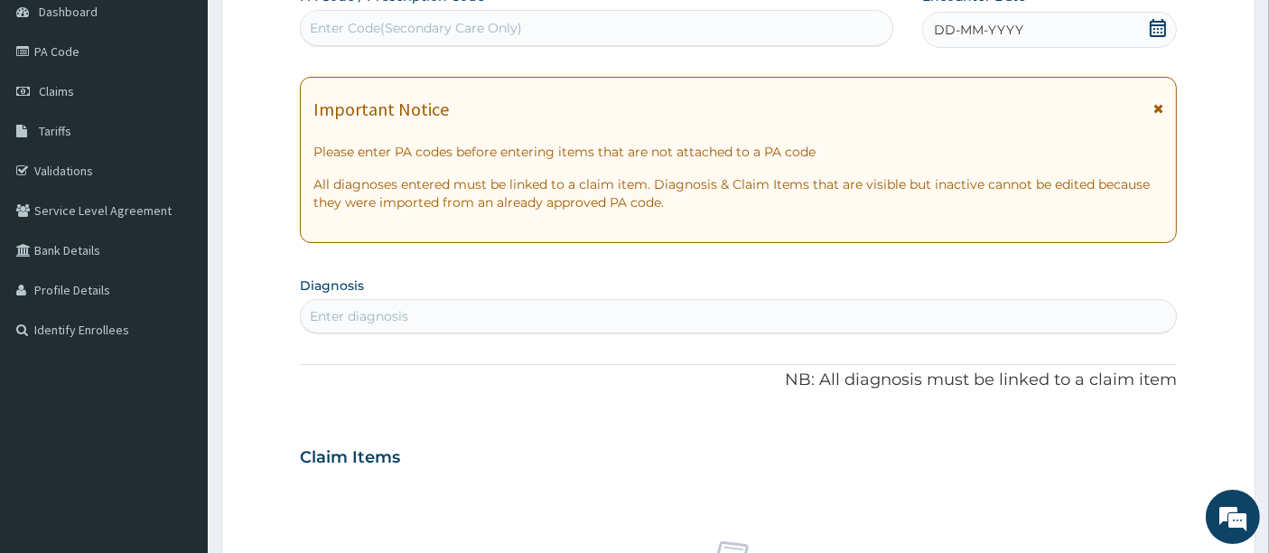
click at [1156, 21] on icon at bounding box center [1158, 28] width 16 height 18
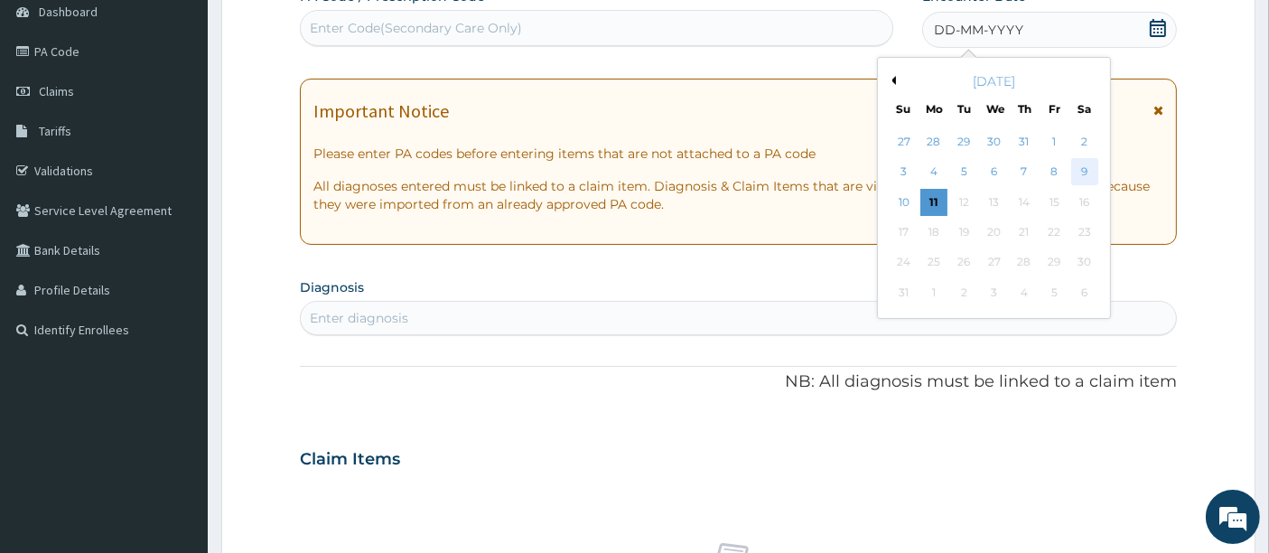
click at [1081, 167] on div "9" at bounding box center [1084, 172] width 27 height 27
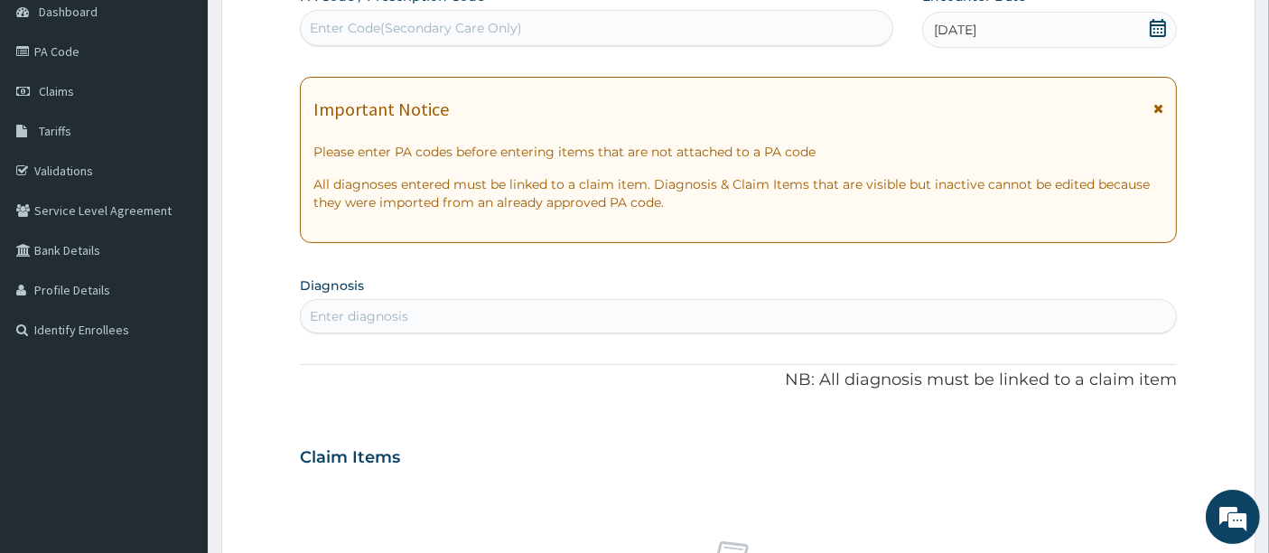
click at [657, 317] on div "Enter diagnosis" at bounding box center [739, 316] width 876 height 29
type input "plasmo"
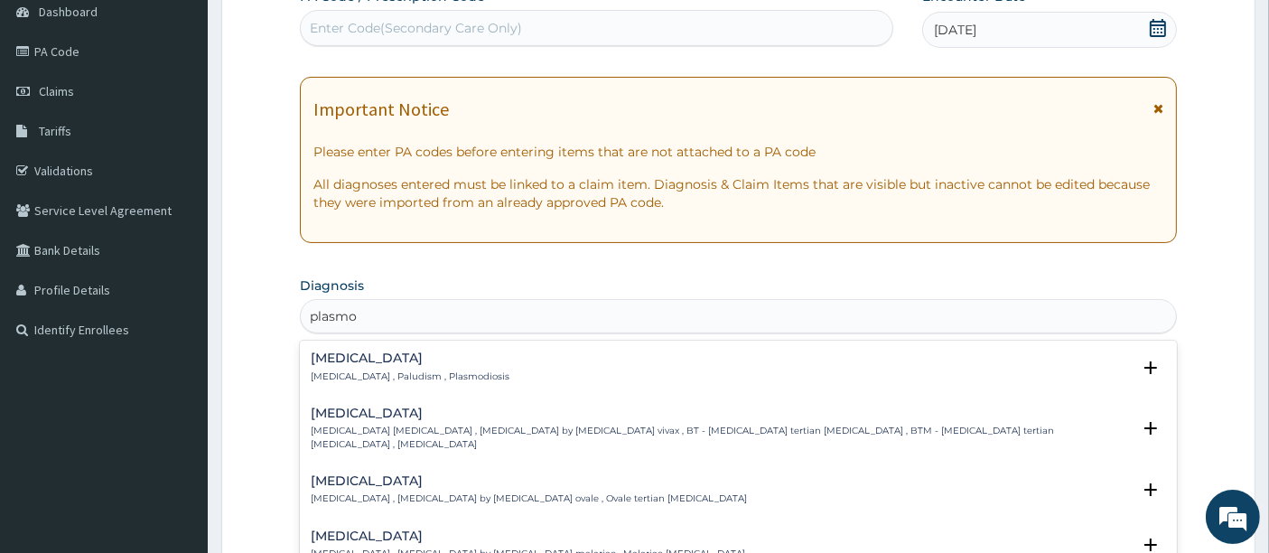
click at [350, 359] on h4 "Malaria" at bounding box center [410, 358] width 199 height 14
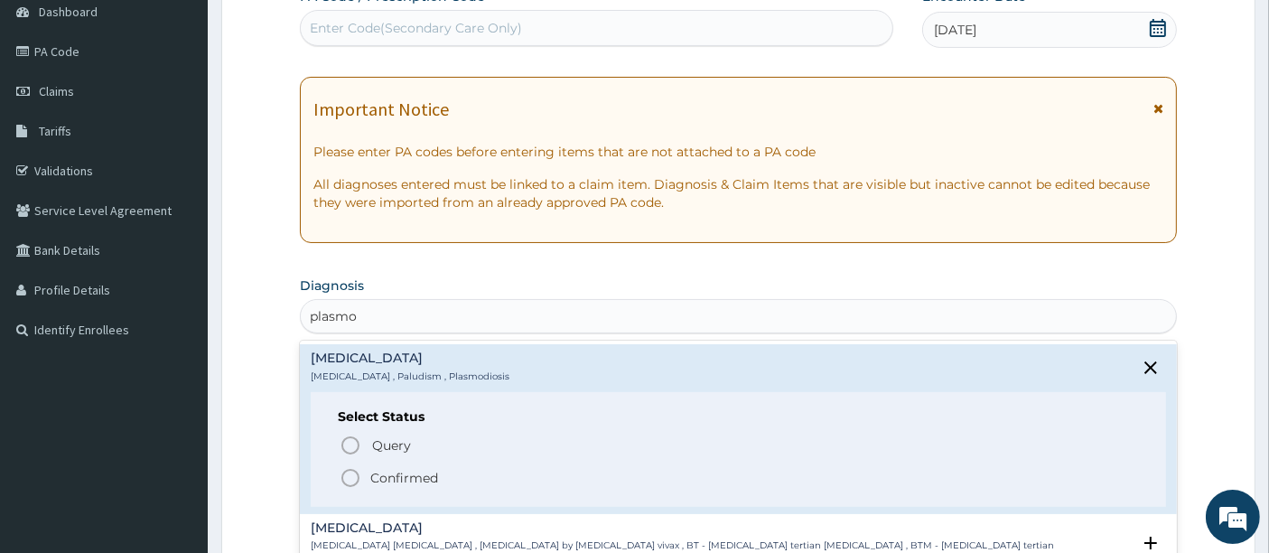
click at [342, 473] on circle "status option filled" at bounding box center [350, 478] width 16 height 16
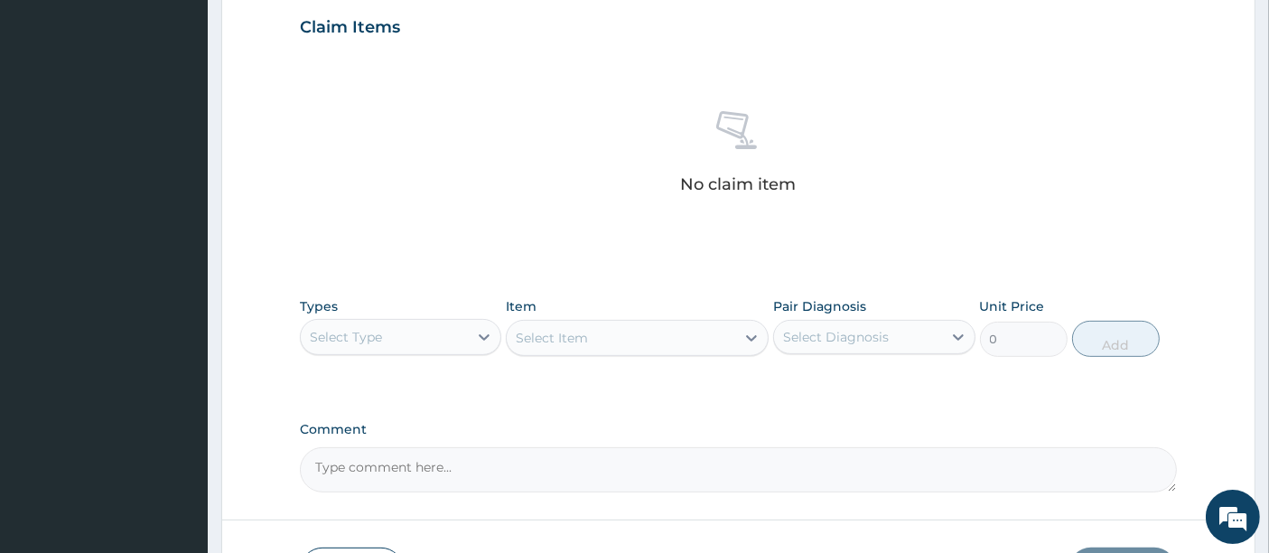
scroll to position [703, 0]
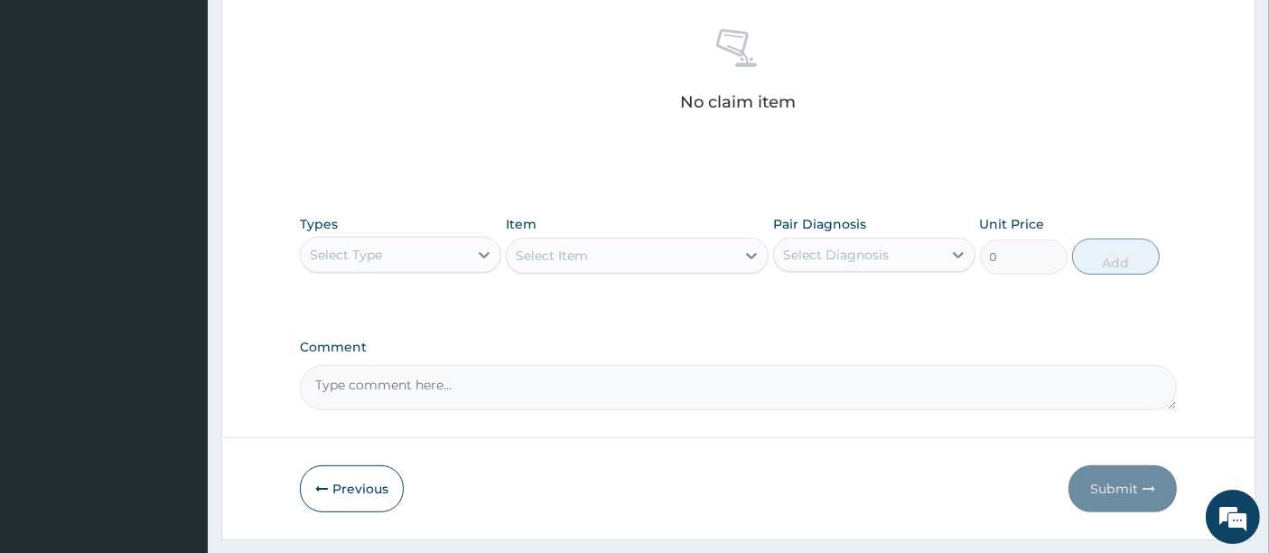
click at [377, 258] on div "Select Type" at bounding box center [346, 255] width 72 height 18
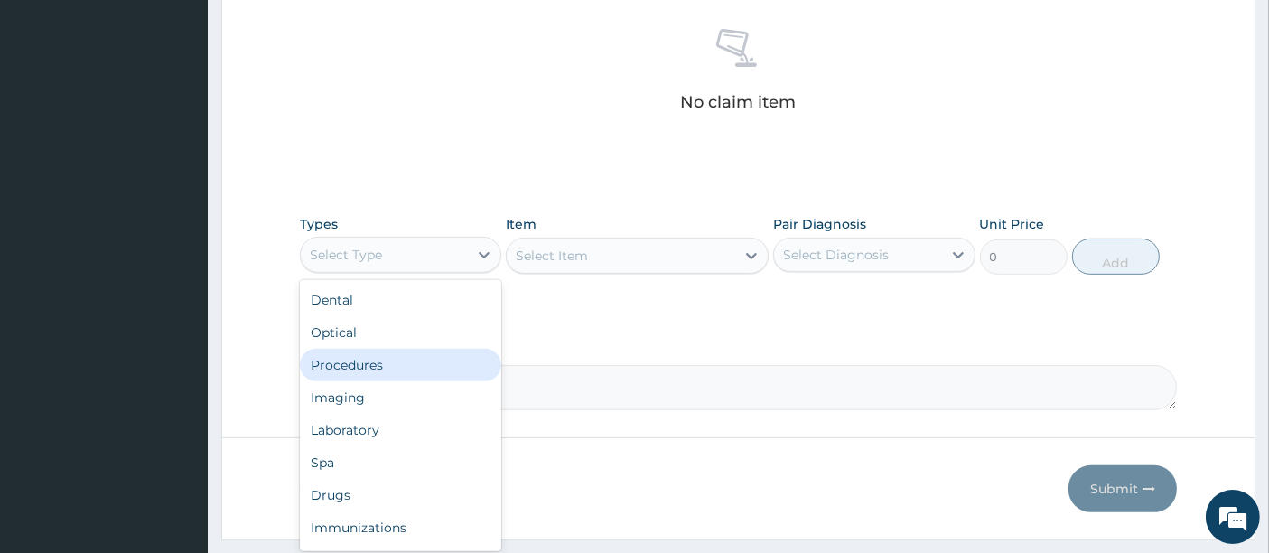
click at [338, 370] on div "Procedures" at bounding box center [400, 365] width 201 height 33
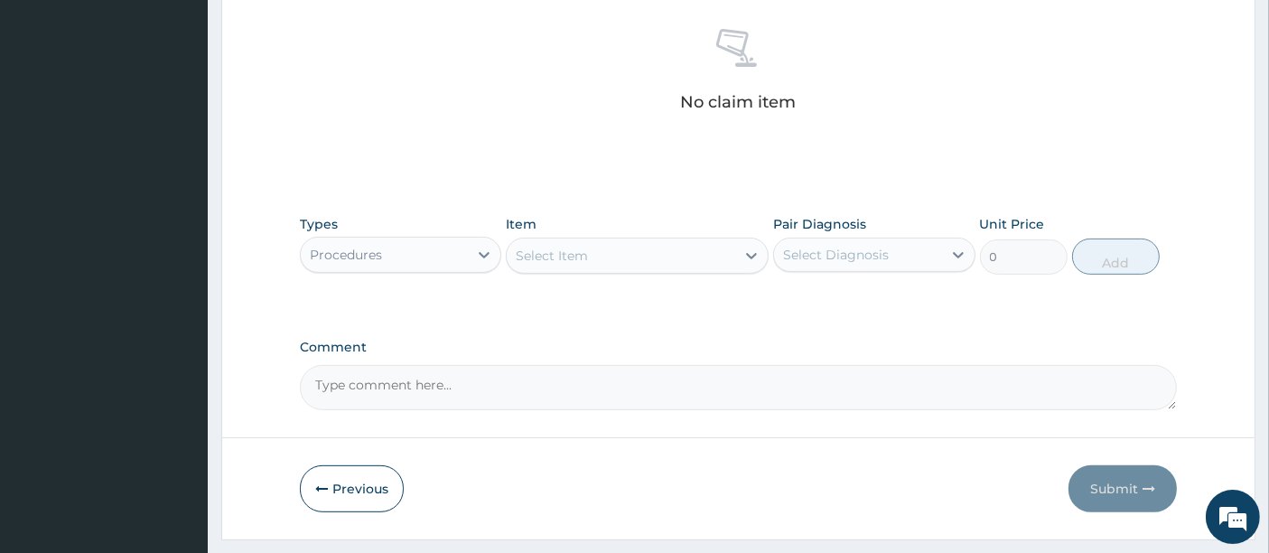
click at [552, 264] on div "Select Item" at bounding box center [637, 256] width 263 height 36
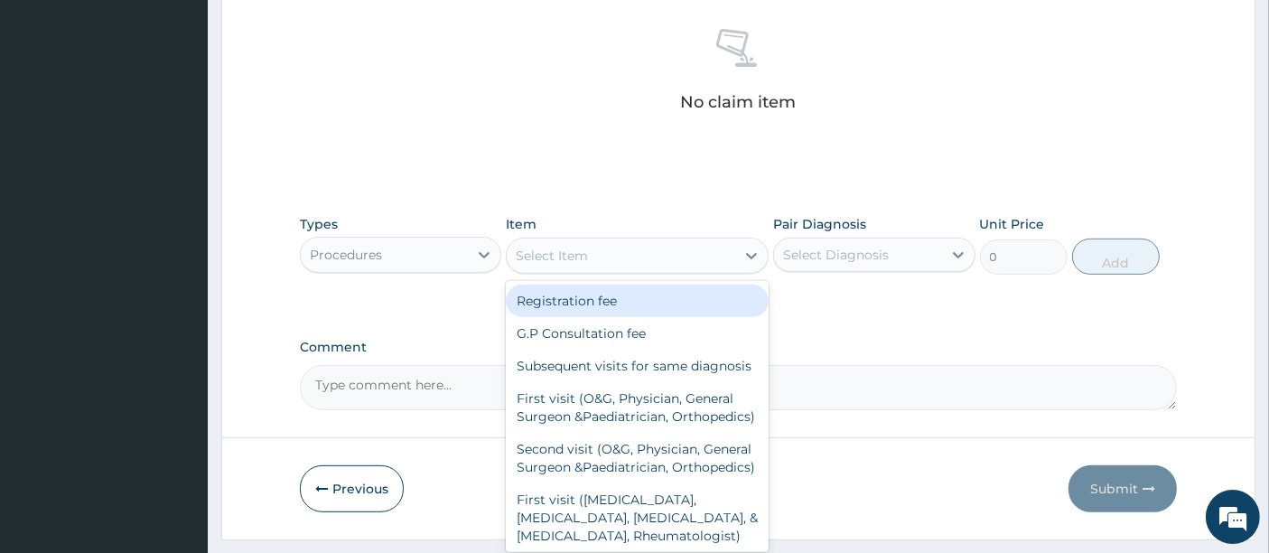
click at [552, 264] on div "Select Item" at bounding box center [621, 255] width 228 height 29
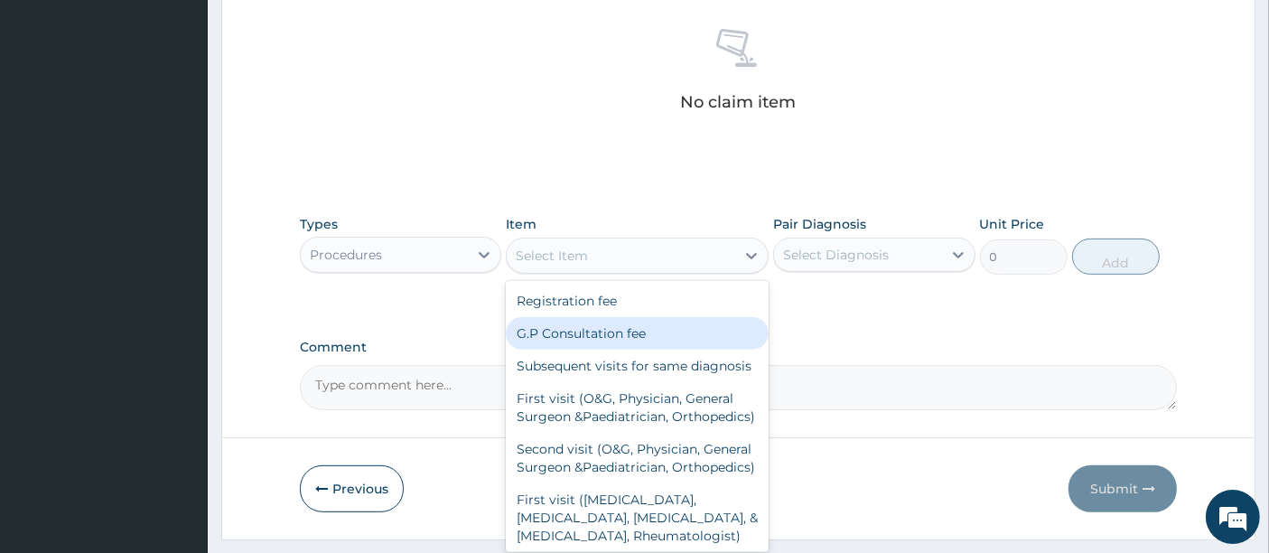
click at [555, 328] on div "G.P Consultation fee" at bounding box center [637, 333] width 263 height 33
type input "2000"
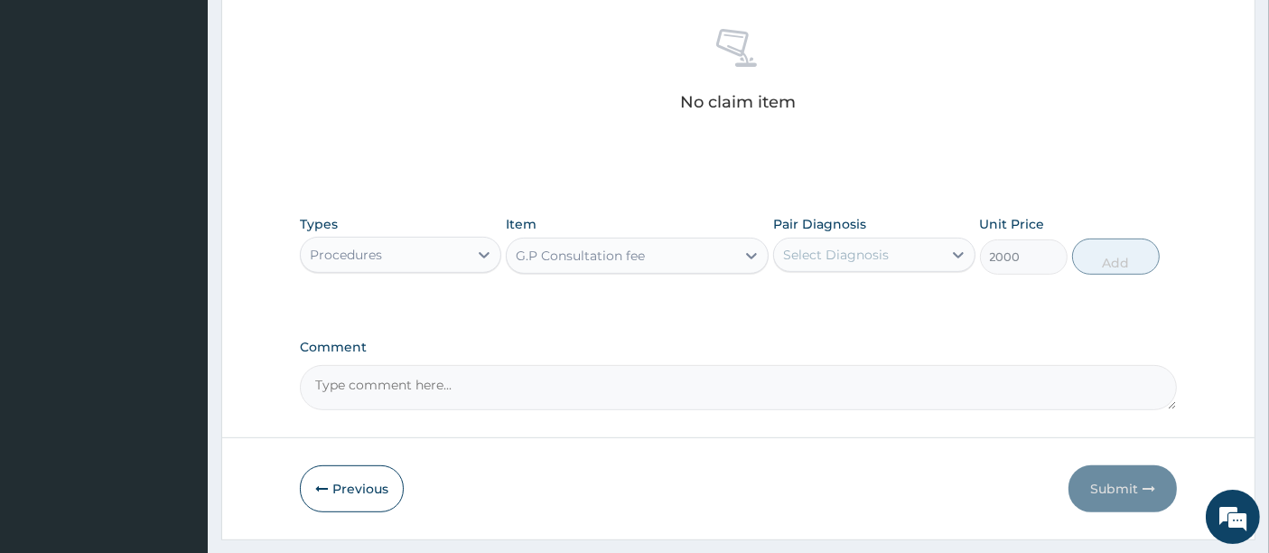
click at [862, 246] on div "Select Diagnosis" at bounding box center [836, 255] width 106 height 18
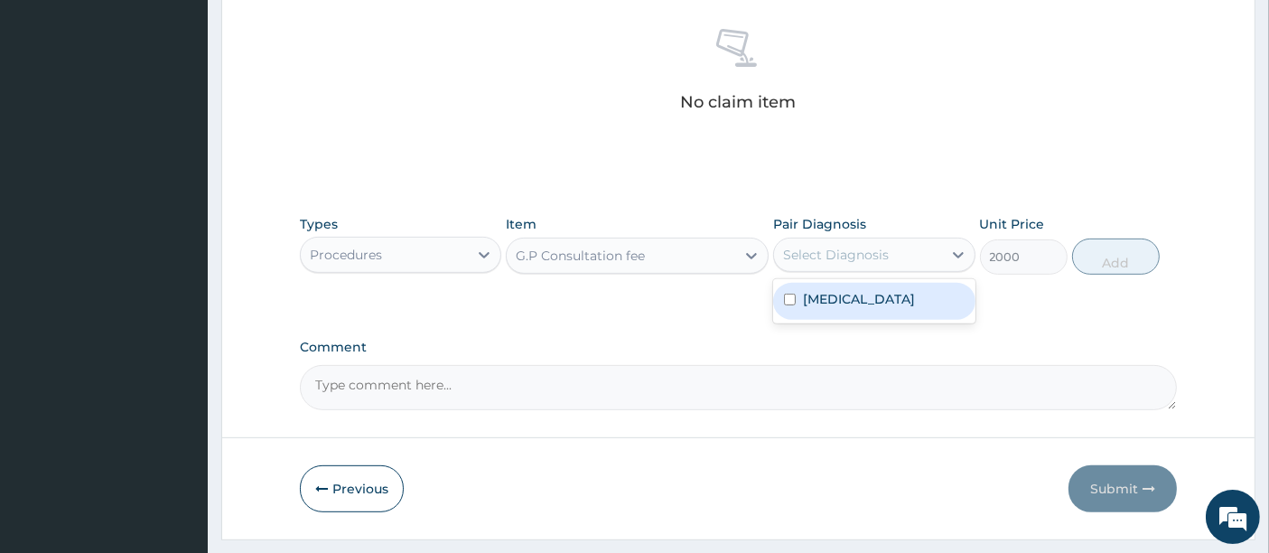
click at [816, 290] on label "Malaria" at bounding box center [859, 299] width 112 height 18
checkbox input "true"
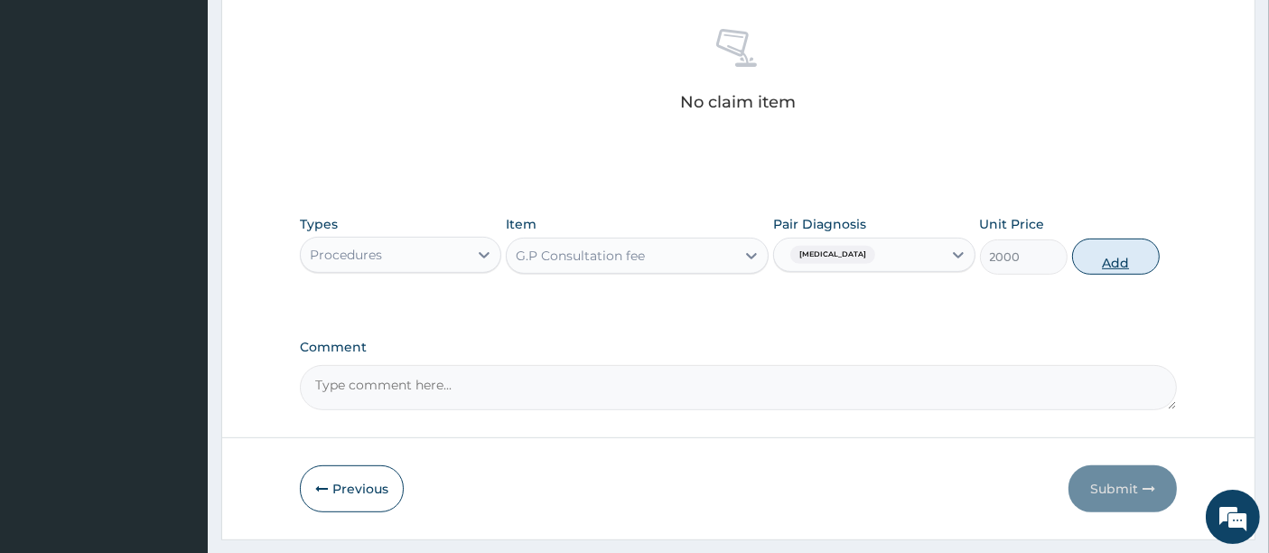
click at [1105, 263] on button "Add" at bounding box center [1116, 256] width 88 height 36
type input "0"
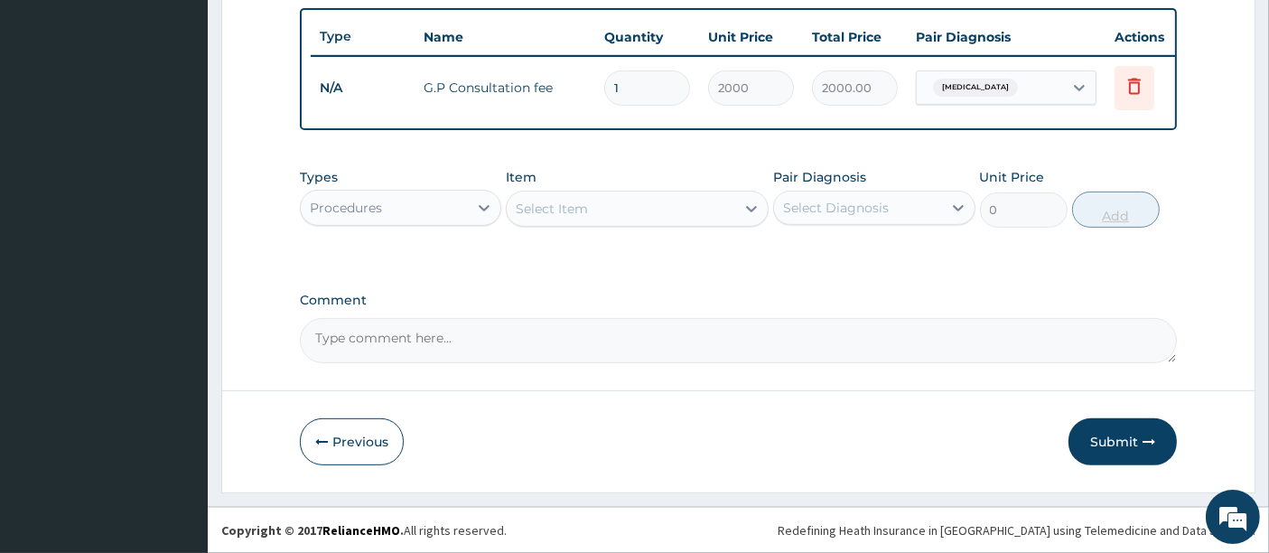
scroll to position [674, 0]
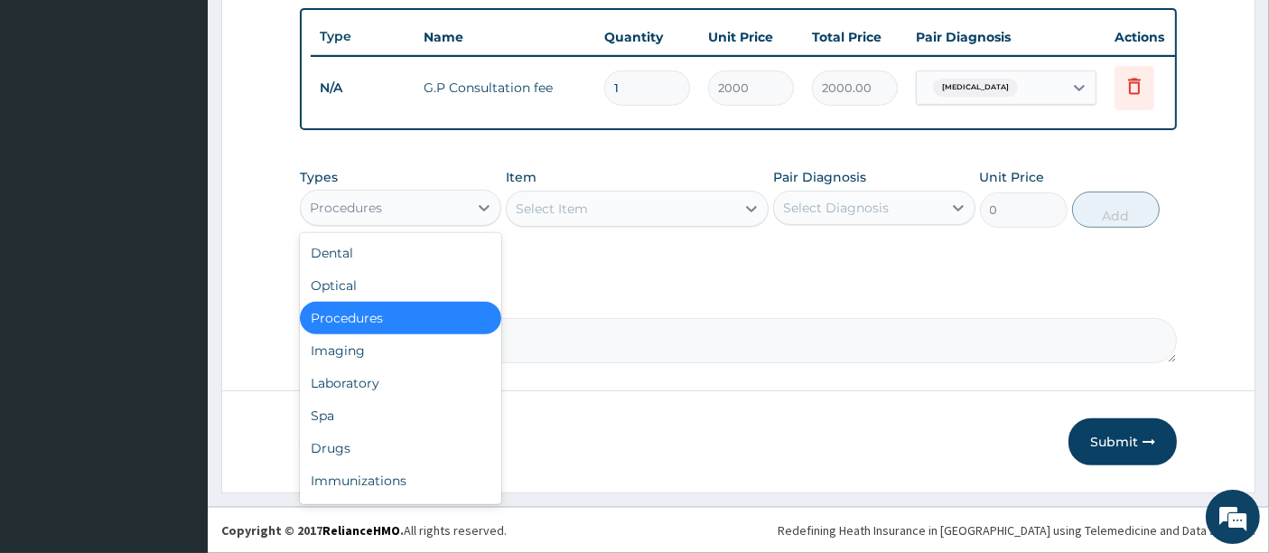
click at [402, 204] on div "Procedures" at bounding box center [384, 207] width 167 height 29
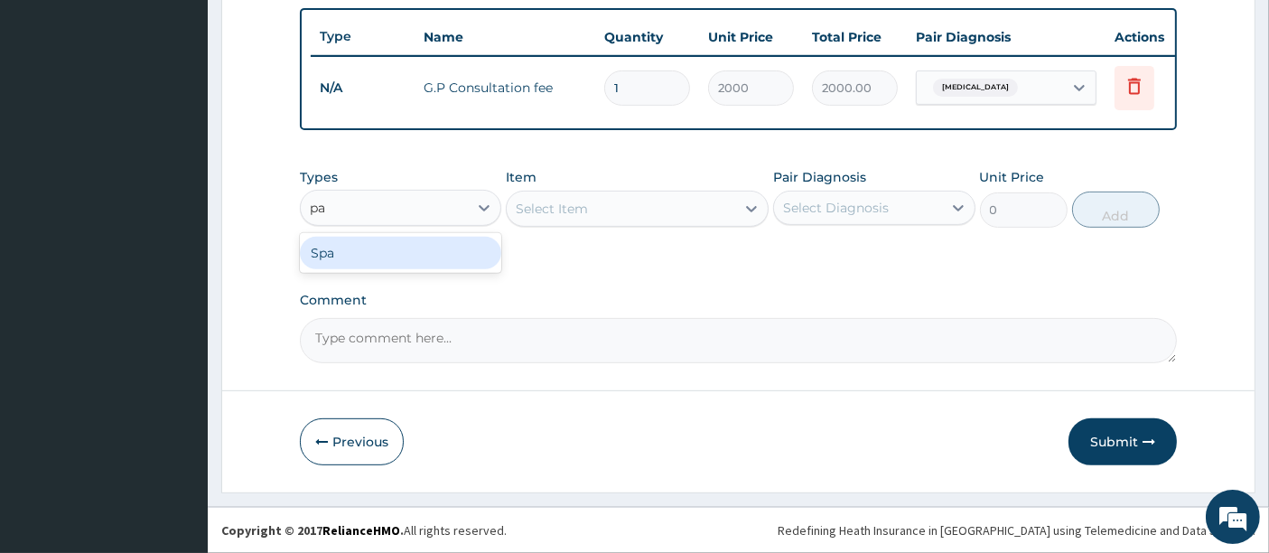
type input "p"
type input "dru"
click at [332, 245] on div "Drugs" at bounding box center [400, 253] width 201 height 33
click at [547, 210] on div "Select Item" at bounding box center [637, 209] width 263 height 36
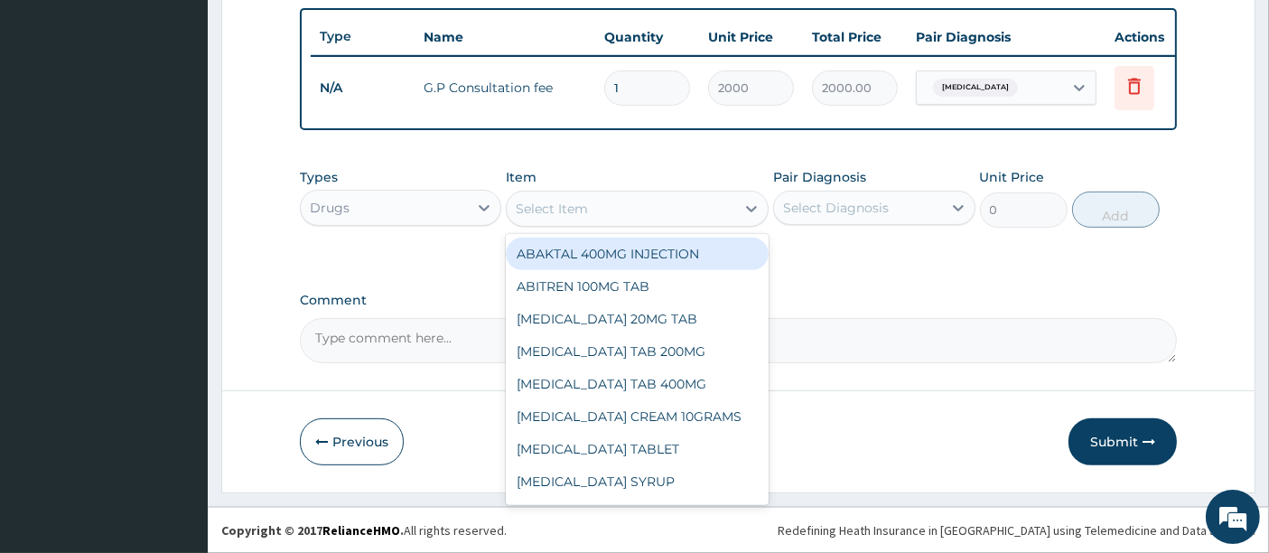
click at [547, 210] on div "Select Item" at bounding box center [552, 209] width 72 height 18
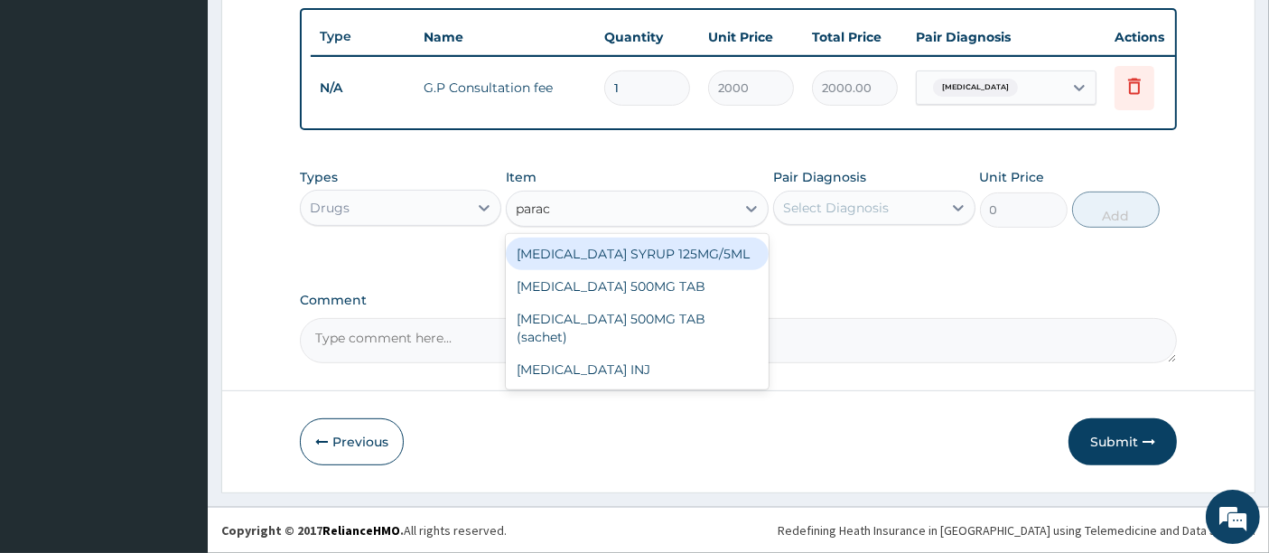
type input "parace"
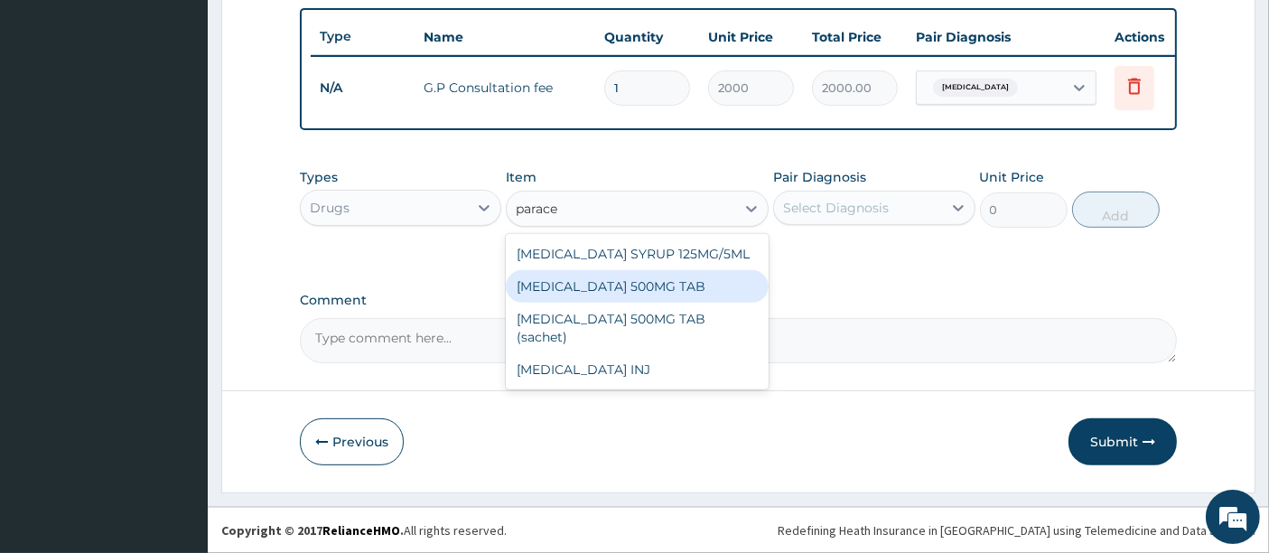
click at [588, 280] on div "PARACETAMOL 500MG TAB" at bounding box center [637, 286] width 263 height 33
type input "50"
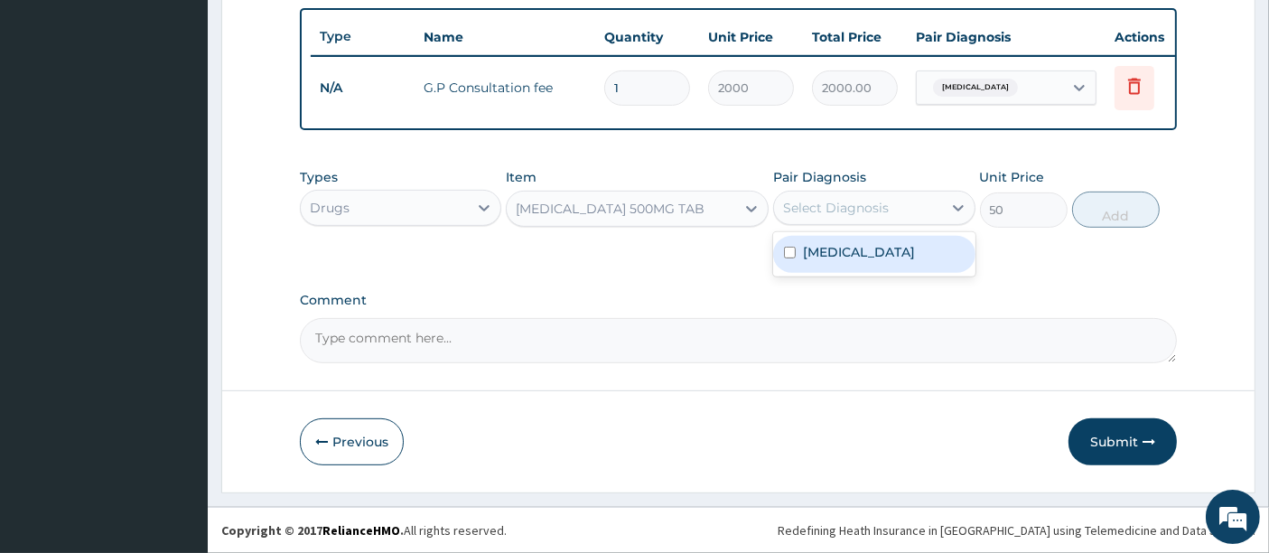
click at [866, 219] on div "Select Diagnosis" at bounding box center [857, 207] width 167 height 29
click at [829, 255] on label "Malaria" at bounding box center [859, 252] width 112 height 18
checkbox input "true"
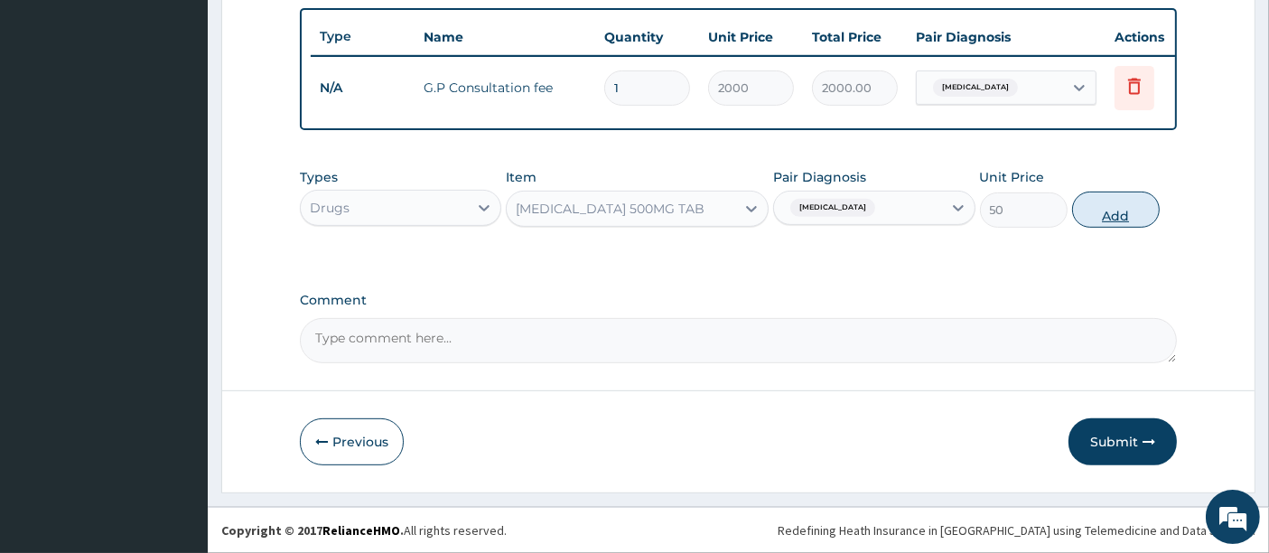
click at [1118, 212] on button "Add" at bounding box center [1116, 209] width 88 height 36
type input "0"
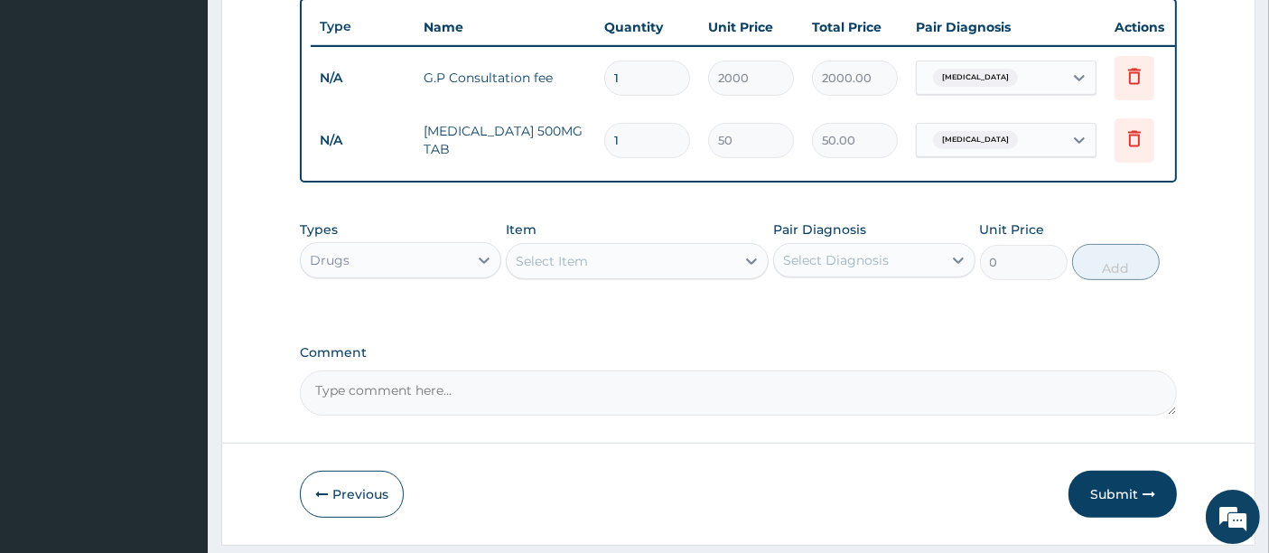
type input "18"
type input "900.00"
type input "18"
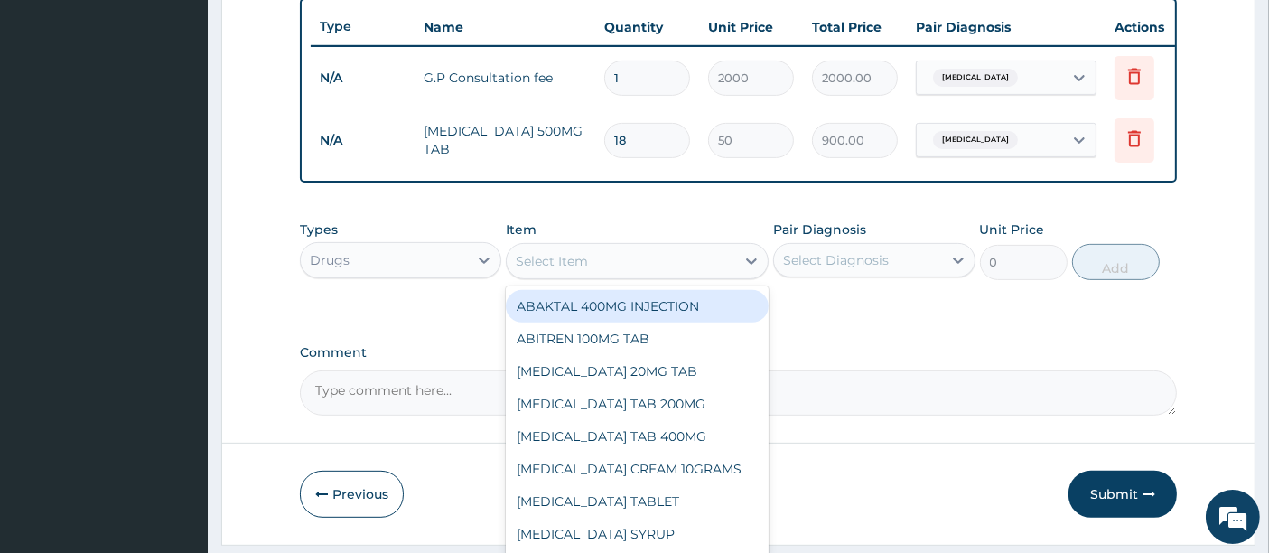
click at [578, 269] on div "Select Item" at bounding box center [552, 261] width 72 height 18
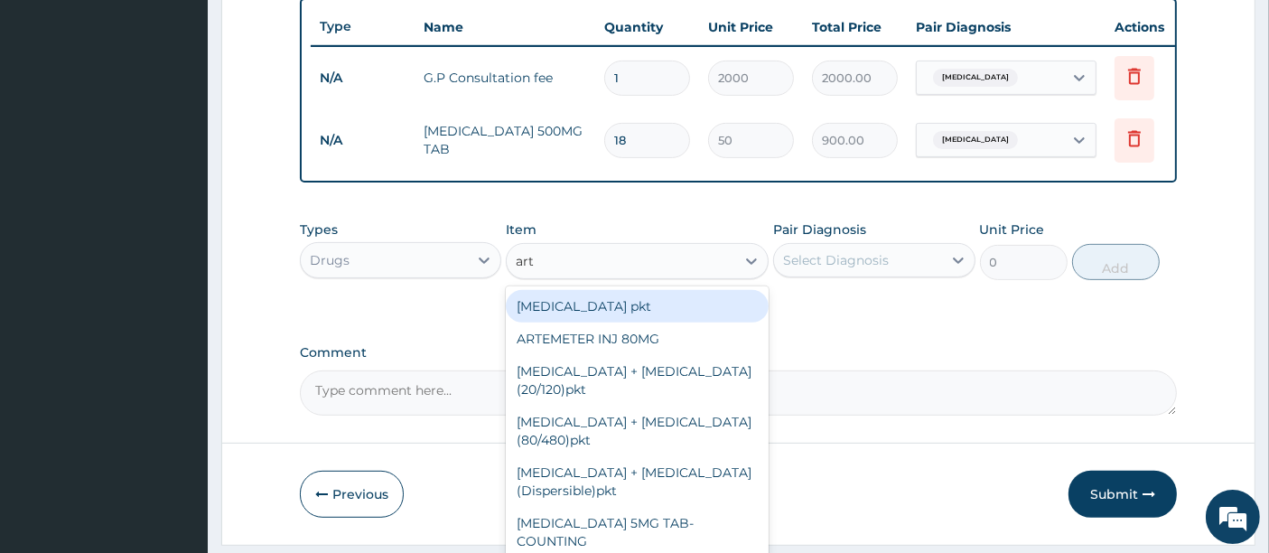
type input "arte"
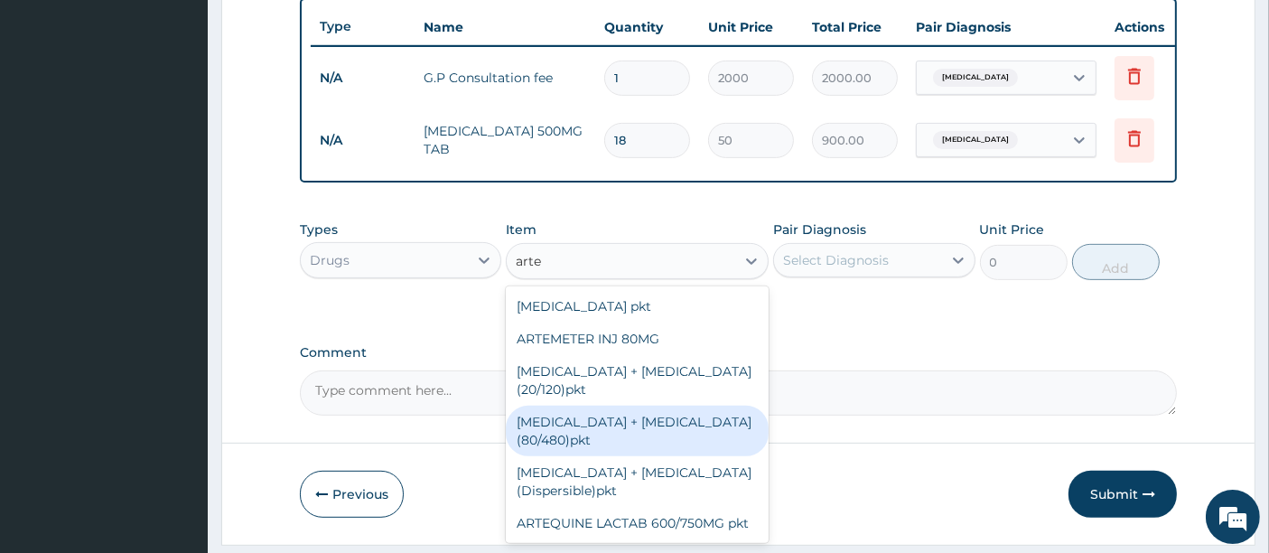
click at [647, 437] on div "Artemether + lumefantrine (80/480)pkt" at bounding box center [637, 431] width 263 height 51
type input "1800"
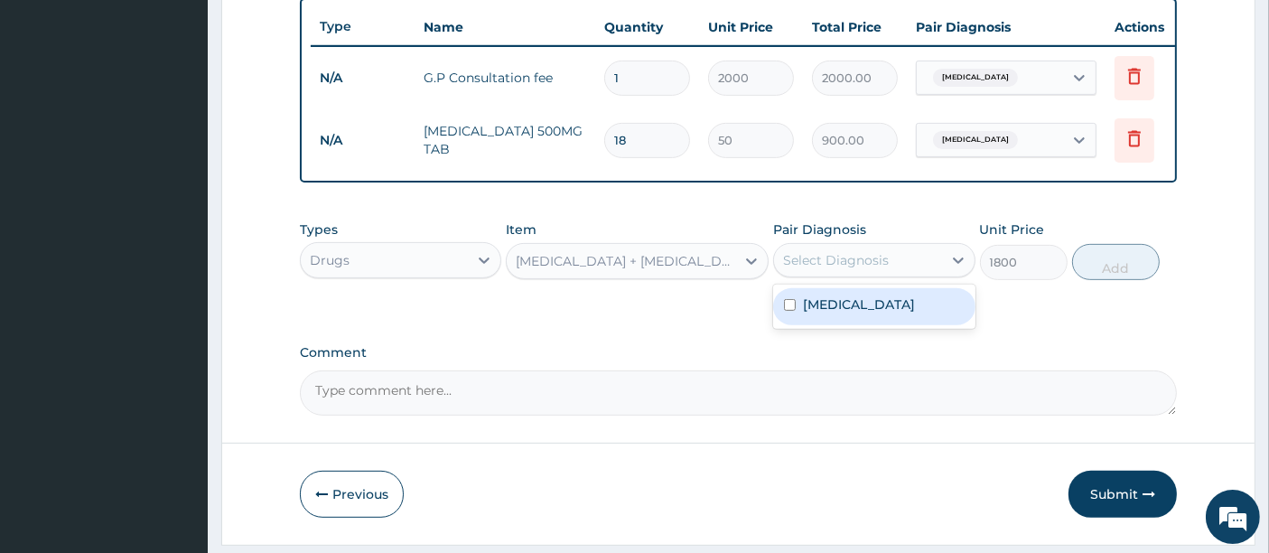
click at [837, 269] on div "Select Diagnosis" at bounding box center [836, 260] width 106 height 18
click at [809, 313] on label "Malaria" at bounding box center [859, 304] width 112 height 18
checkbox input "true"
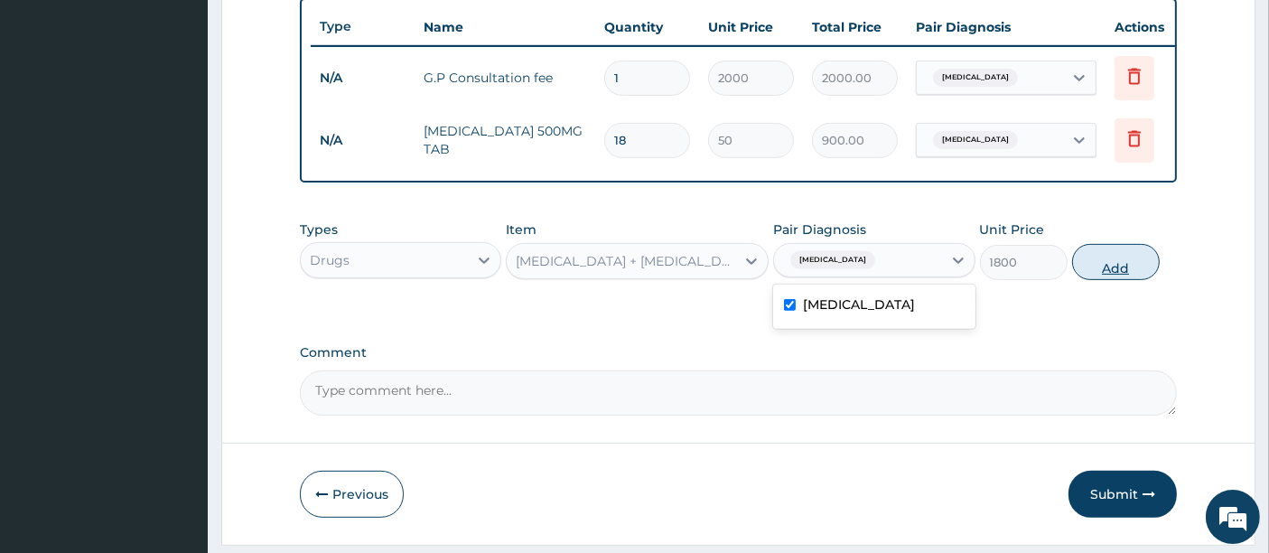
click at [1110, 277] on button "Add" at bounding box center [1116, 262] width 88 height 36
type input "0"
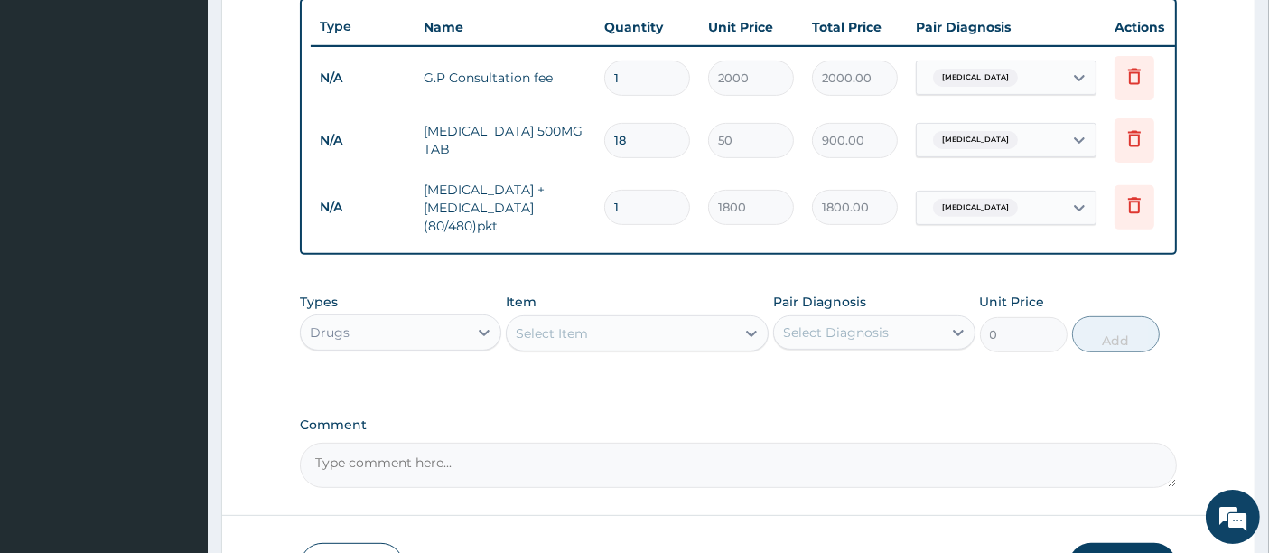
click at [875, 438] on div "Comment" at bounding box center [739, 452] width 878 height 70
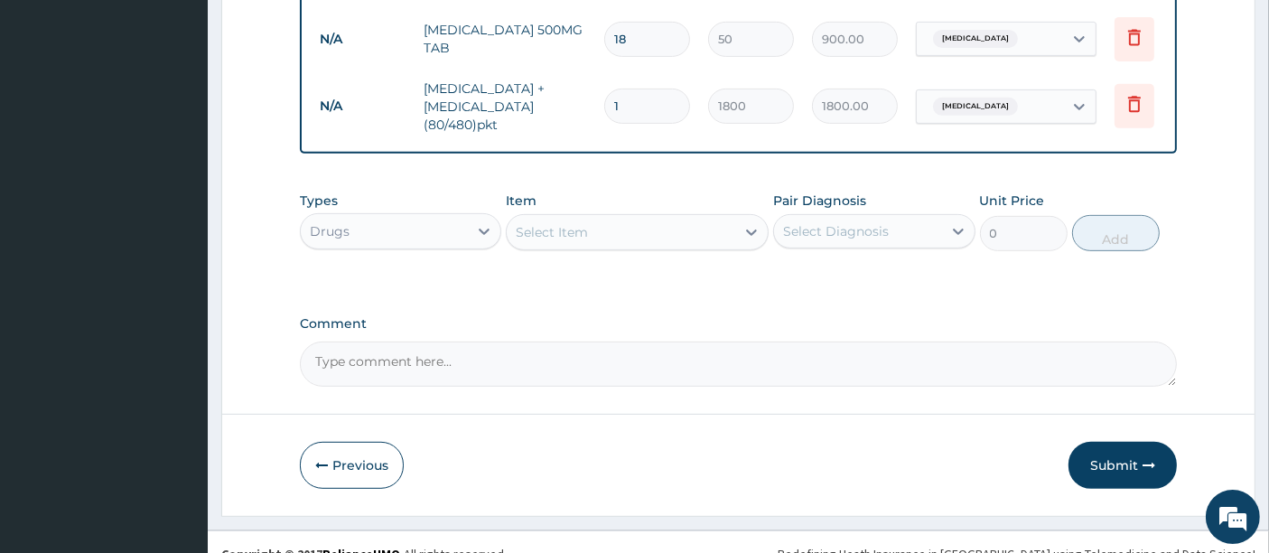
scroll to position [799, 0]
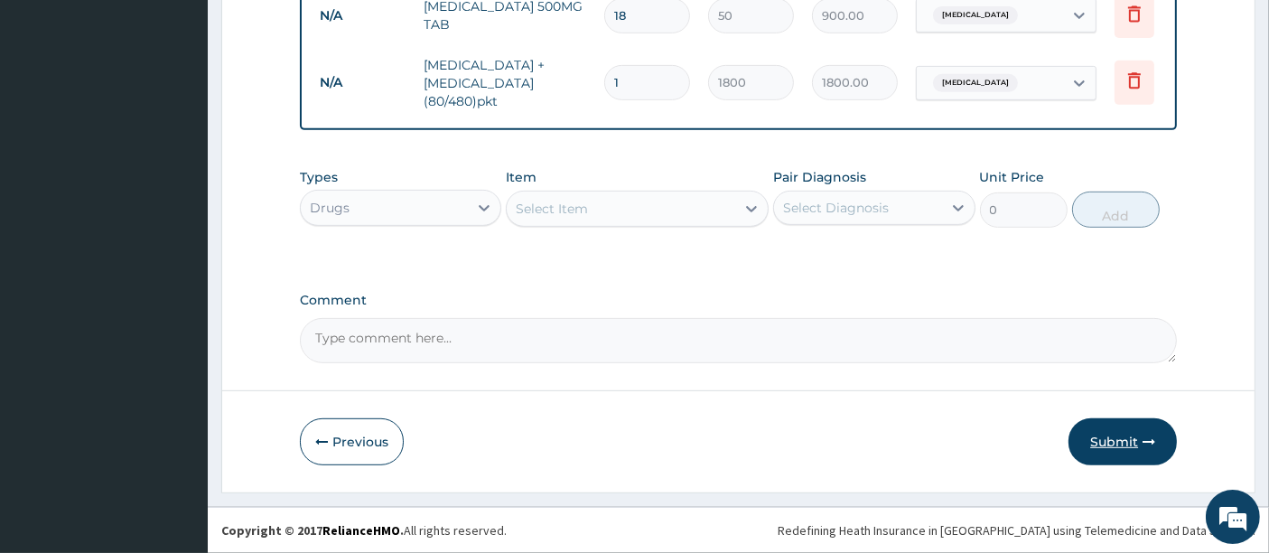
click at [1108, 441] on button "Submit" at bounding box center [1122, 441] width 108 height 47
